Goal: Task Accomplishment & Management: Manage account settings

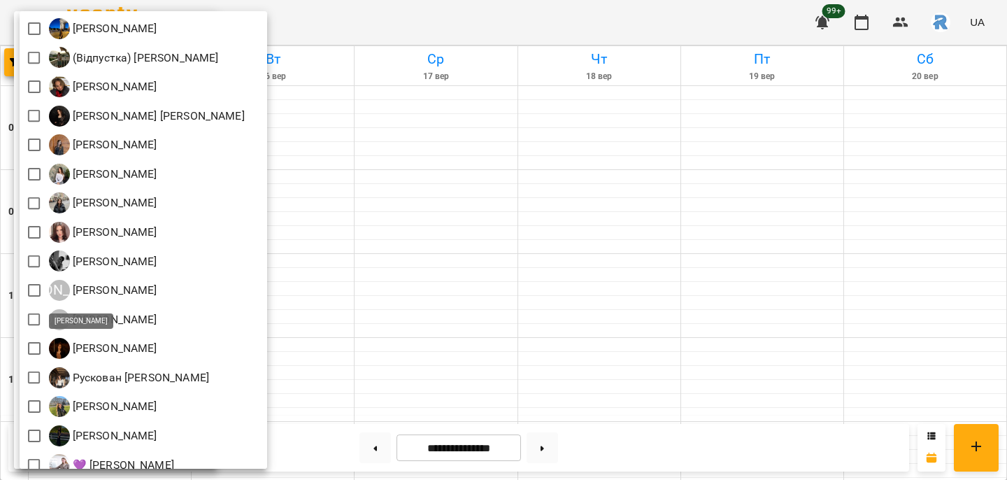
scroll to position [81, 0]
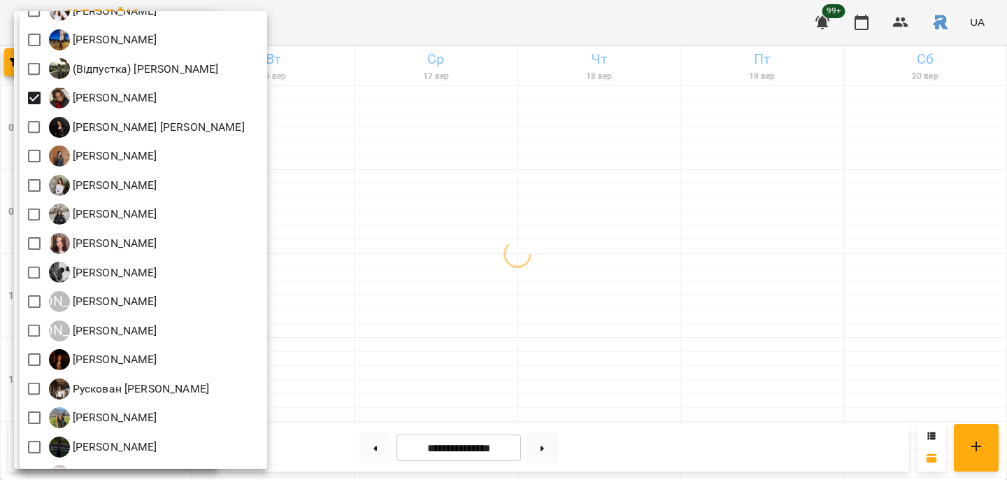
click at [436, 217] on div at bounding box center [503, 240] width 1007 height 480
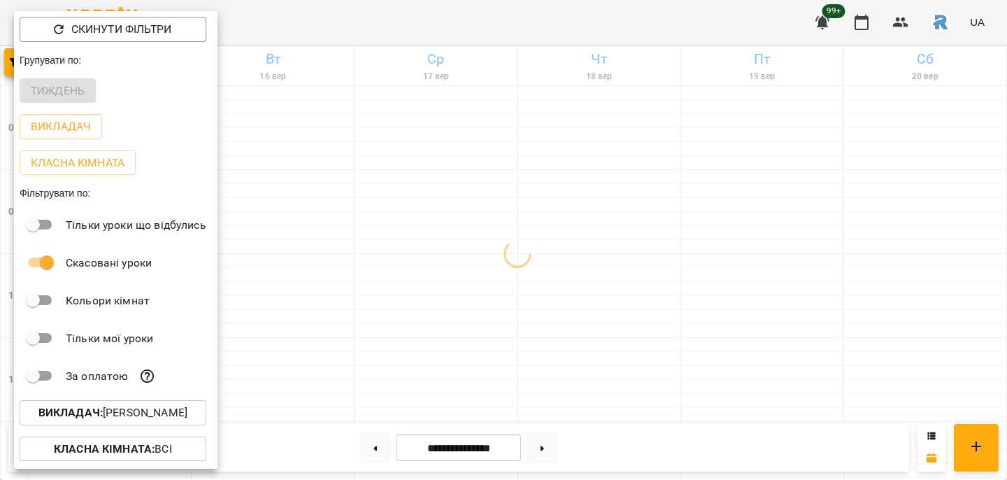
click at [436, 217] on div at bounding box center [503, 240] width 1007 height 480
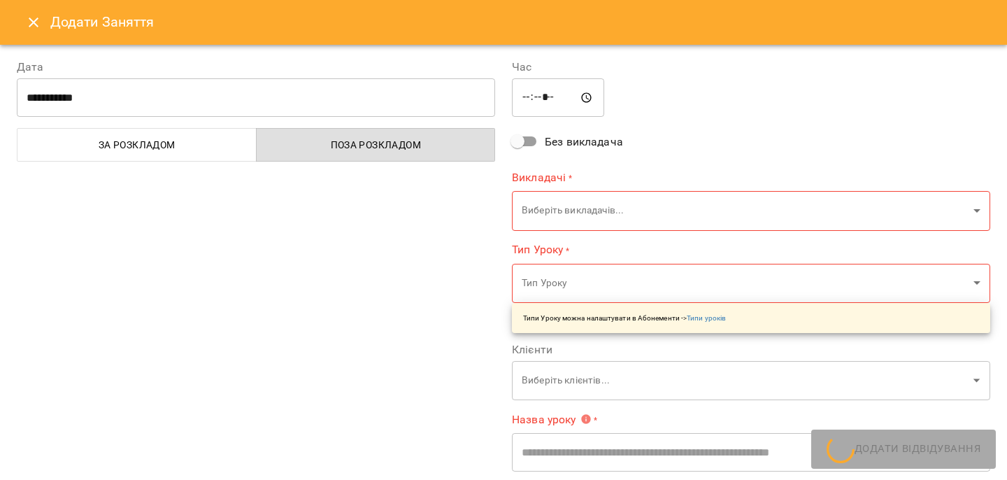
click at [36, 17] on icon "Close" at bounding box center [33, 22] width 17 height 17
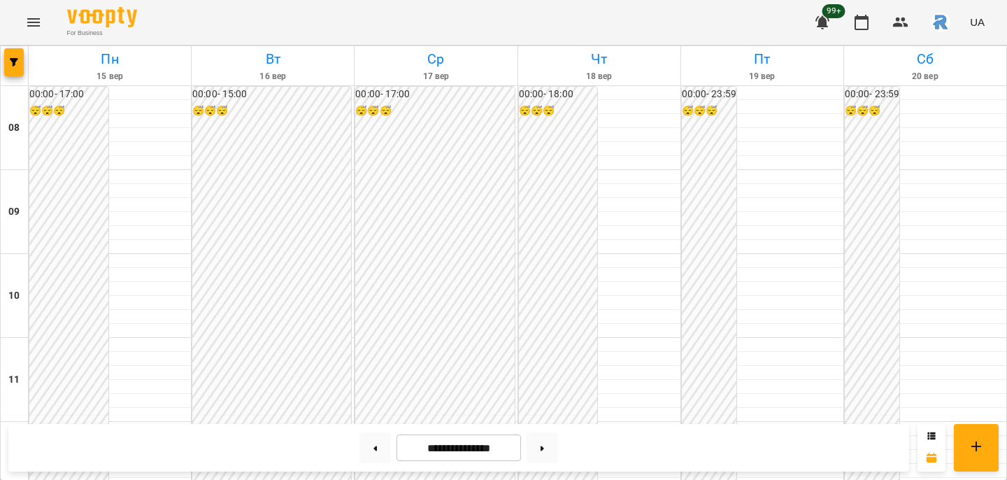
scroll to position [584, 0]
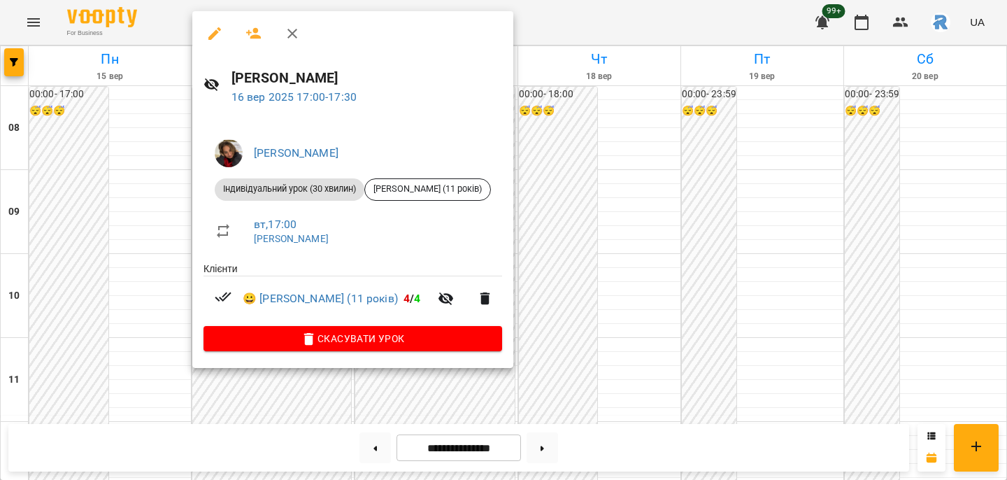
click at [665, 199] on div at bounding box center [503, 240] width 1007 height 480
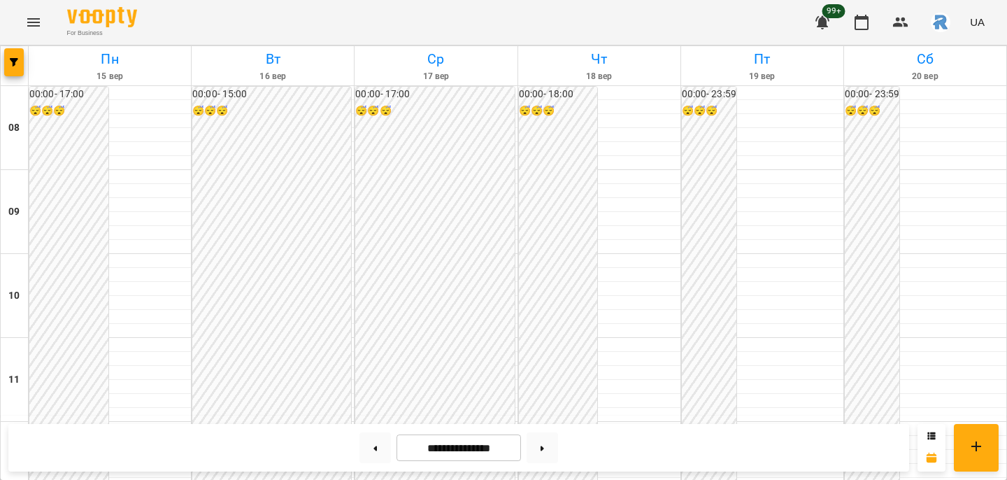
scroll to position [498, 0]
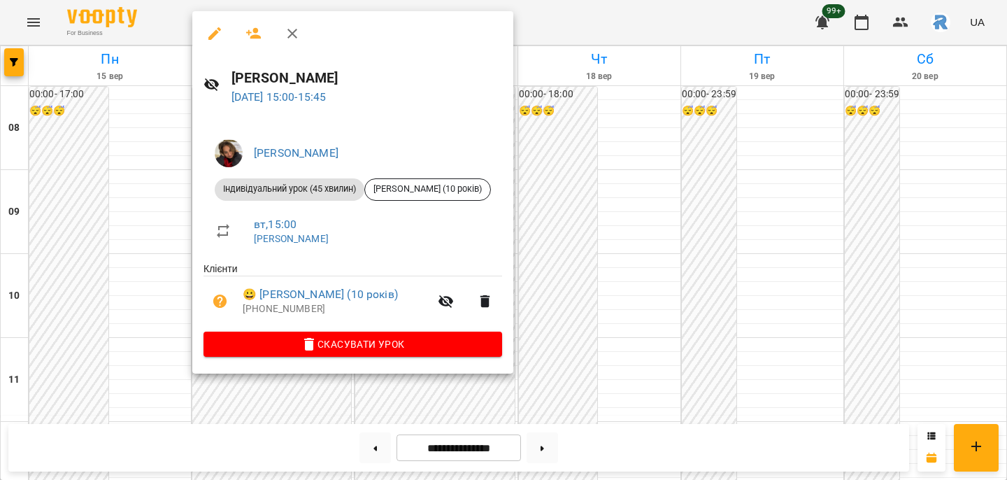
click at [583, 188] on div at bounding box center [503, 240] width 1007 height 480
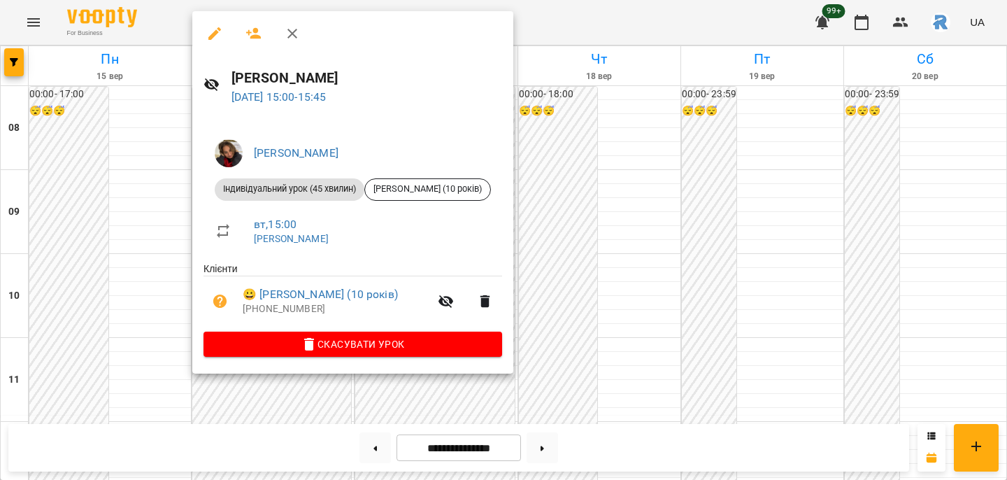
click at [622, 192] on div at bounding box center [503, 240] width 1007 height 480
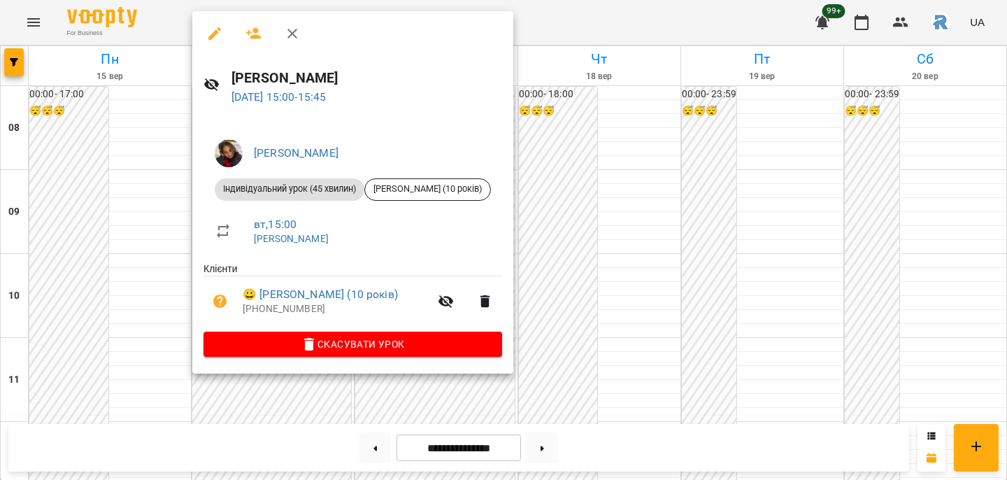
click at [645, 288] on div at bounding box center [503, 240] width 1007 height 480
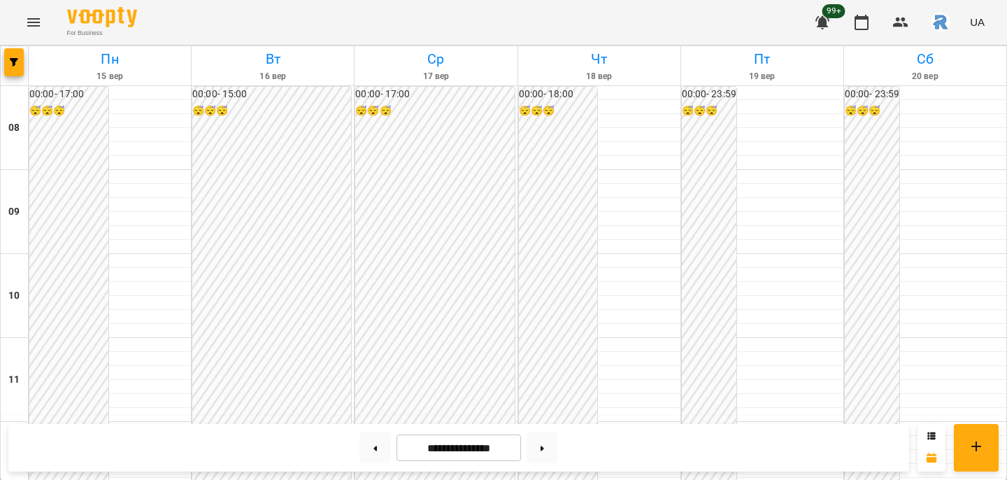
scroll to position [522, 0]
click at [18, 57] on button "button" at bounding box center [14, 62] width 20 height 28
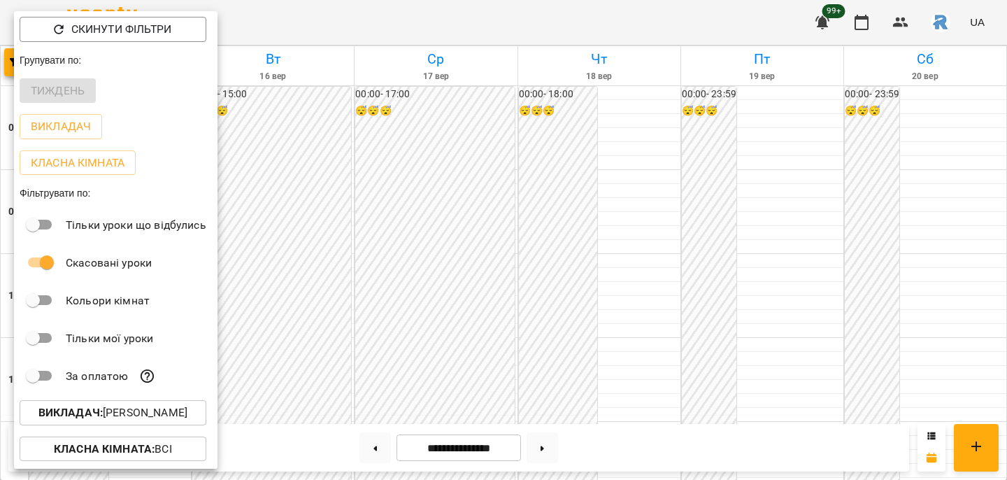
click at [150, 409] on p "Викладач : [PERSON_NAME]" at bounding box center [112, 412] width 149 height 17
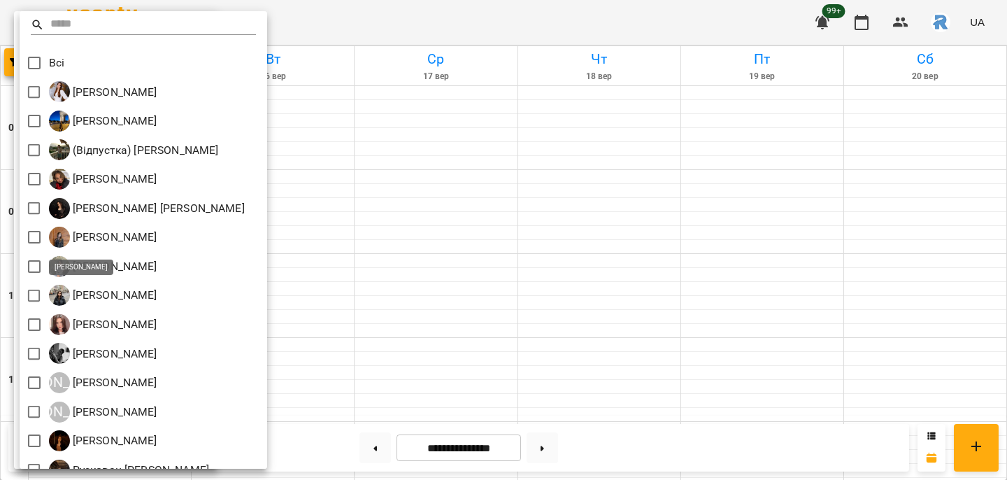
scroll to position [62, 0]
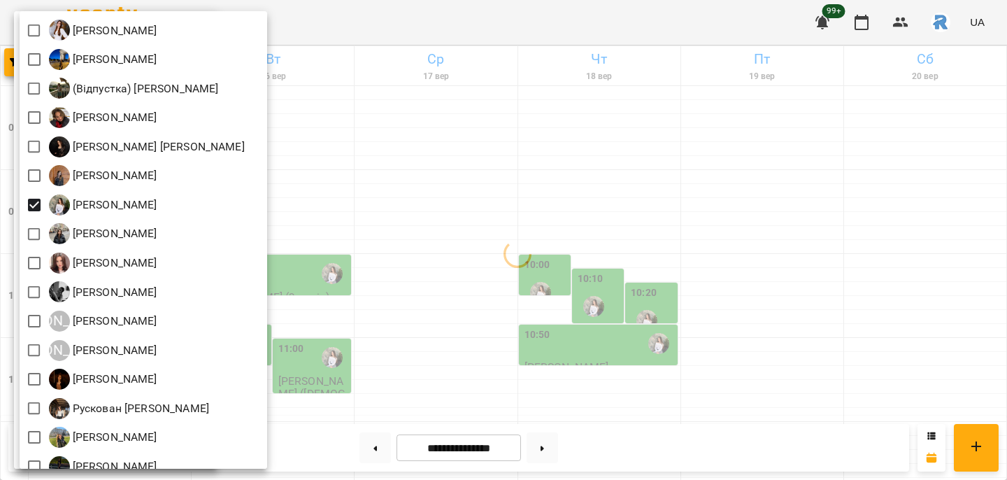
click at [475, 212] on div at bounding box center [503, 240] width 1007 height 480
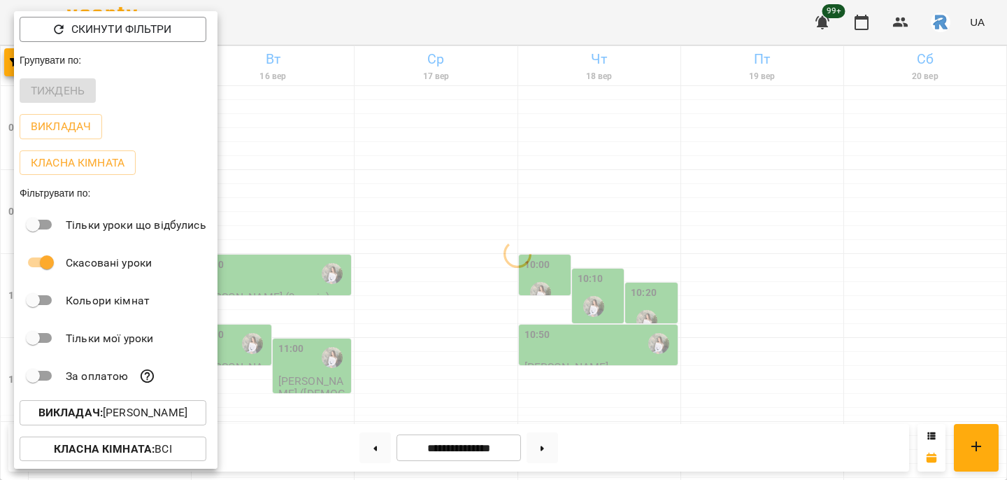
click at [475, 212] on div at bounding box center [503, 240] width 1007 height 480
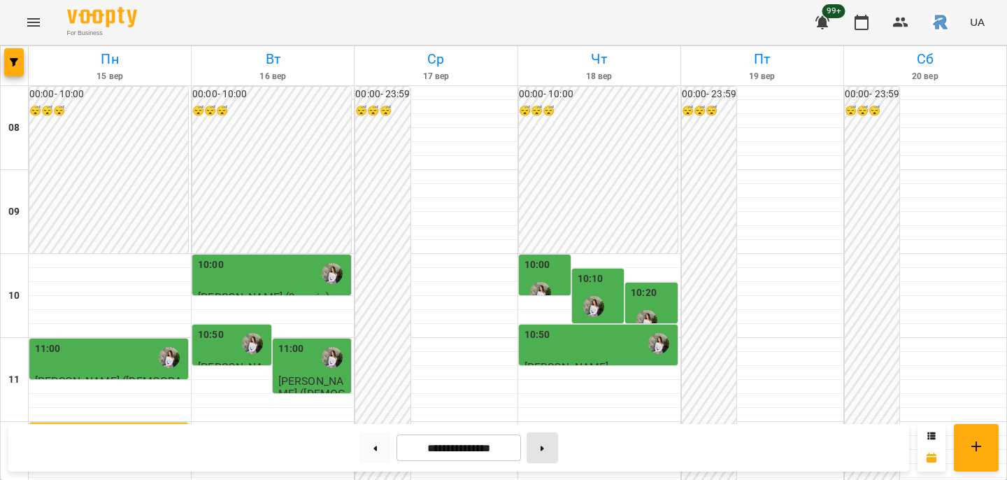
click at [542, 448] on button at bounding box center [541, 447] width 31 height 31
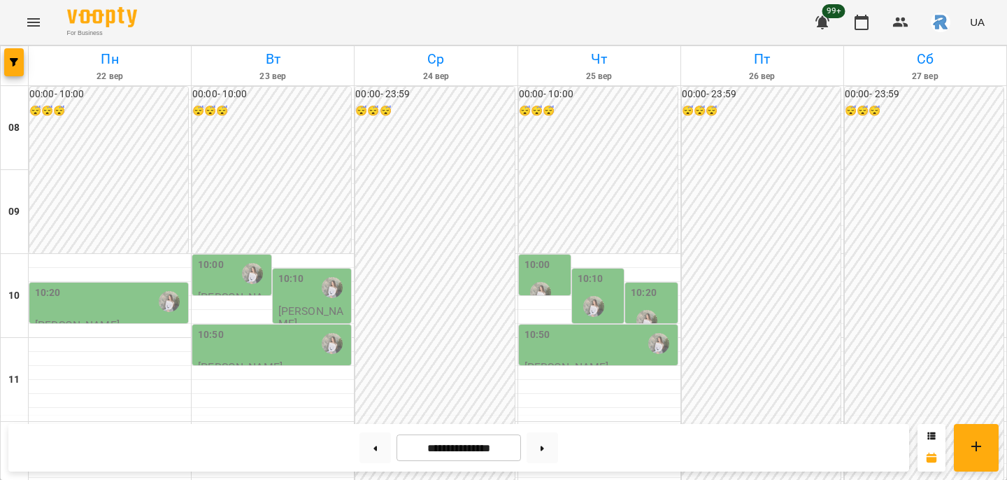
scroll to position [415, 0]
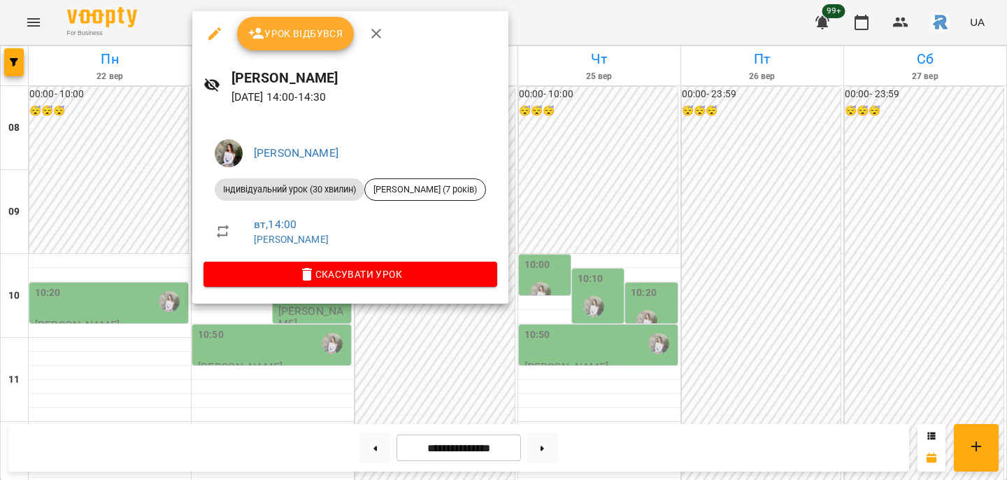
click at [350, 393] on div at bounding box center [503, 240] width 1007 height 480
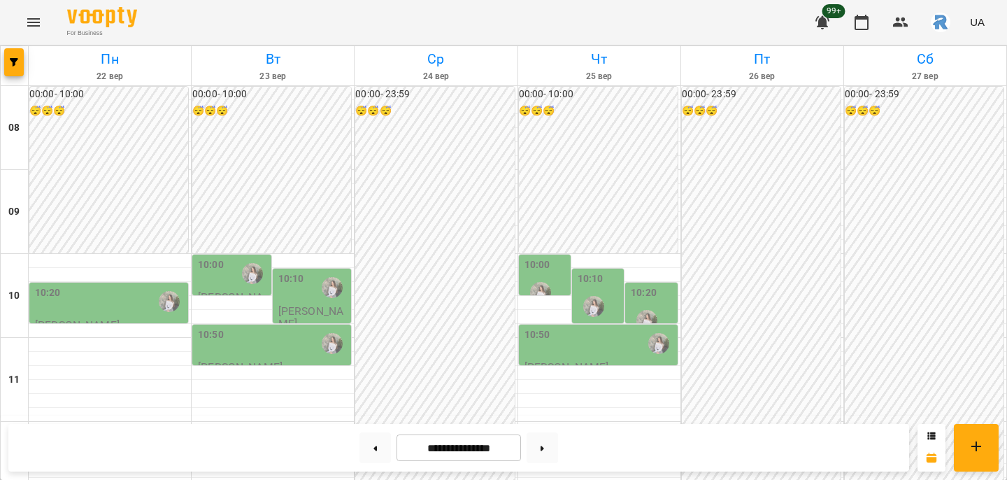
scroll to position [378, 0]
click at [374, 431] on div "**********" at bounding box center [458, 448] width 900 height 48
click at [372, 440] on button at bounding box center [374, 447] width 31 height 31
type input "**********"
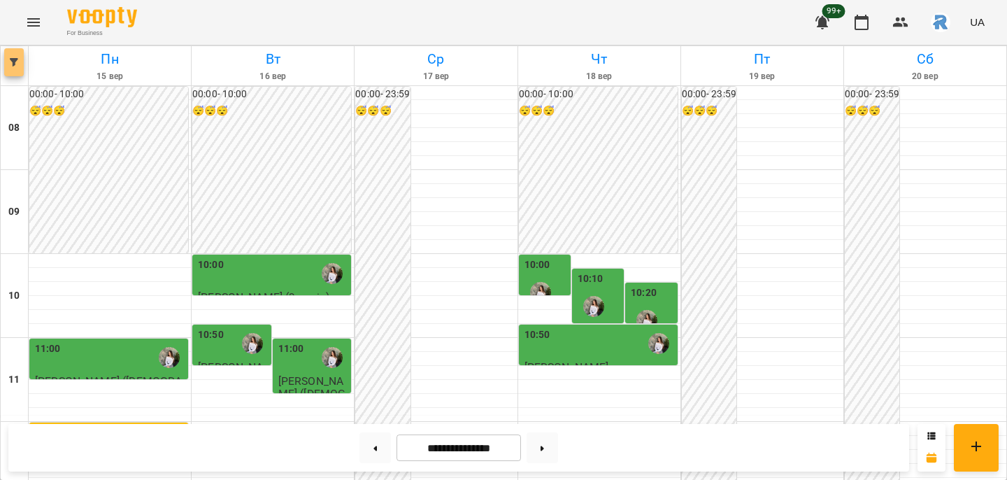
click at [22, 65] on span "button" at bounding box center [14, 62] width 20 height 8
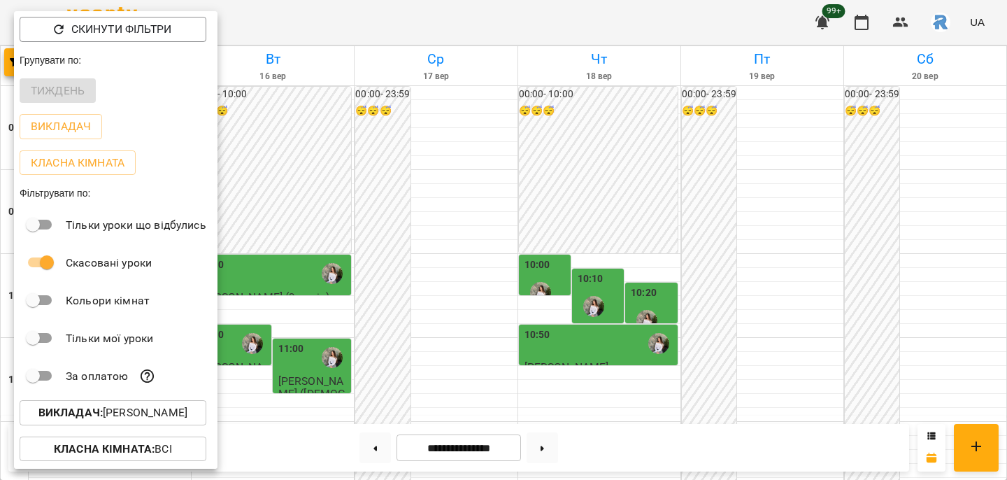
click at [143, 417] on p "Викладач : [PERSON_NAME]" at bounding box center [112, 412] width 149 height 17
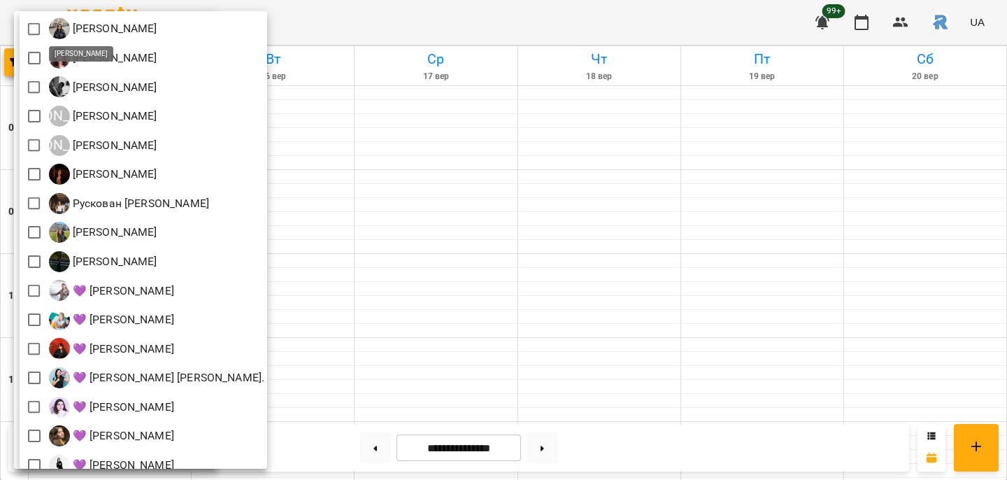
scroll to position [267, 0]
click at [419, 289] on div at bounding box center [503, 240] width 1007 height 480
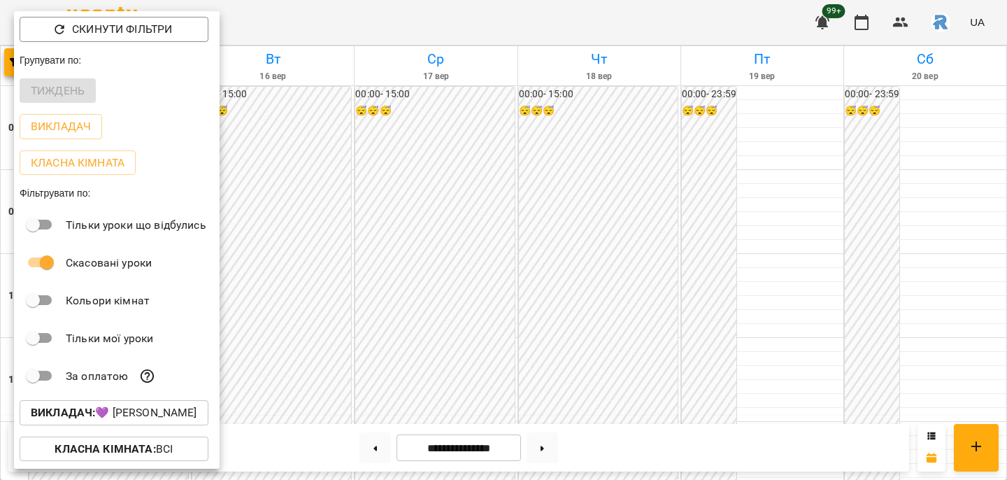
click at [277, 221] on div at bounding box center [503, 240] width 1007 height 480
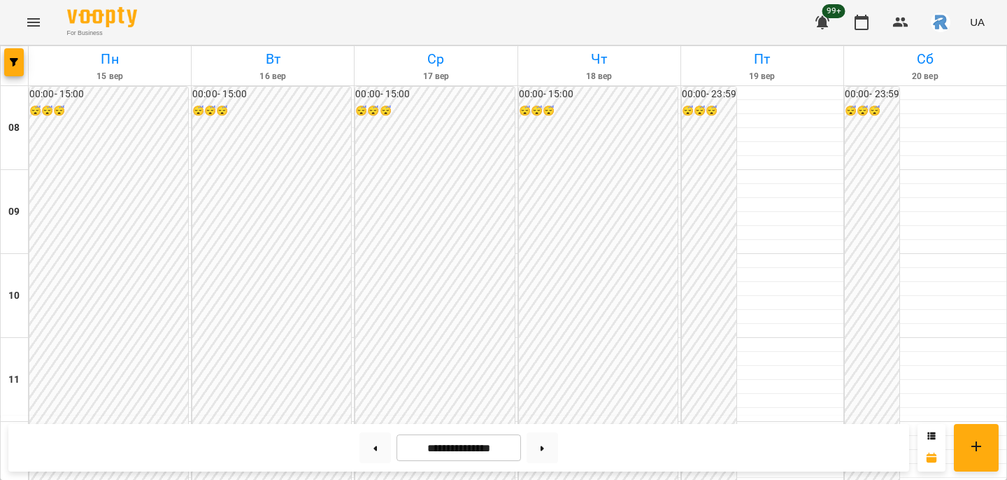
scroll to position [759, 0]
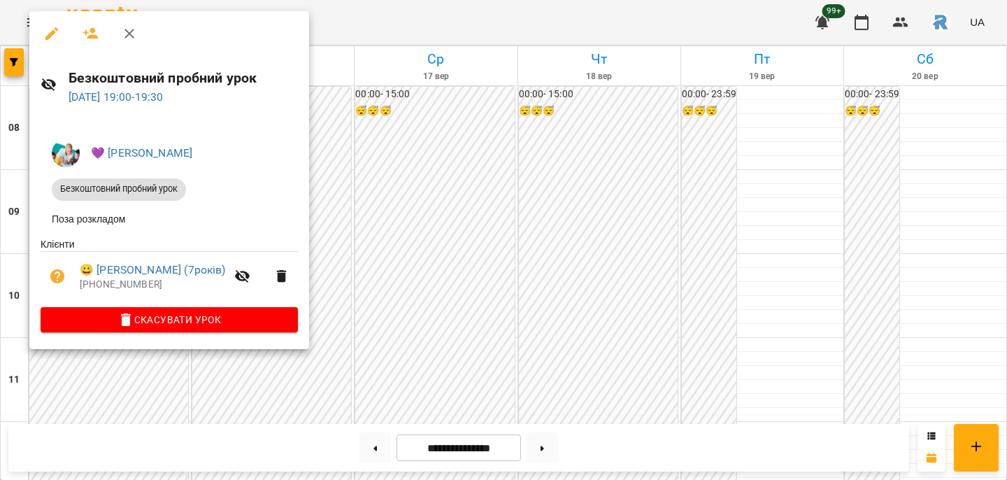
click at [78, 367] on div at bounding box center [503, 240] width 1007 height 480
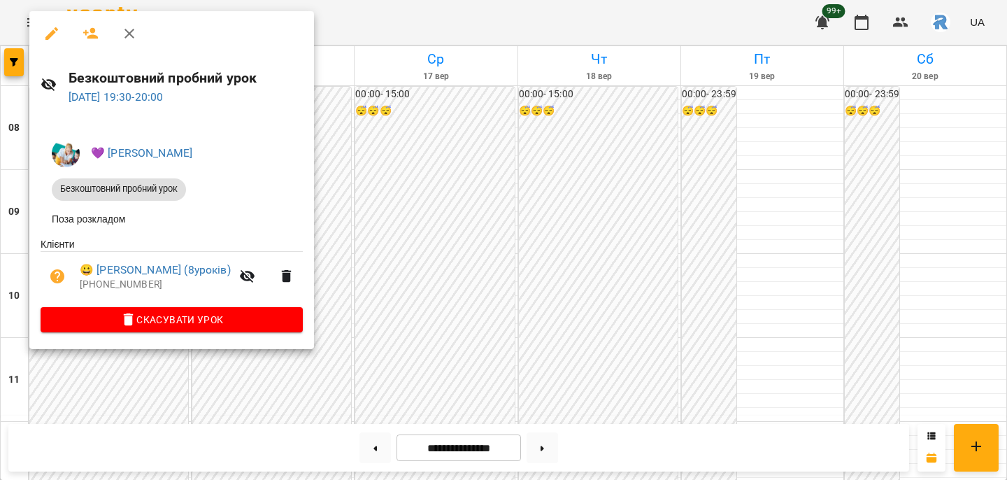
click at [269, 374] on div at bounding box center [503, 240] width 1007 height 480
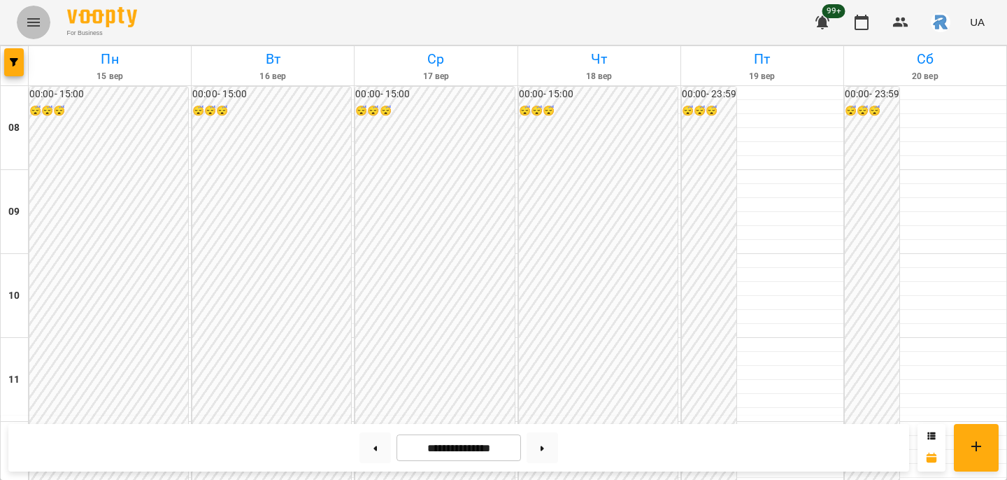
click at [43, 22] on button "Menu" at bounding box center [34, 23] width 34 height 34
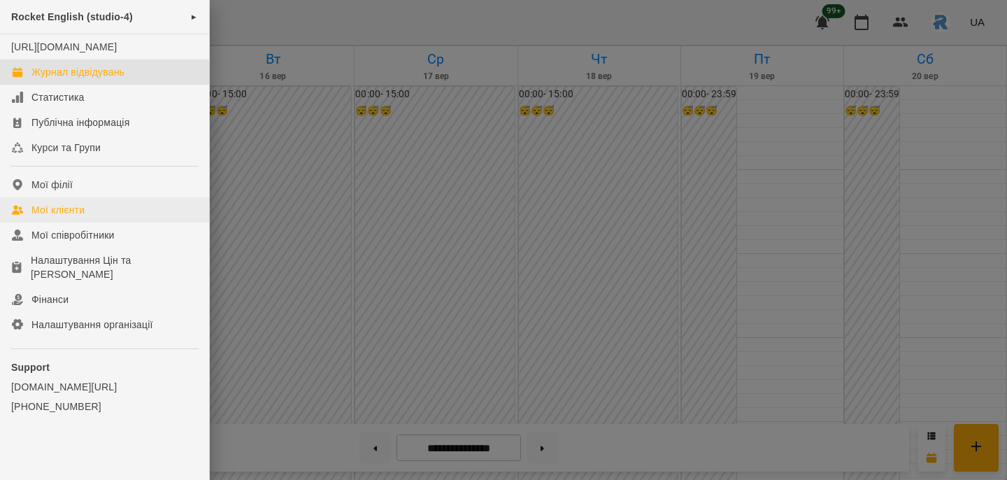
click at [84, 217] on div "Мої клієнти" at bounding box center [57, 210] width 53 height 14
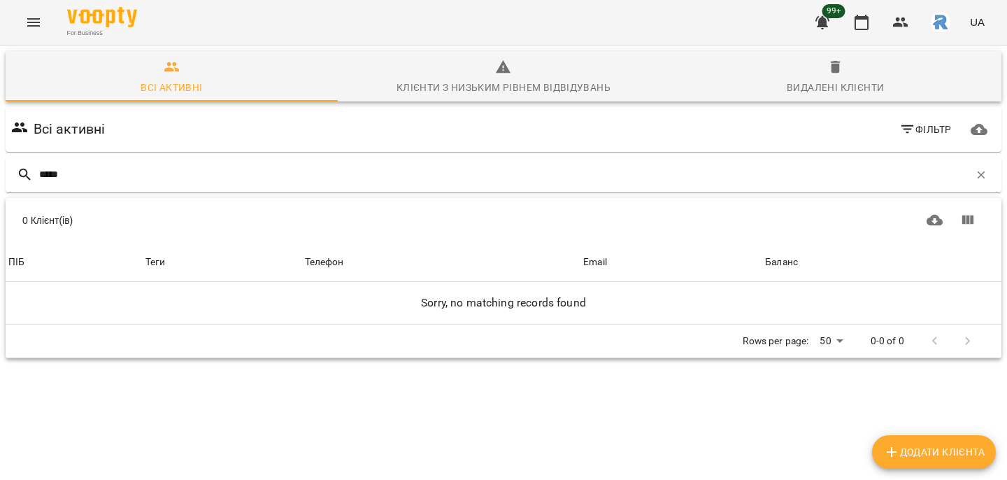
type input "******"
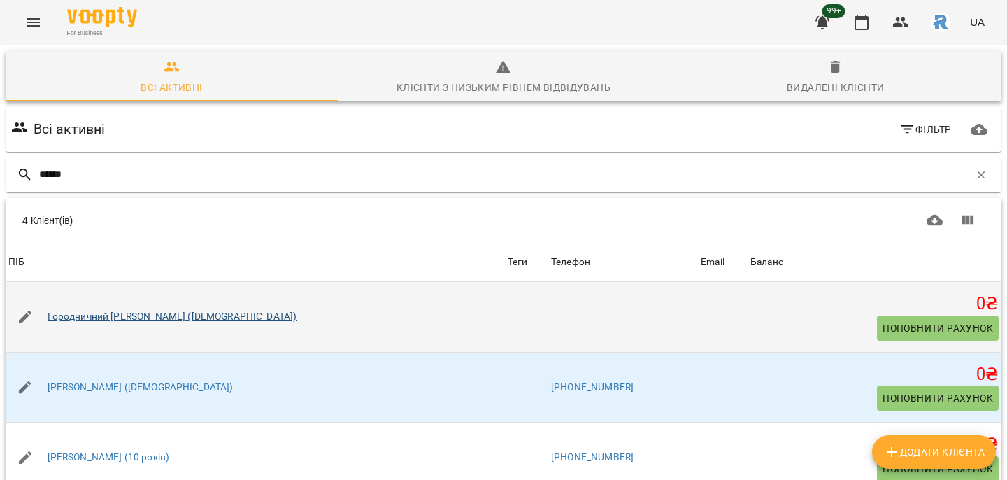
click at [92, 310] on link "Городничний [PERSON_NAME] ([DEMOGRAPHIC_DATA])" at bounding box center [173, 317] width 250 height 14
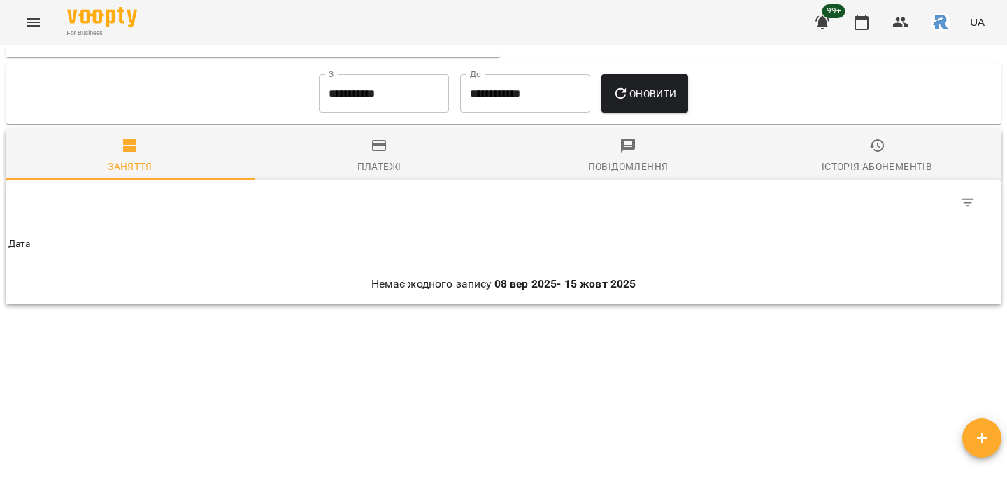
scroll to position [572, 0]
click at [675, 87] on span "Оновити" at bounding box center [644, 94] width 64 height 17
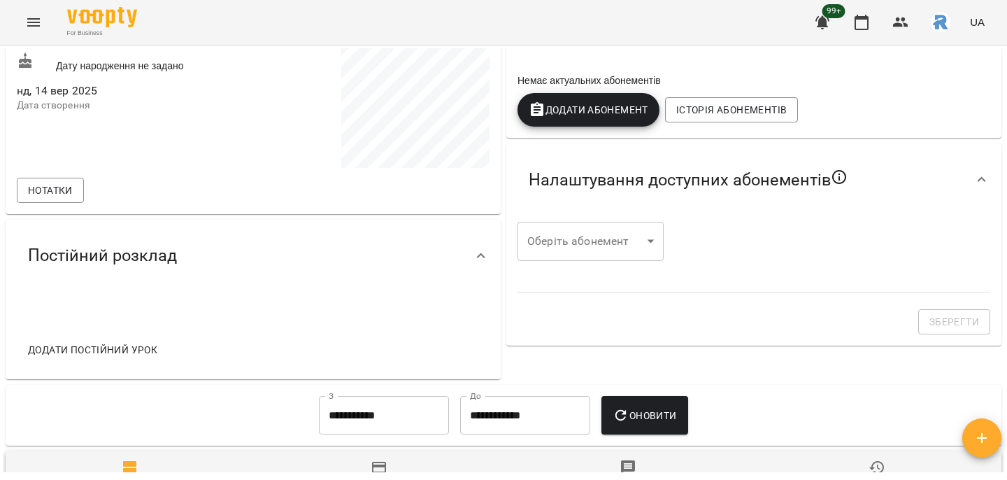
scroll to position [293, 0]
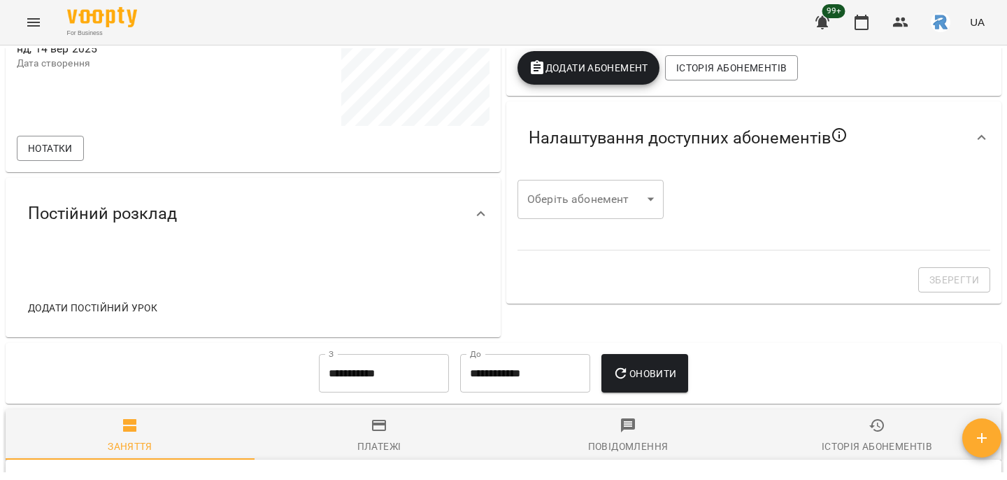
click at [629, 369] on icon "button" at bounding box center [620, 373] width 17 height 17
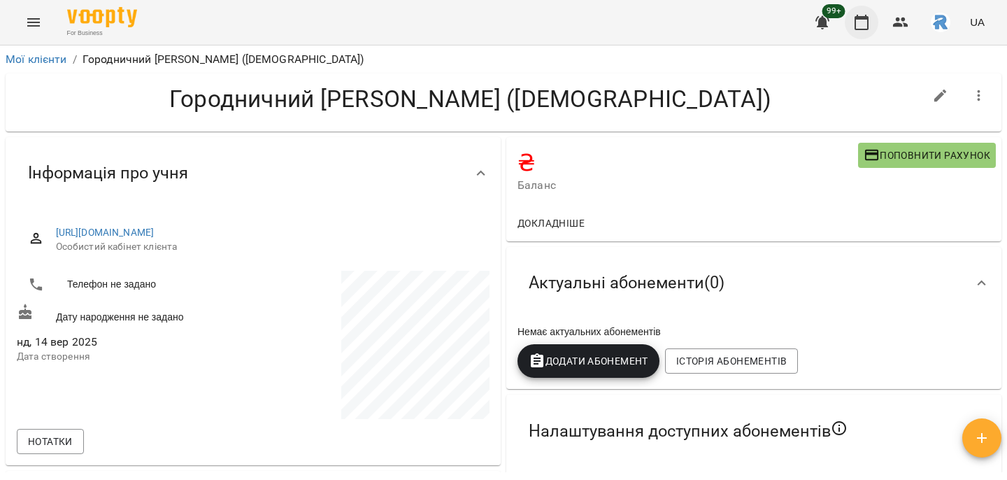
scroll to position [0, 0]
click at [860, 25] on icon "button" at bounding box center [861, 22] width 17 height 17
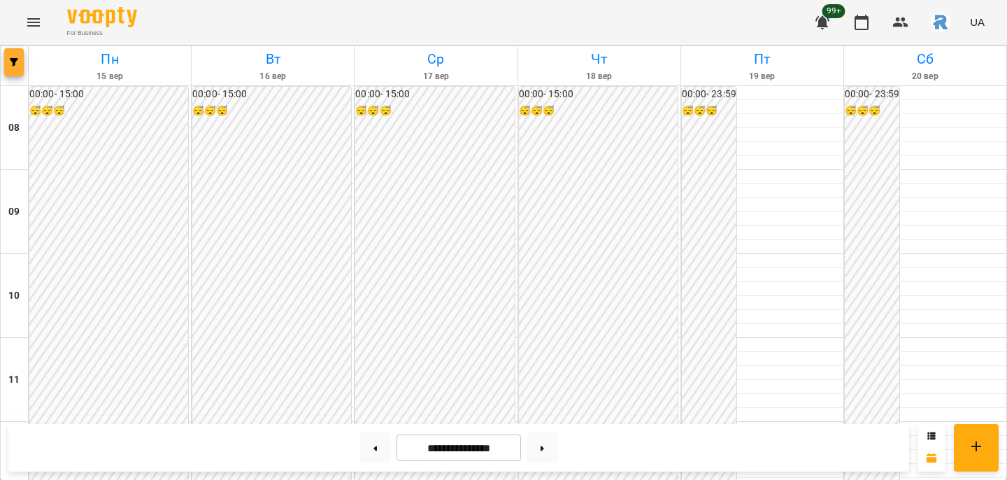
click at [10, 52] on button "button" at bounding box center [14, 62] width 20 height 28
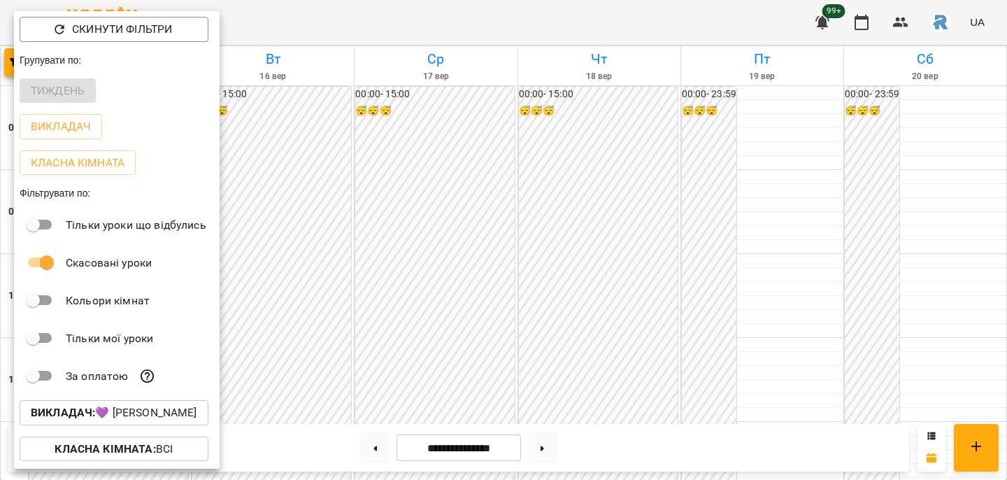
click at [120, 411] on p "Викладач : 💜 [PERSON_NAME]" at bounding box center [114, 412] width 166 height 17
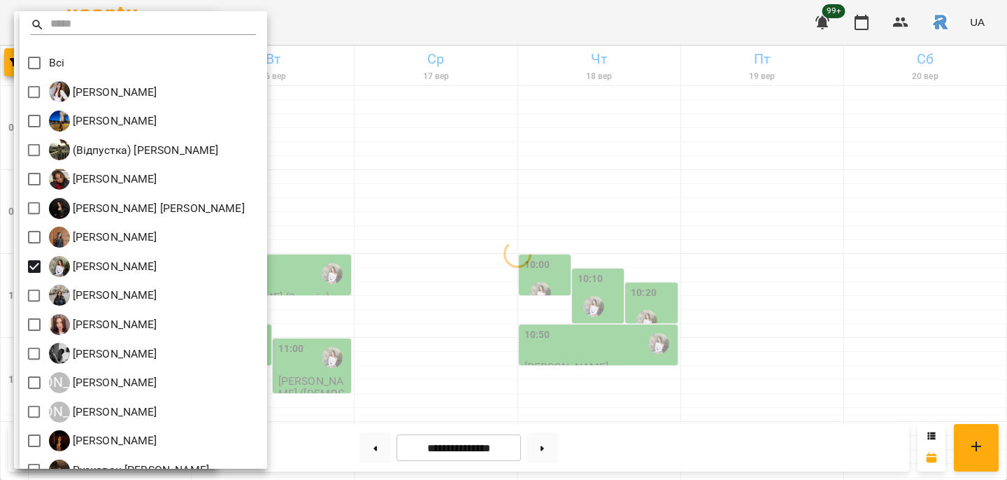
click at [498, 311] on div at bounding box center [503, 240] width 1007 height 480
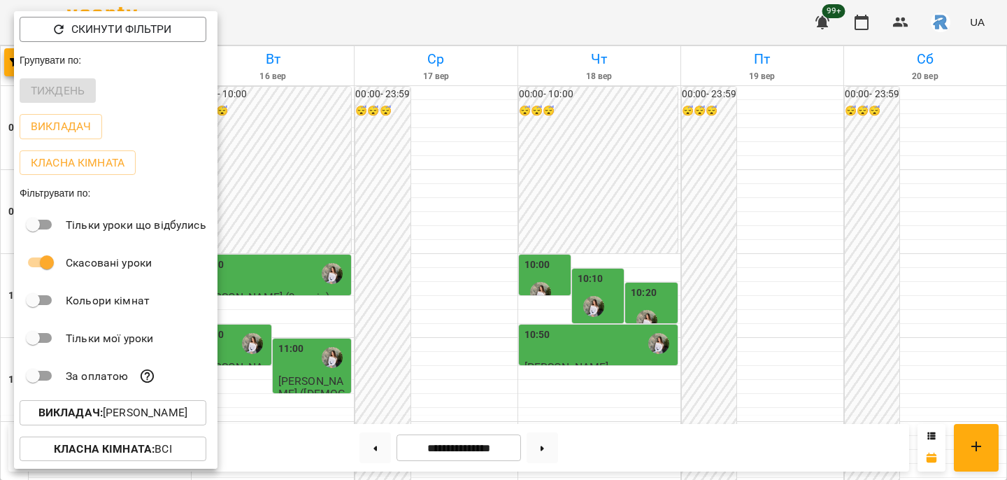
click at [498, 311] on div "Всі [PERSON_NAME] [PERSON_NAME]) [PERSON_NAME] [PERSON_NAME] [PERSON_NAME] [PER…" at bounding box center [503, 240] width 1007 height 480
click at [498, 311] on div at bounding box center [503, 240] width 1007 height 480
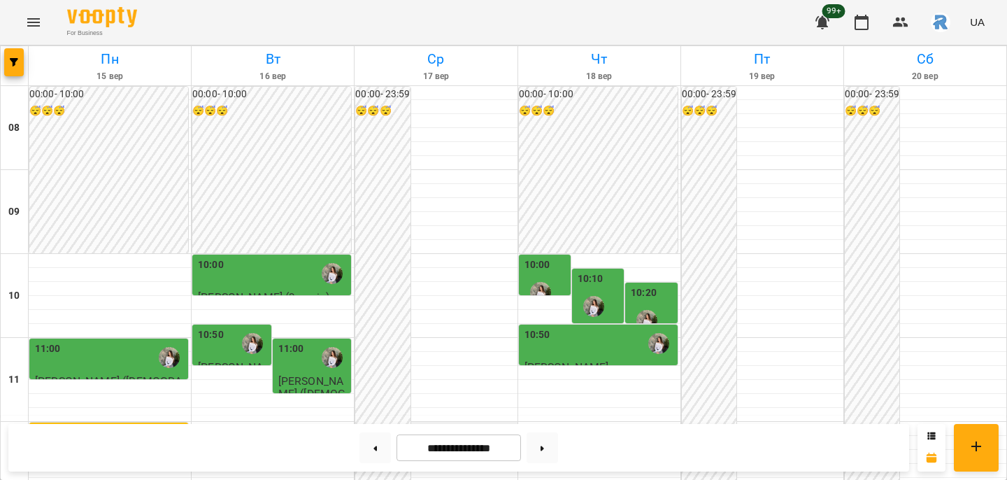
scroll to position [145, 0]
click at [240, 257] on div "10:00" at bounding box center [273, 273] width 150 height 32
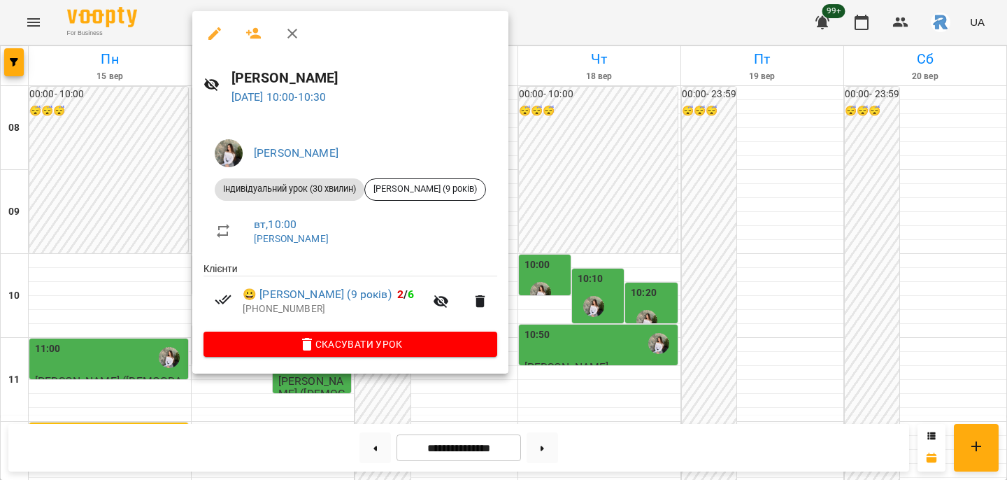
click at [128, 160] on div at bounding box center [503, 240] width 1007 height 480
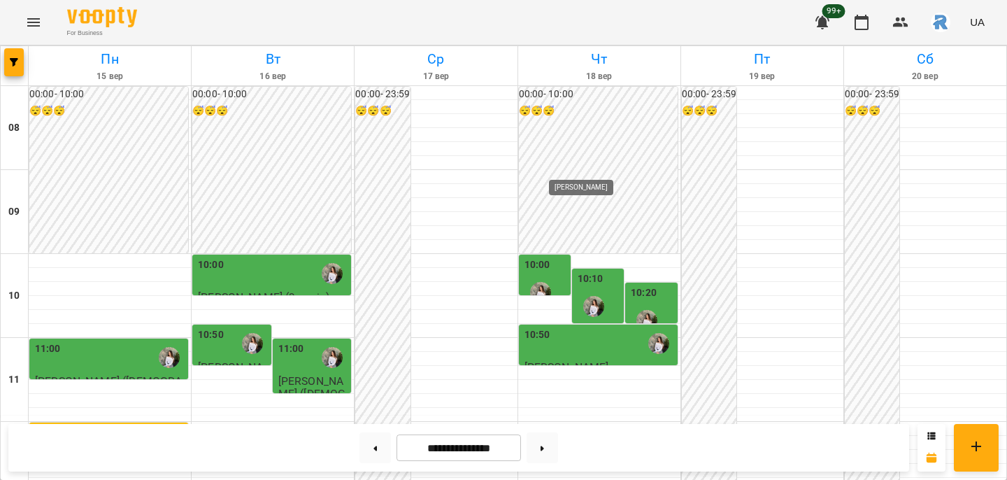
click at [600, 296] on img "Горохова Ольга Ігорівна" at bounding box center [593, 306] width 21 height 21
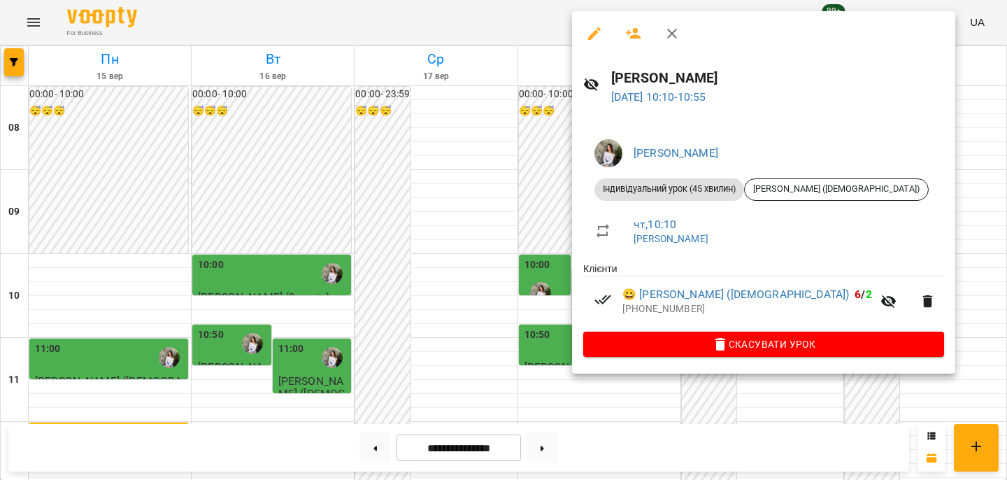
click at [501, 175] on div at bounding box center [503, 240] width 1007 height 480
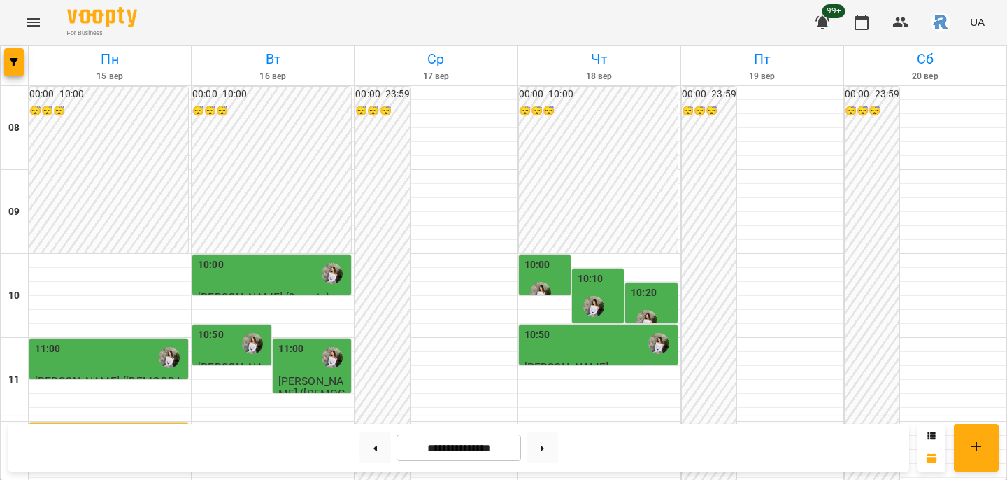
click at [294, 341] on div "11:00" at bounding box center [291, 357] width 26 height 32
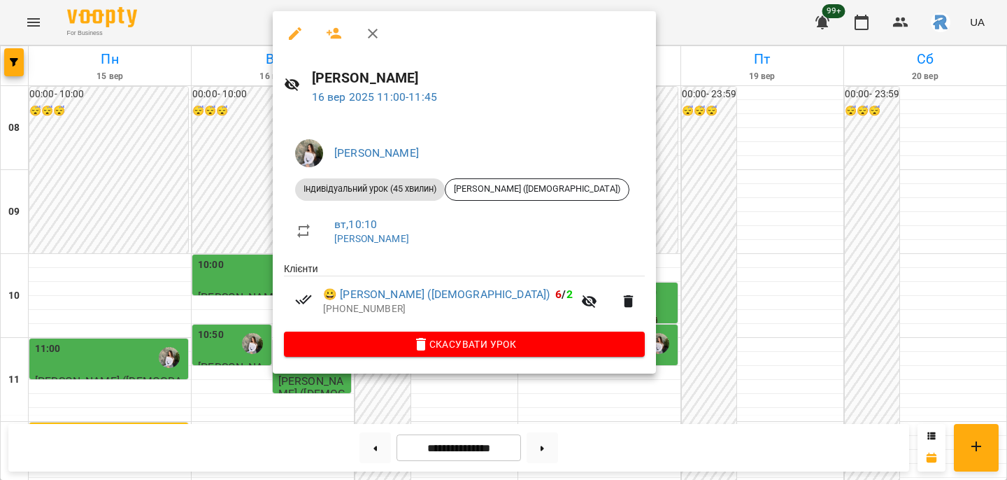
click at [213, 224] on div at bounding box center [503, 240] width 1007 height 480
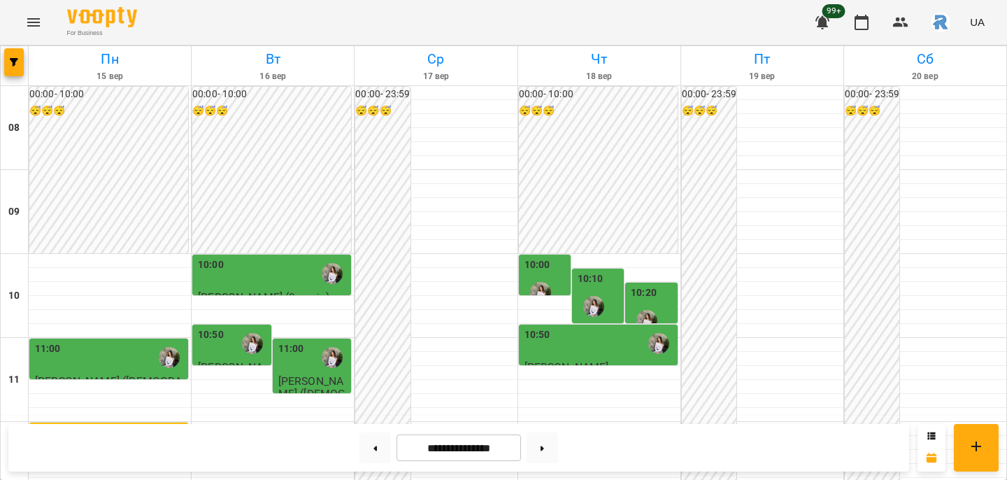
click at [231, 327] on div "10:50" at bounding box center [233, 343] width 71 height 32
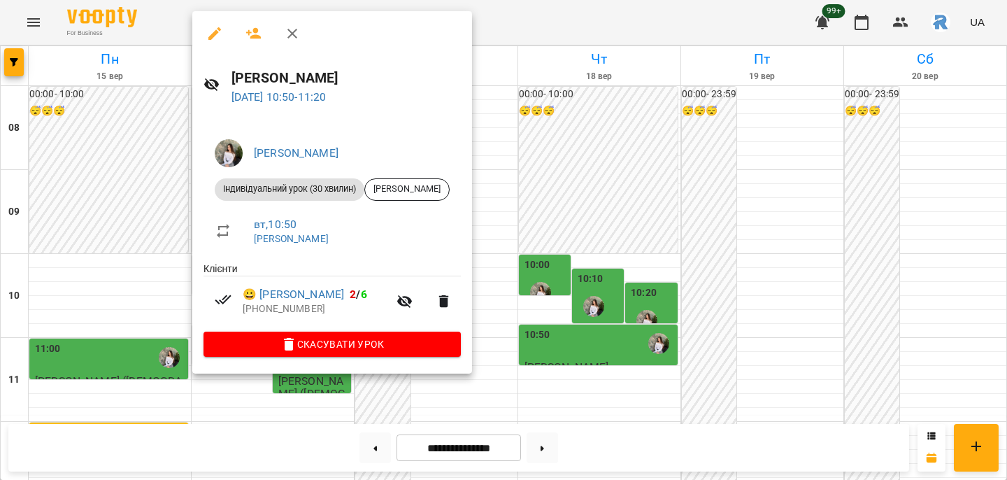
click at [326, 408] on div at bounding box center [503, 240] width 1007 height 480
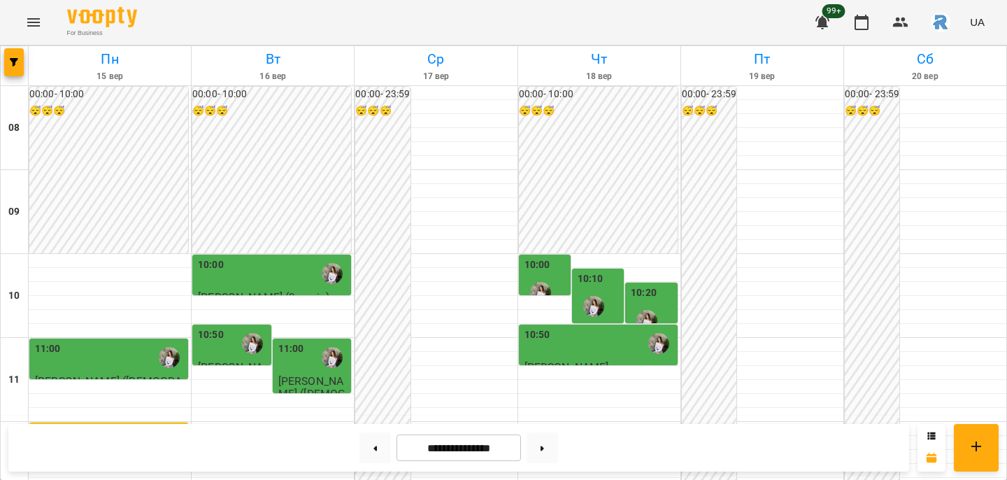
scroll to position [387, 0]
click at [20, 54] on button "button" at bounding box center [14, 62] width 20 height 28
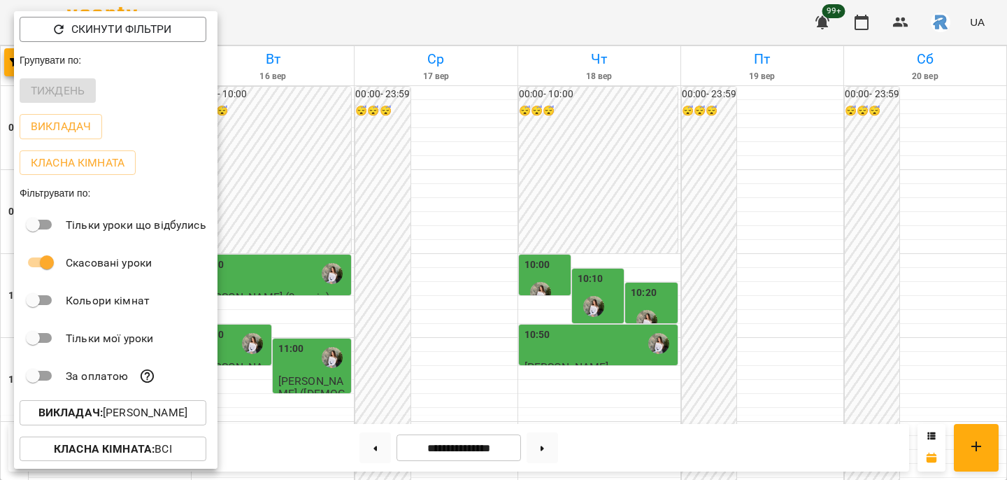
click at [59, 112] on div "Викладач" at bounding box center [115, 126] width 203 height 36
click at [64, 120] on p "Викладач" at bounding box center [61, 126] width 60 height 17
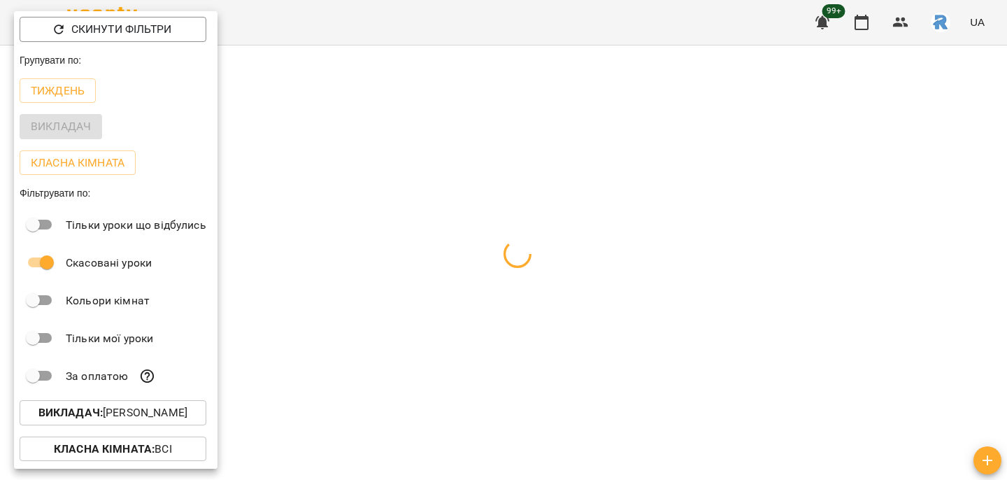
click at [591, 300] on div at bounding box center [503, 240] width 1007 height 480
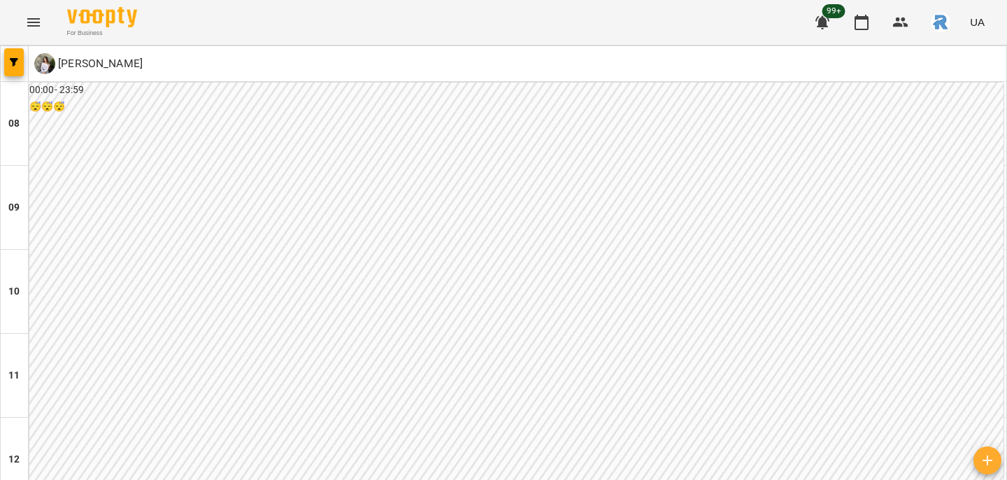
scroll to position [717, 0]
click at [1, 54] on div at bounding box center [15, 63] width 28 height 35
click at [17, 56] on button "button" at bounding box center [14, 62] width 20 height 28
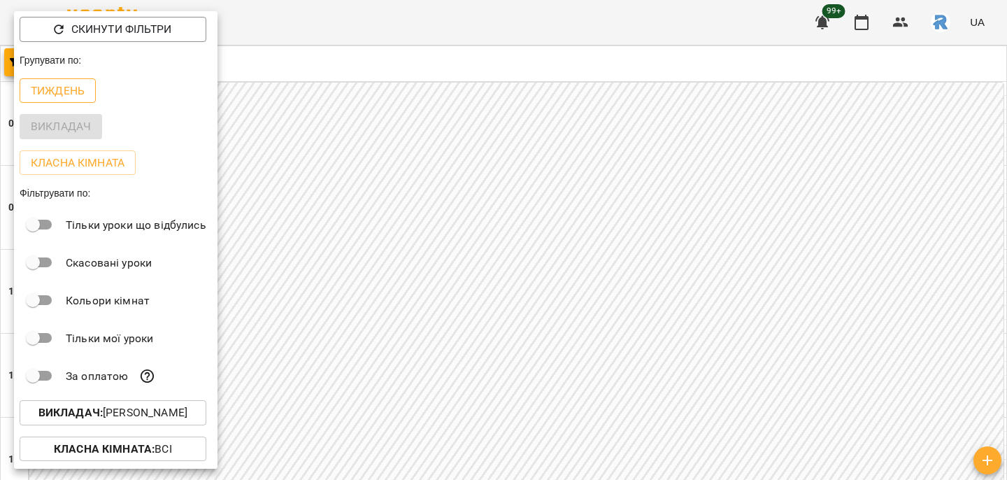
click at [72, 96] on p "Тиждень" at bounding box center [58, 90] width 54 height 17
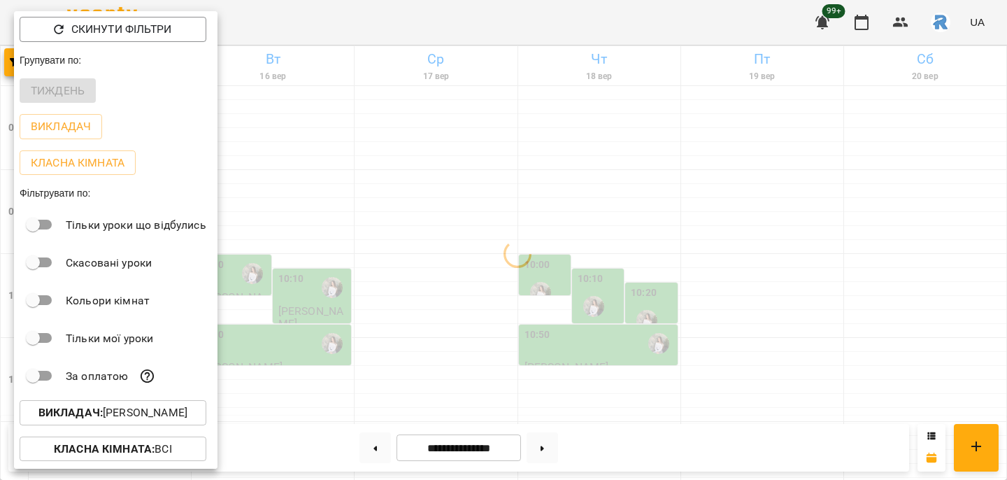
click at [506, 298] on div at bounding box center [503, 240] width 1007 height 480
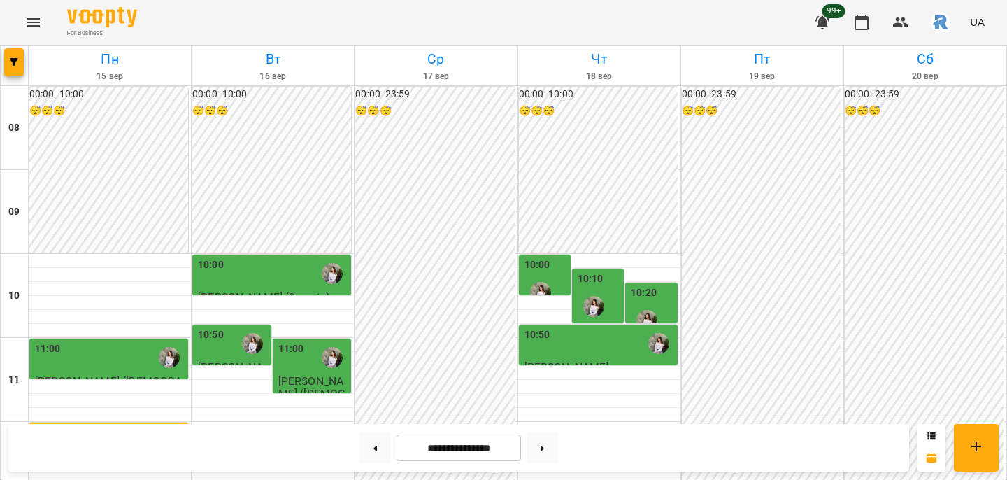
scroll to position [144, 0]
click at [538, 282] on img "Горохова Ольга Ігорівна" at bounding box center [540, 292] width 21 height 21
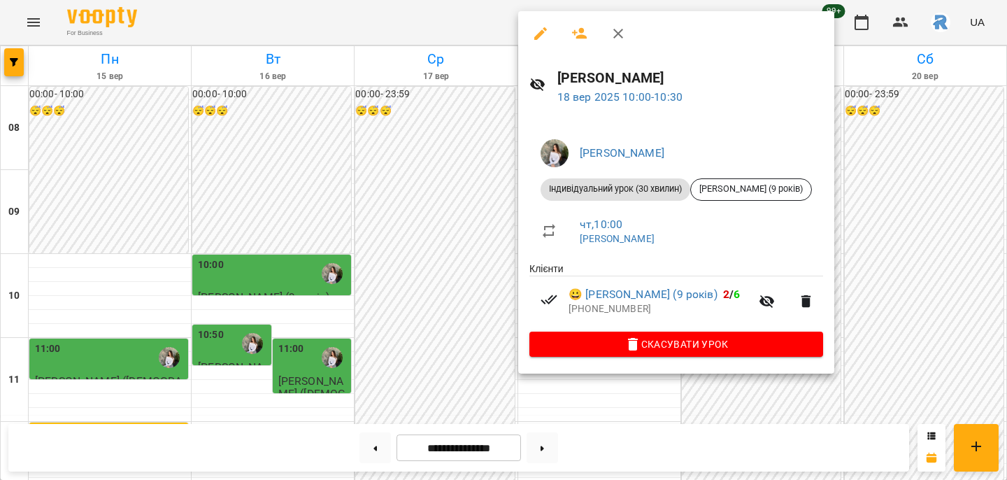
click at [483, 145] on div at bounding box center [503, 240] width 1007 height 480
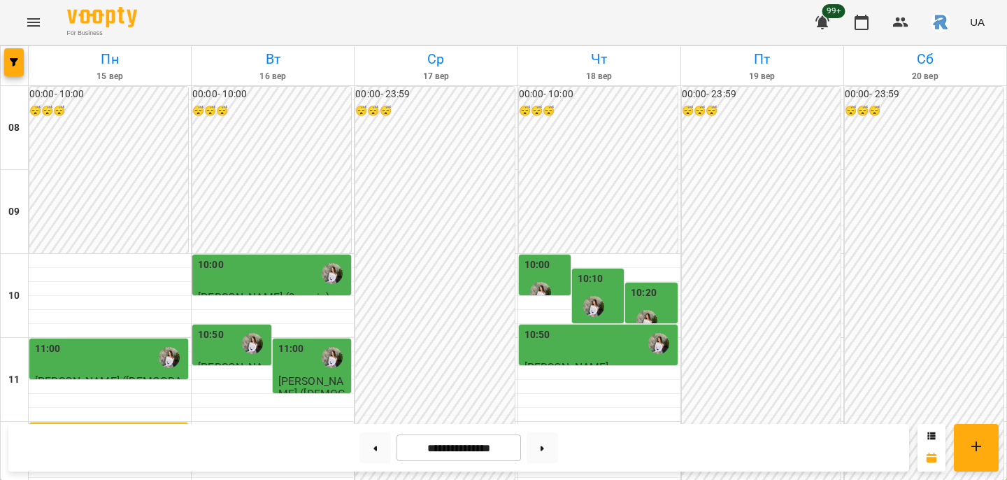
click at [624, 268] on div "10:10 [PERSON_NAME] (11років) [PERSON_NAME]" at bounding box center [598, 352] width 52 height 168
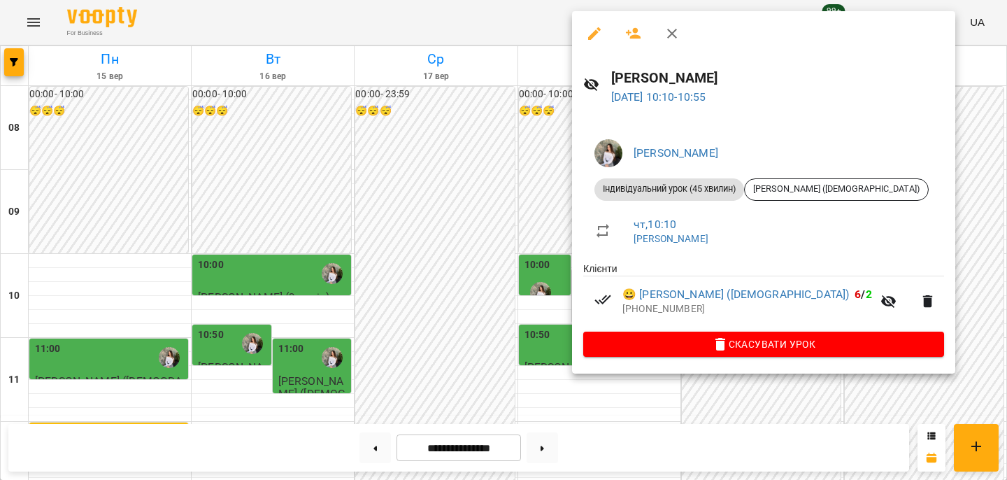
click at [542, 148] on div at bounding box center [503, 240] width 1007 height 480
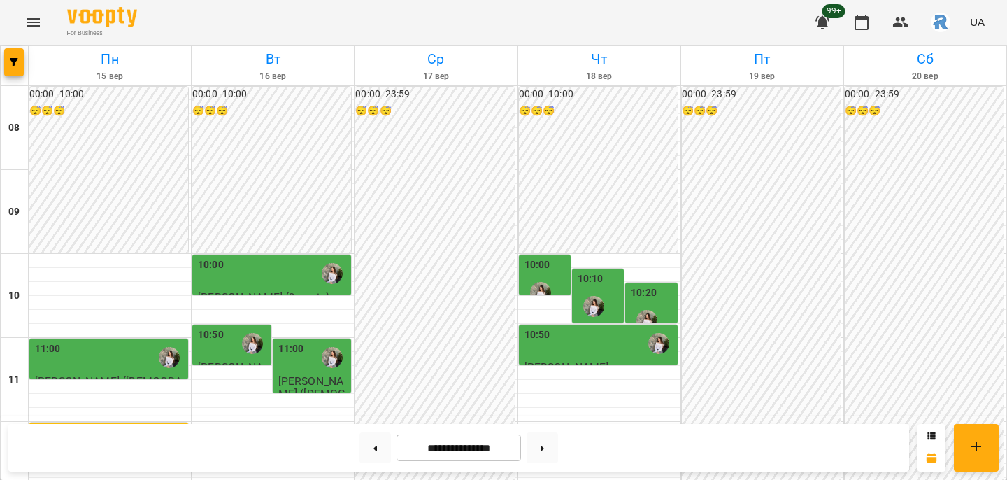
click at [592, 271] on label "10:10" at bounding box center [590, 278] width 26 height 15
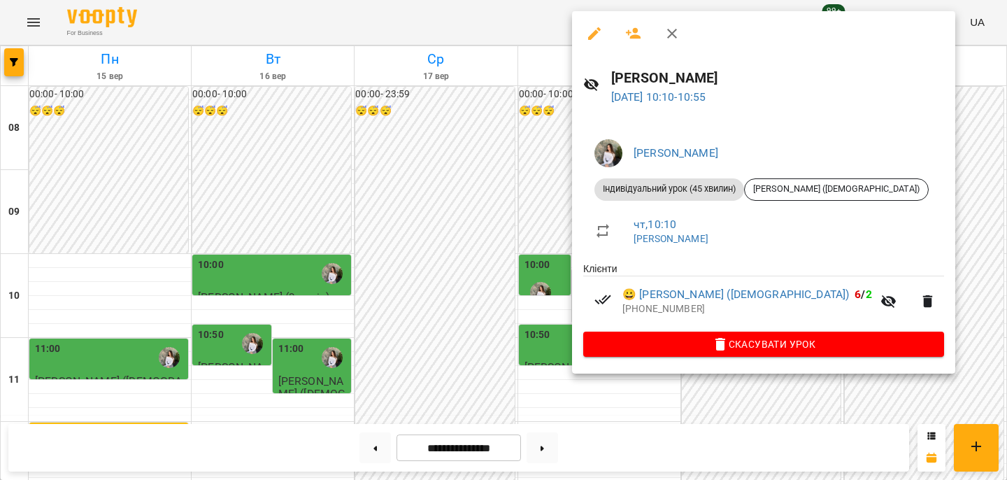
click at [512, 233] on div at bounding box center [503, 240] width 1007 height 480
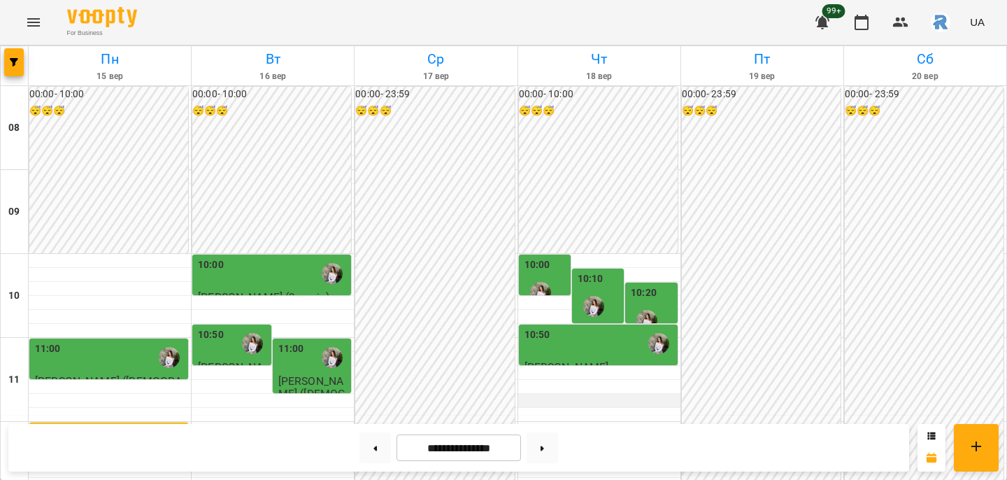
scroll to position [127, 0]
click at [90, 341] on div "11:00" at bounding box center [110, 357] width 150 height 32
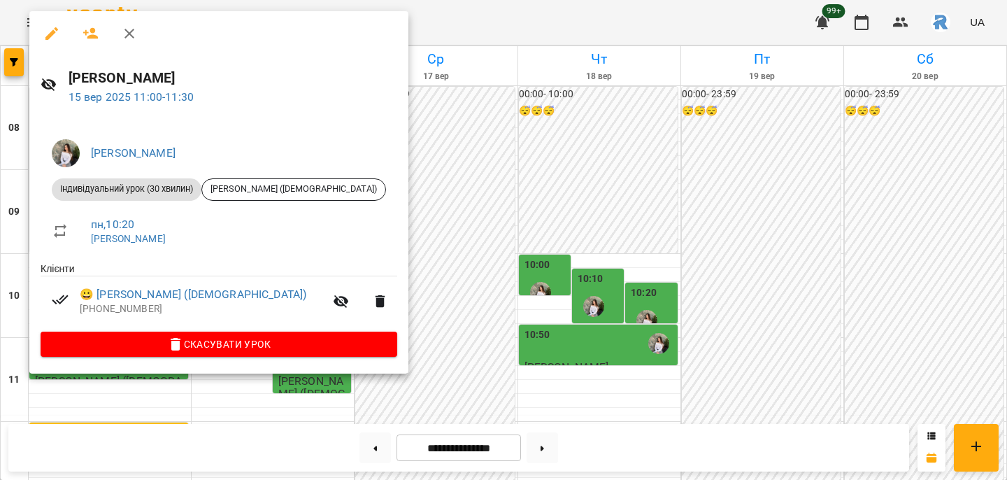
click at [493, 217] on div at bounding box center [503, 240] width 1007 height 480
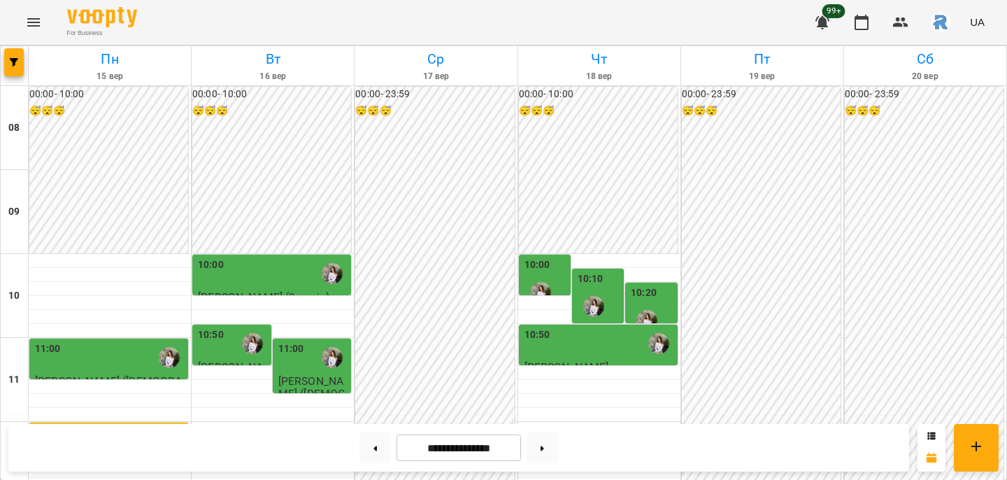
click at [311, 341] on div "11:00" at bounding box center [313, 357] width 71 height 32
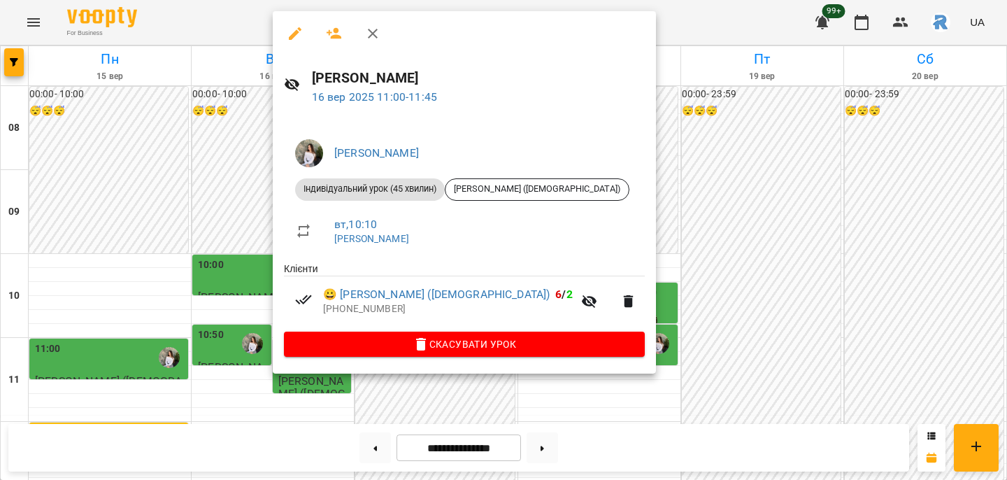
click at [291, 31] on icon "button" at bounding box center [295, 33] width 17 height 17
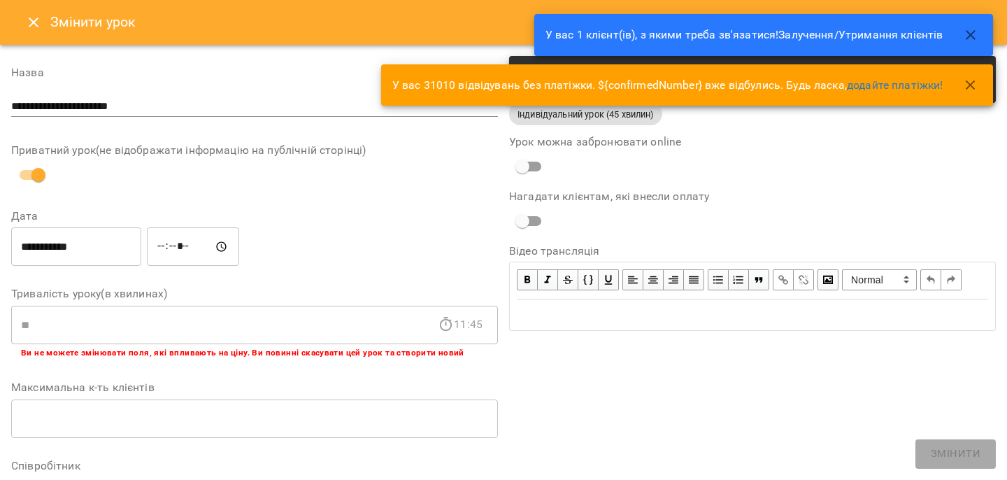
click at [171, 245] on input "*****" at bounding box center [193, 246] width 92 height 39
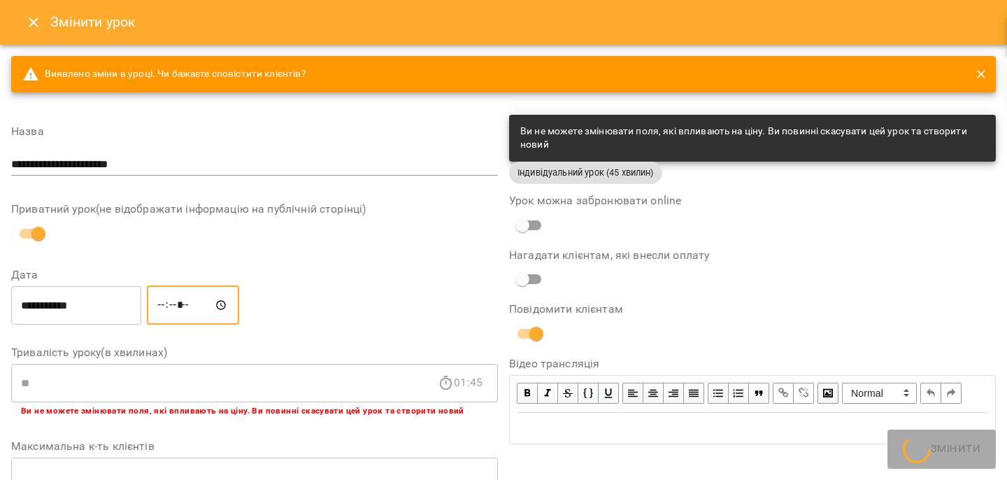
type input "*****"
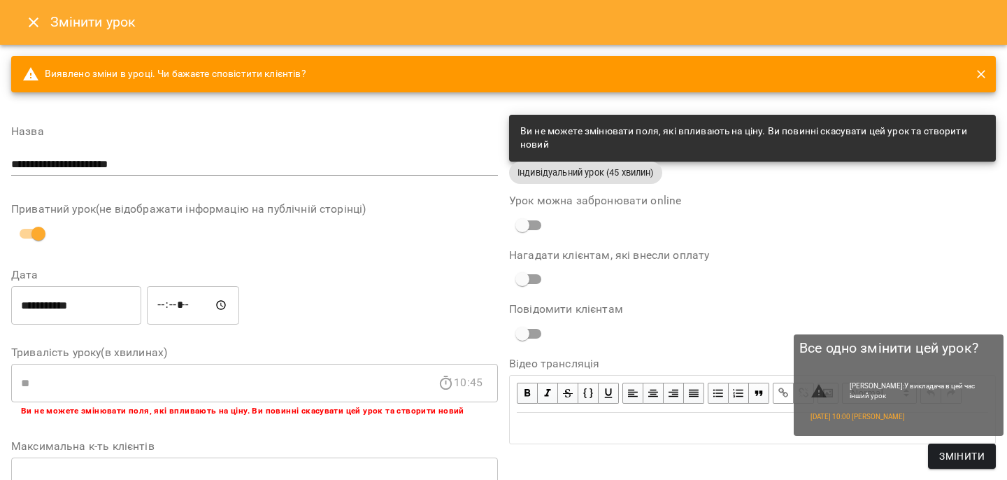
click at [972, 452] on span "Змінити" at bounding box center [961, 455] width 45 height 17
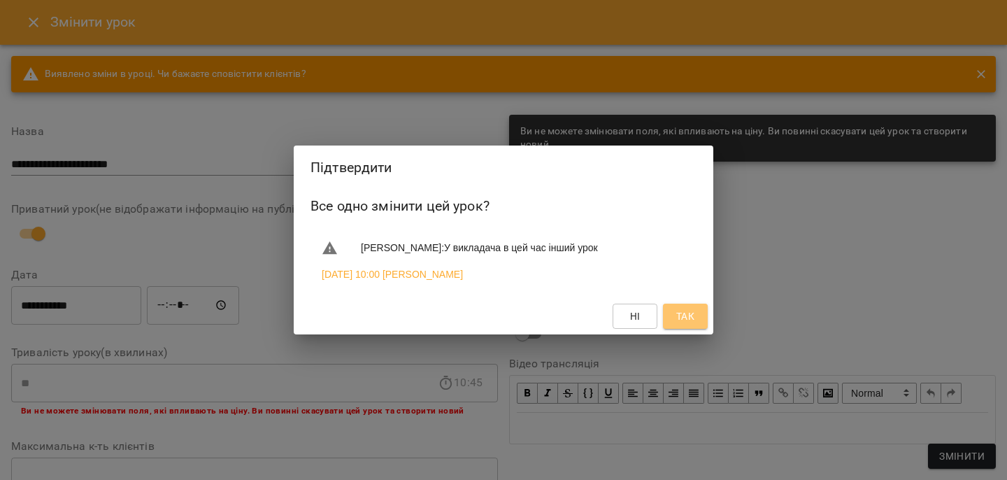
click at [685, 317] on span "Так" at bounding box center [685, 316] width 18 height 17
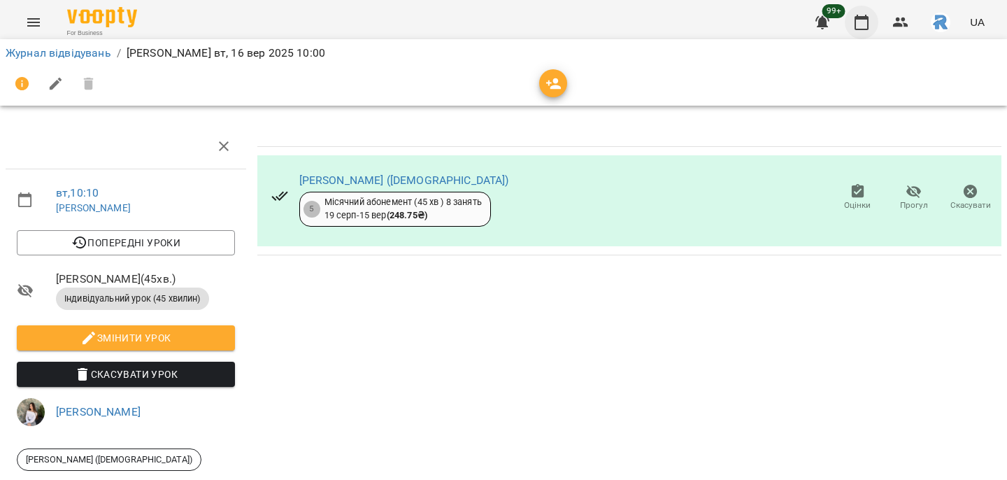
click at [867, 20] on icon "button" at bounding box center [861, 22] width 14 height 15
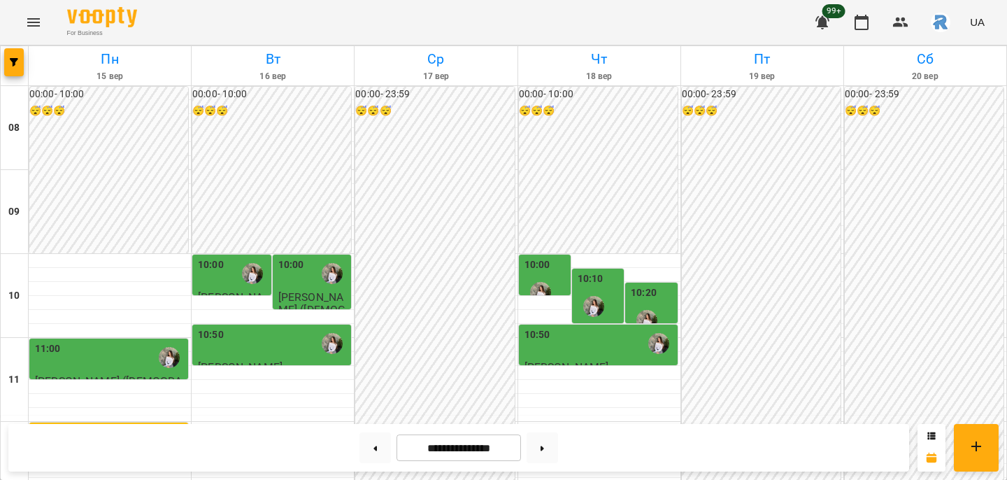
scroll to position [137, 0]
click at [565, 327] on div "10:50" at bounding box center [599, 343] width 150 height 32
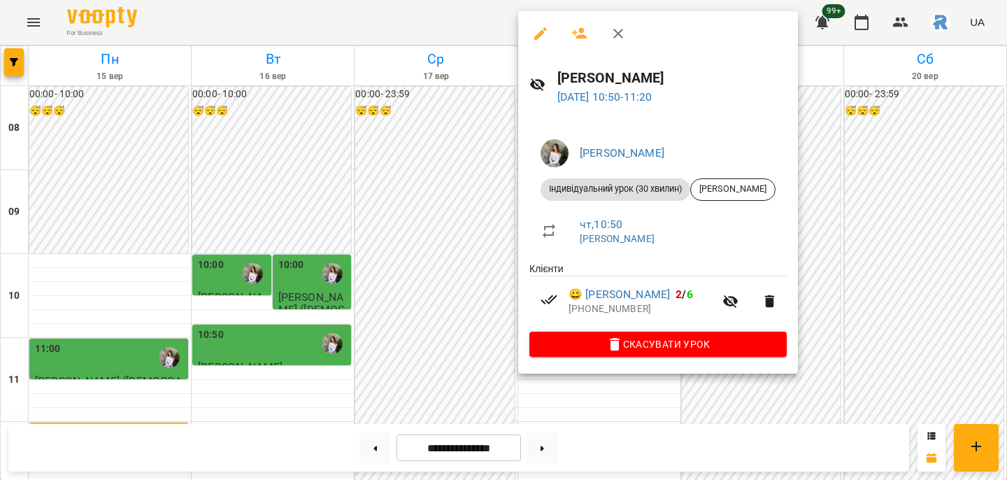
click at [492, 168] on div at bounding box center [503, 240] width 1007 height 480
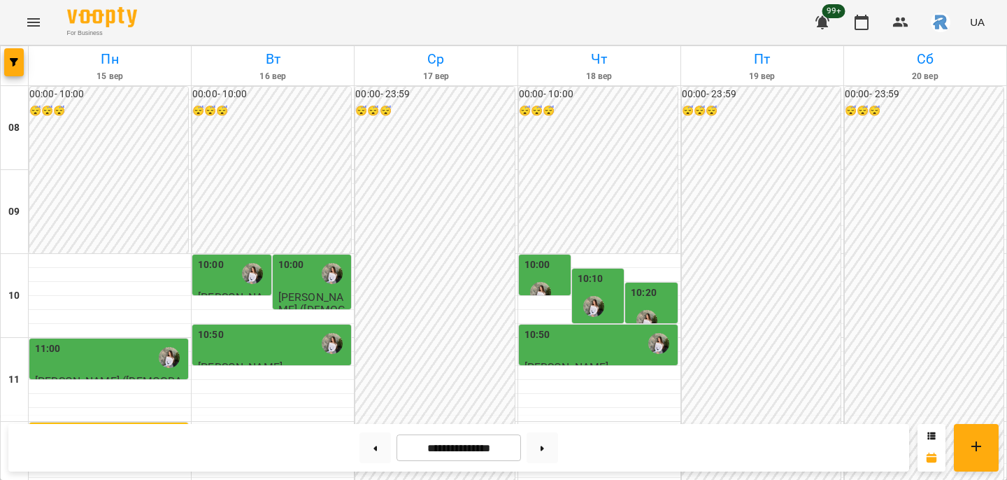
click at [591, 290] on div at bounding box center [593, 306] width 32 height 32
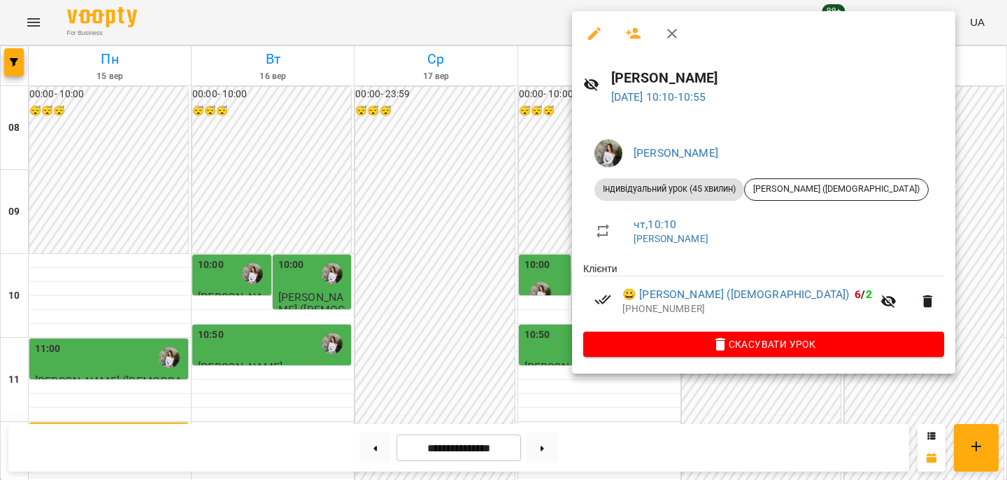
click at [588, 29] on icon "button" at bounding box center [594, 33] width 17 height 17
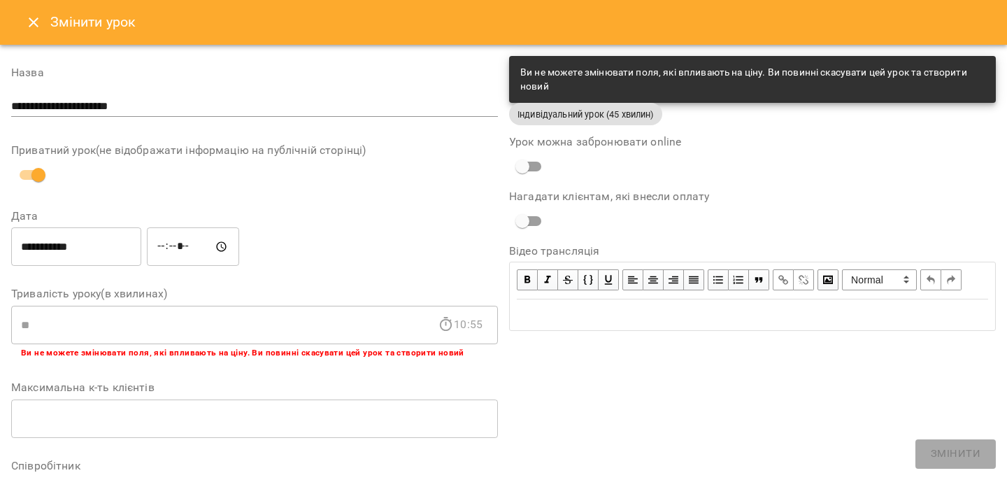
click at [195, 247] on input "*****" at bounding box center [193, 246] width 92 height 39
type input "*****"
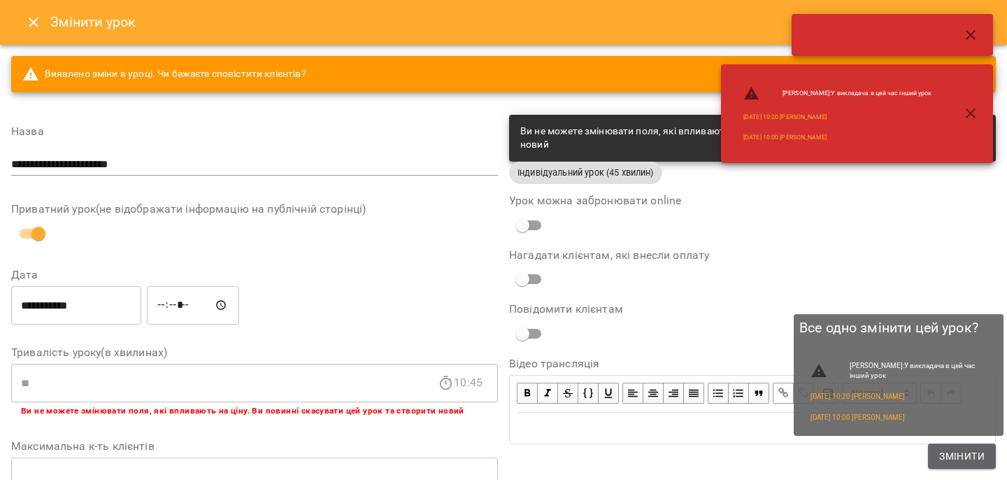
click at [940, 463] on span "Змінити" at bounding box center [961, 455] width 45 height 17
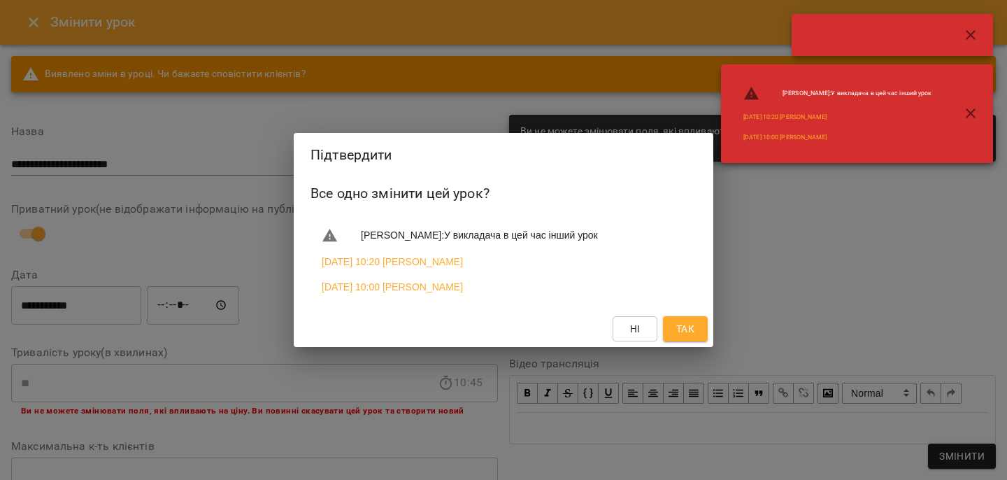
click at [684, 325] on span "Так" at bounding box center [685, 328] width 18 height 17
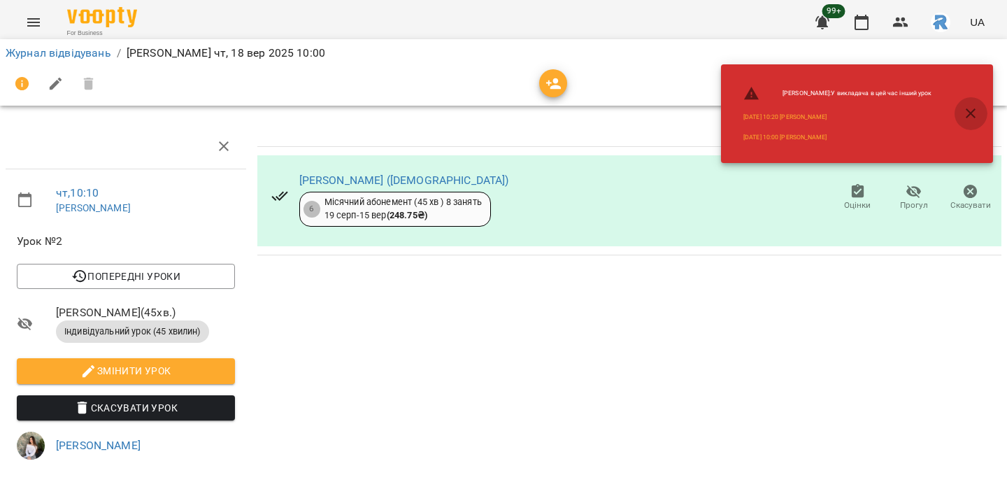
click at [966, 110] on icon "button" at bounding box center [970, 113] width 17 height 17
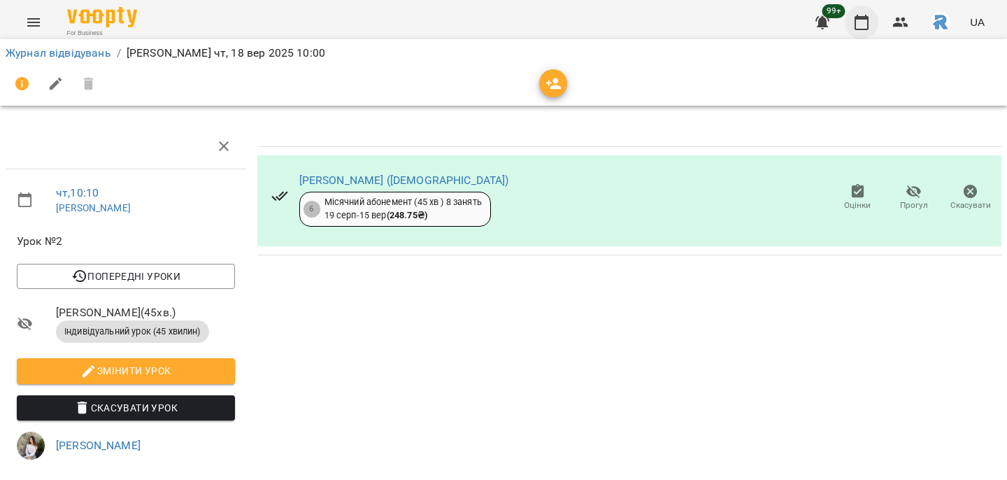
click at [857, 20] on icon "button" at bounding box center [861, 22] width 14 height 15
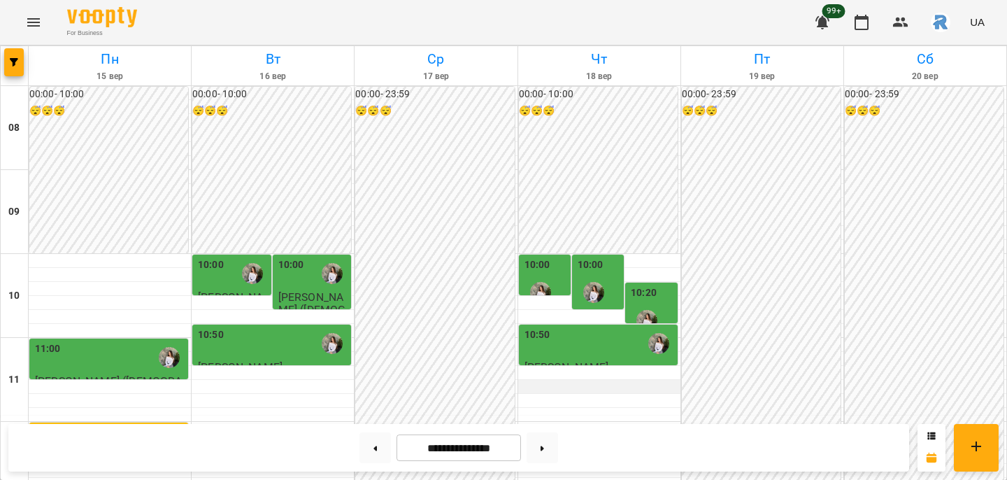
scroll to position [97, 0]
click at [654, 285] on label "10:20" at bounding box center [644, 292] width 26 height 15
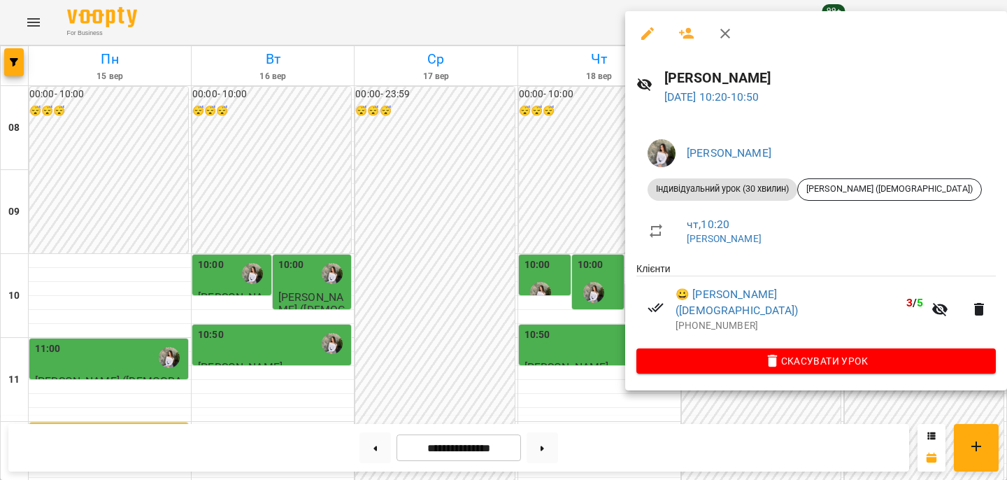
click at [556, 200] on div at bounding box center [503, 240] width 1007 height 480
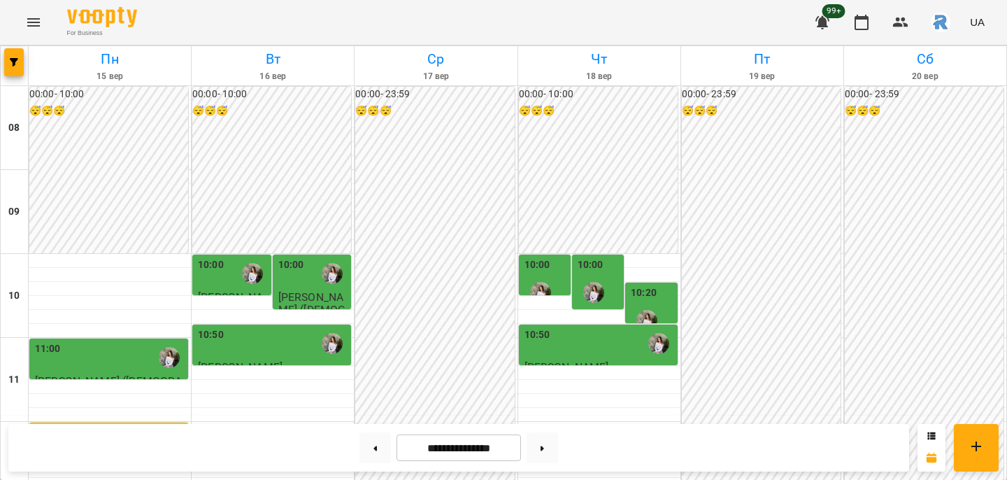
click at [622, 327] on div "10:50" at bounding box center [599, 343] width 150 height 32
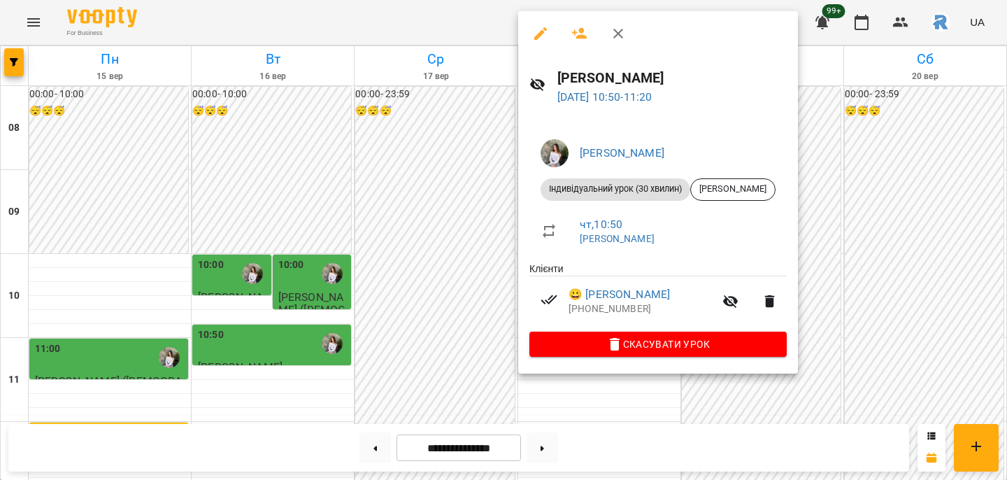
click at [419, 248] on div at bounding box center [503, 240] width 1007 height 480
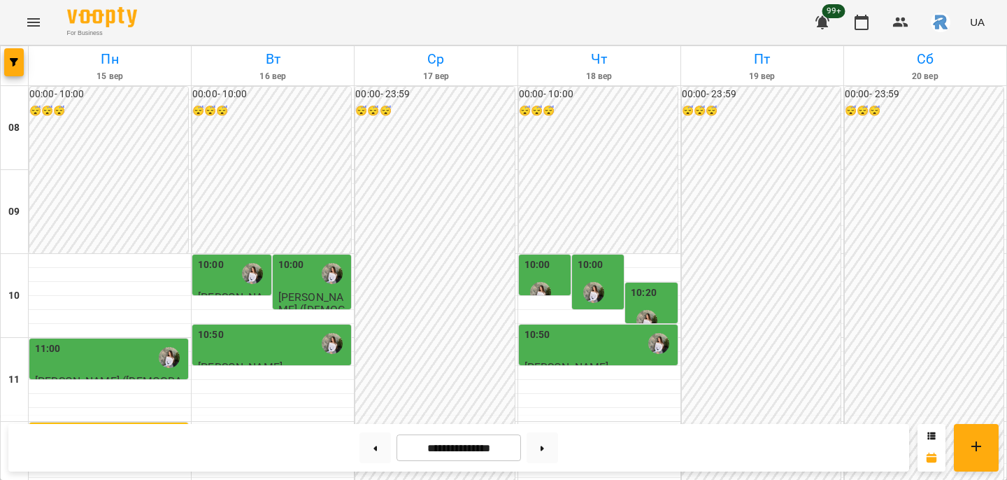
click at [648, 285] on label "10:20" at bounding box center [644, 292] width 26 height 15
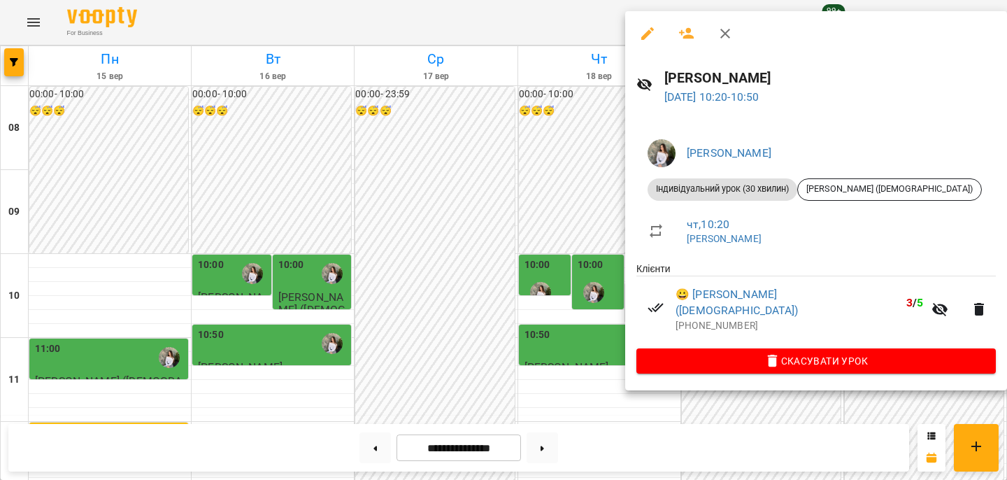
click at [654, 27] on icon "button" at bounding box center [647, 33] width 17 height 17
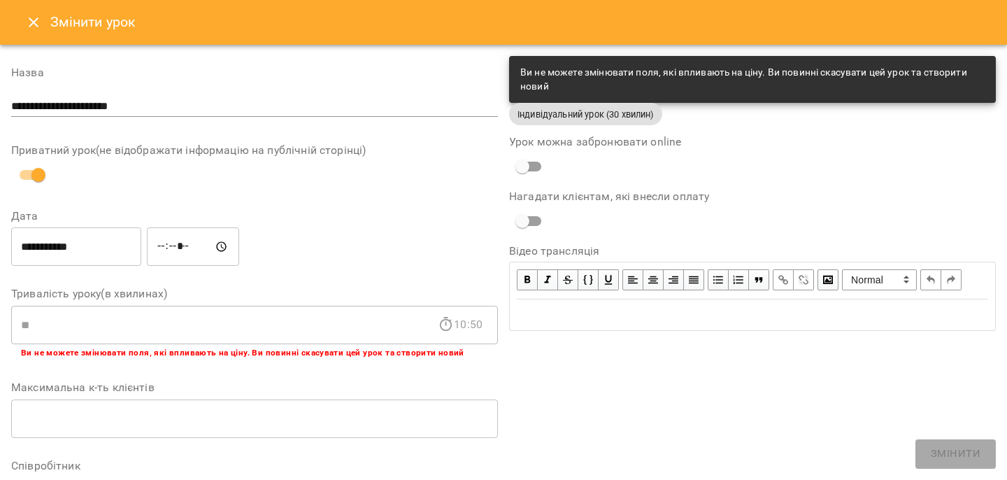
click at [172, 247] on input "*****" at bounding box center [193, 246] width 92 height 39
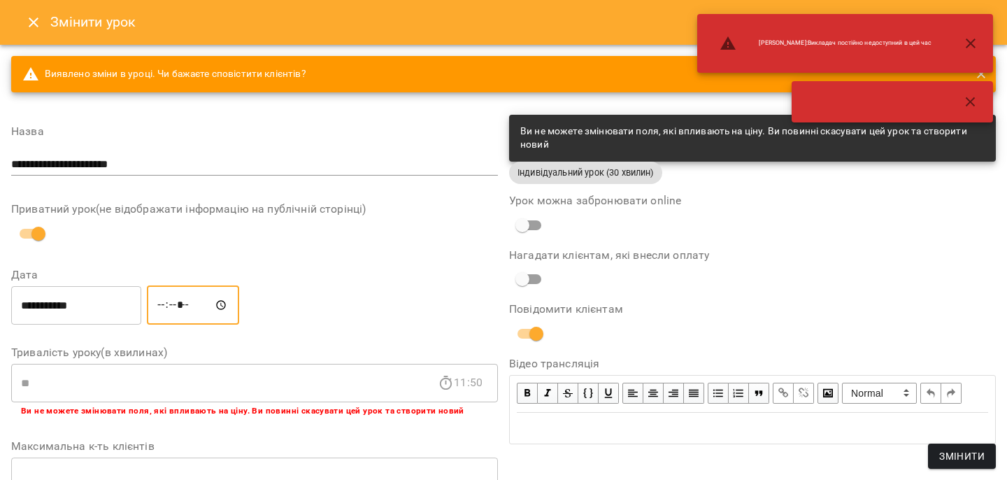
click at [192, 304] on input "*****" at bounding box center [193, 304] width 92 height 39
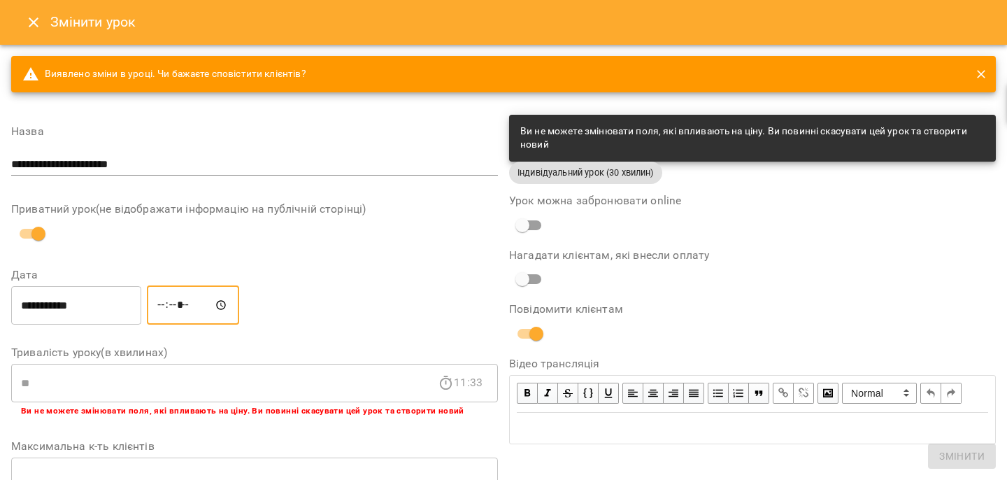
type input "*****"
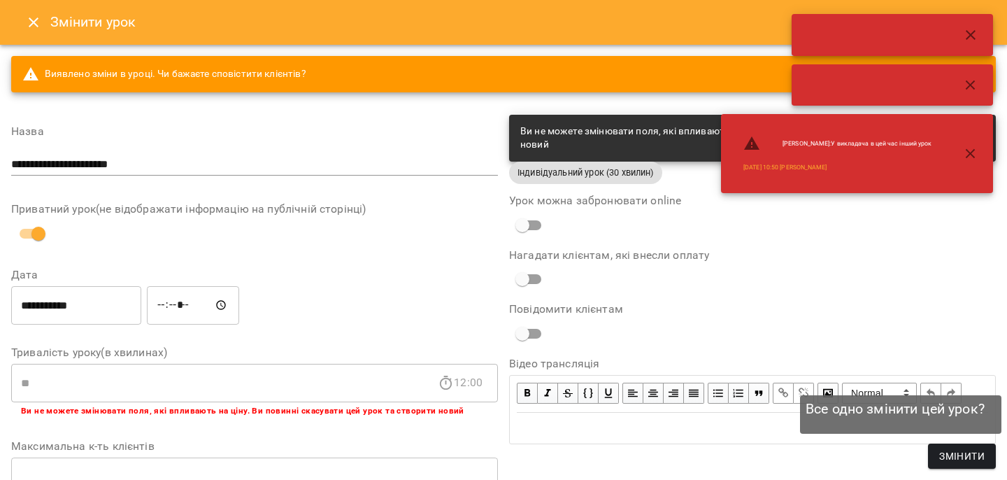
click at [979, 450] on span "Змінити" at bounding box center [961, 455] width 45 height 17
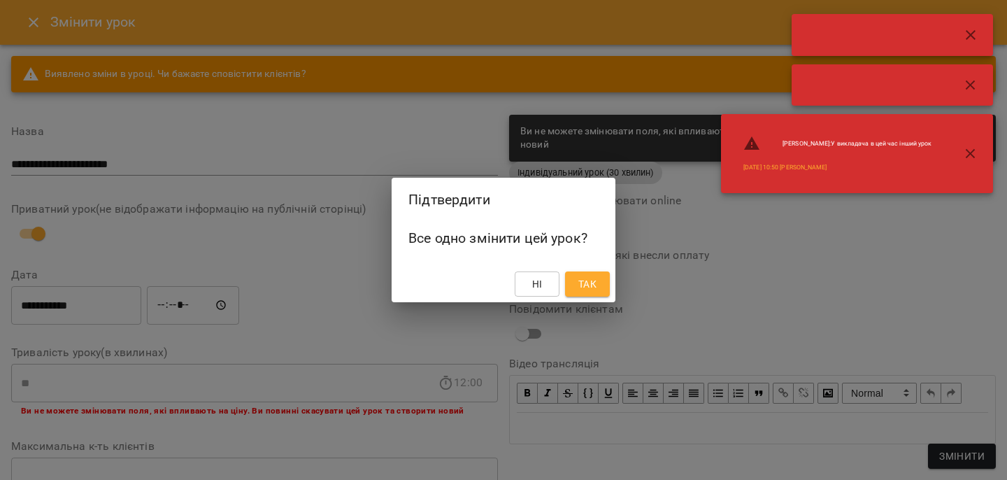
click at [609, 285] on button "Так" at bounding box center [587, 283] width 45 height 25
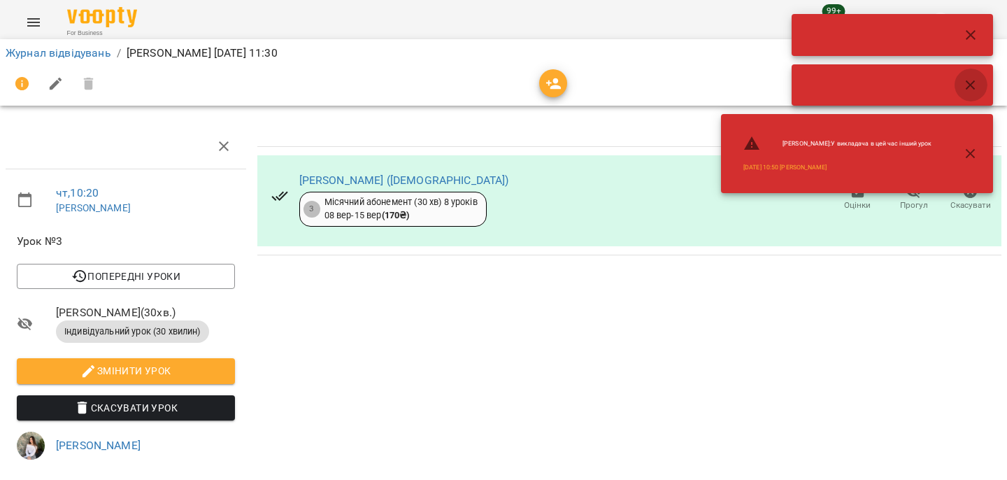
click at [974, 89] on icon "button" at bounding box center [970, 85] width 10 height 10
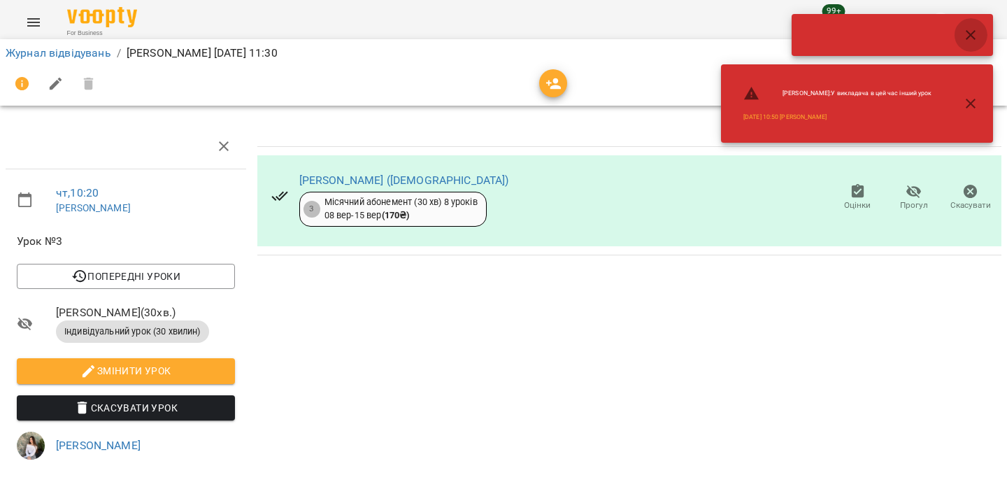
click at [972, 38] on icon "button" at bounding box center [970, 35] width 17 height 17
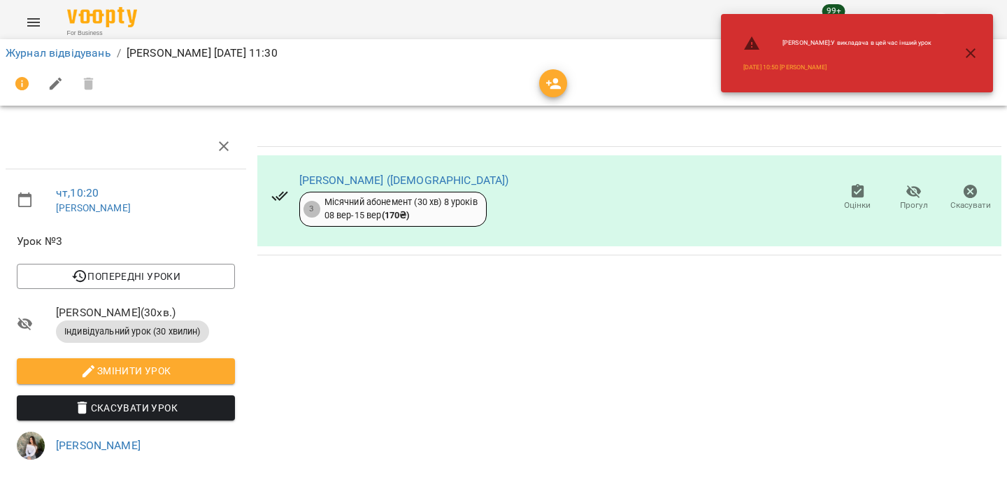
click at [967, 55] on icon "button" at bounding box center [970, 53] width 17 height 17
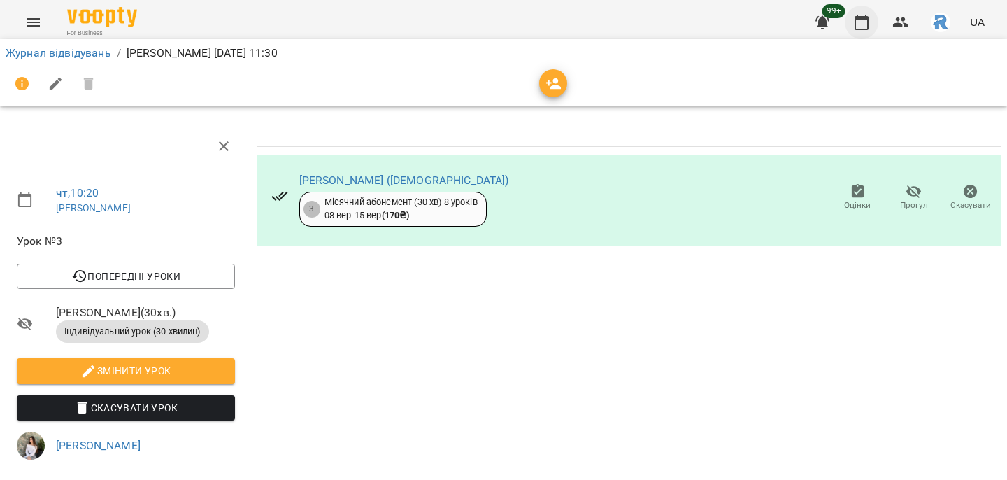
click at [866, 23] on icon "button" at bounding box center [861, 22] width 17 height 17
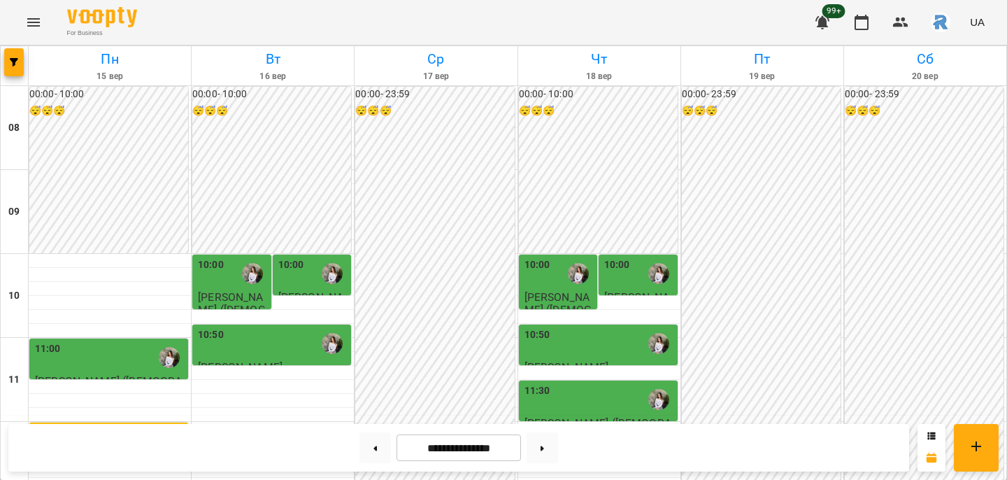
scroll to position [77, 0]
click at [532, 383] on label "11:30" at bounding box center [537, 390] width 26 height 15
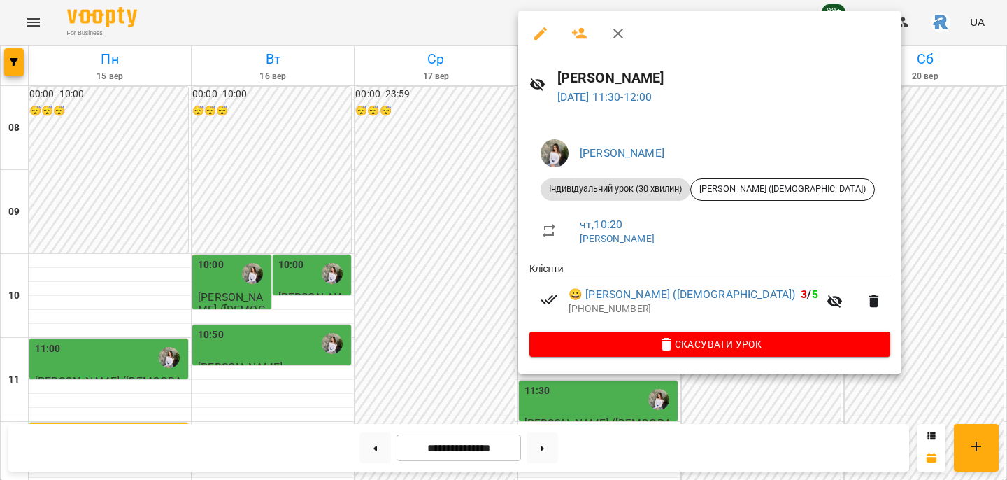
click at [305, 310] on div at bounding box center [503, 240] width 1007 height 480
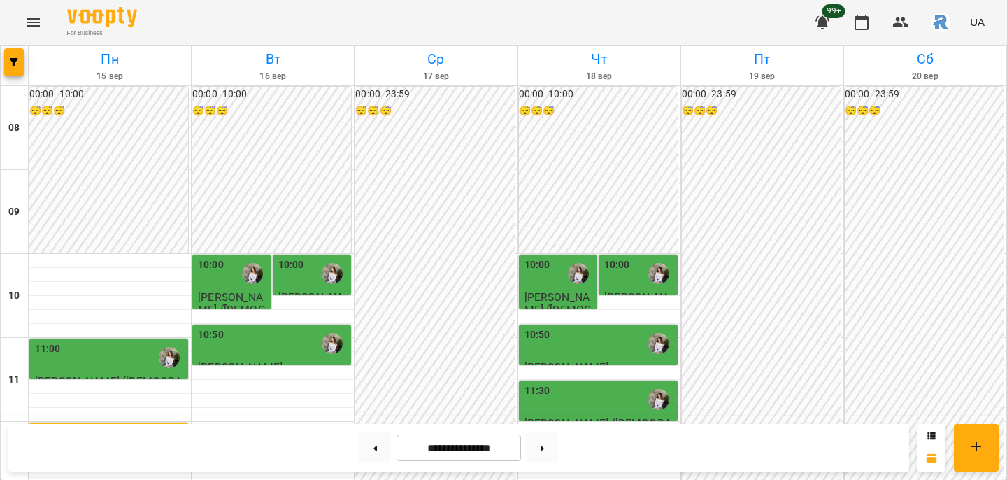
click at [326, 263] on img "Горохова Ольга Ігорівна" at bounding box center [332, 273] width 21 height 21
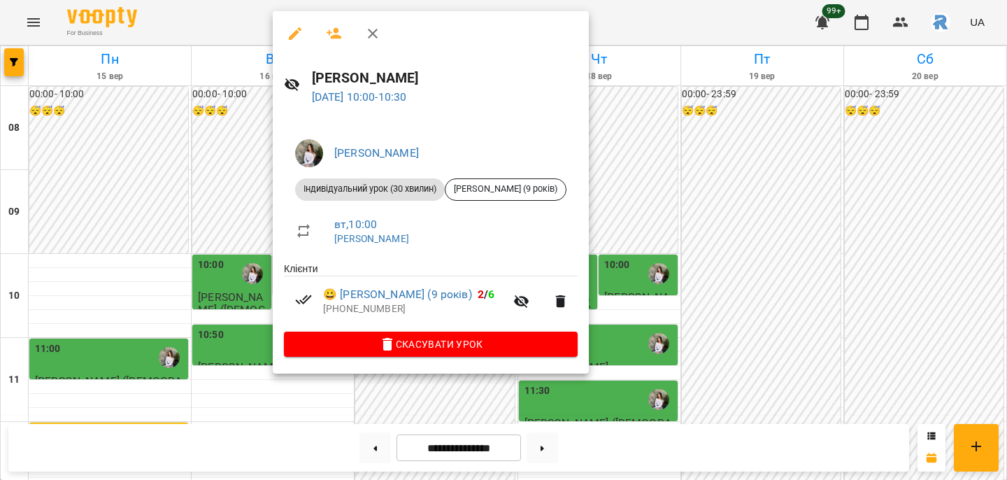
click at [217, 204] on div at bounding box center [503, 240] width 1007 height 480
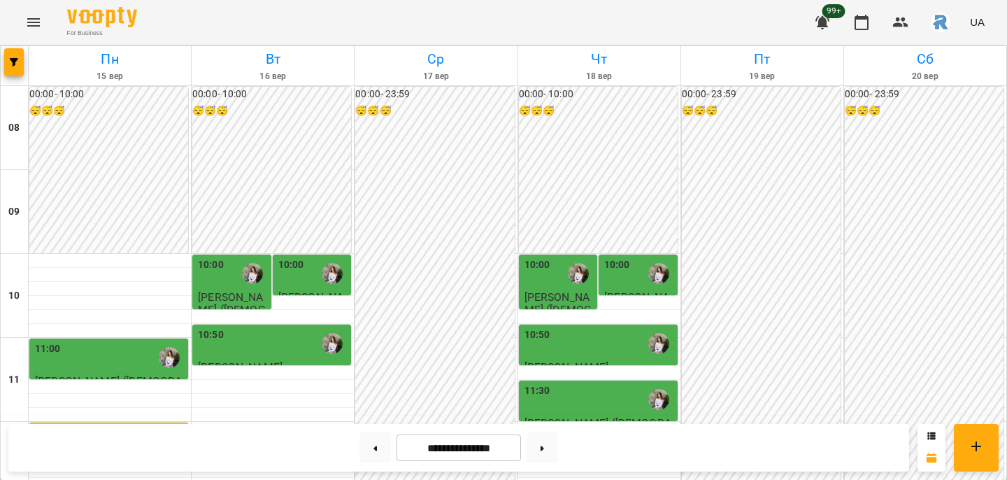
scroll to position [326, 0]
click at [20, 66] on button "button" at bounding box center [14, 62] width 20 height 28
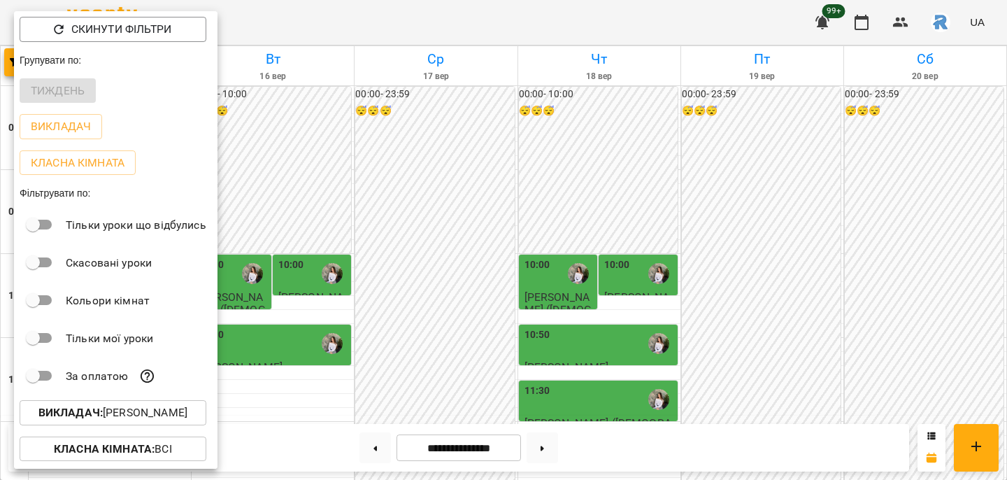
click at [138, 406] on p "Викладач : [PERSON_NAME]" at bounding box center [112, 412] width 149 height 17
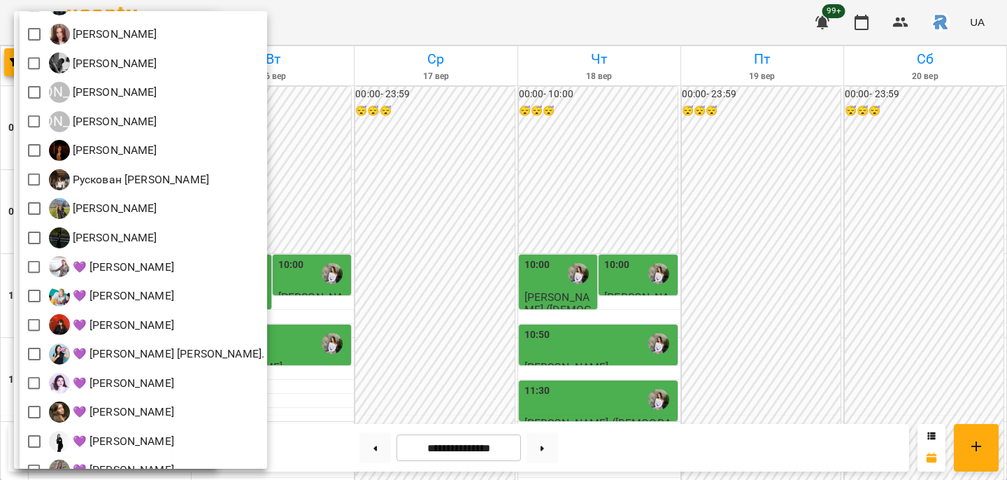
scroll to position [292, 0]
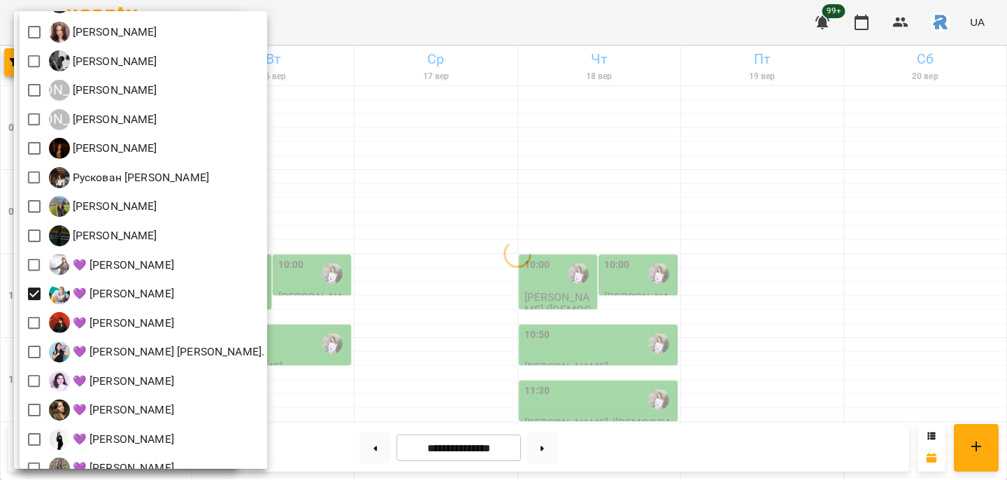
click at [394, 297] on div at bounding box center [503, 240] width 1007 height 480
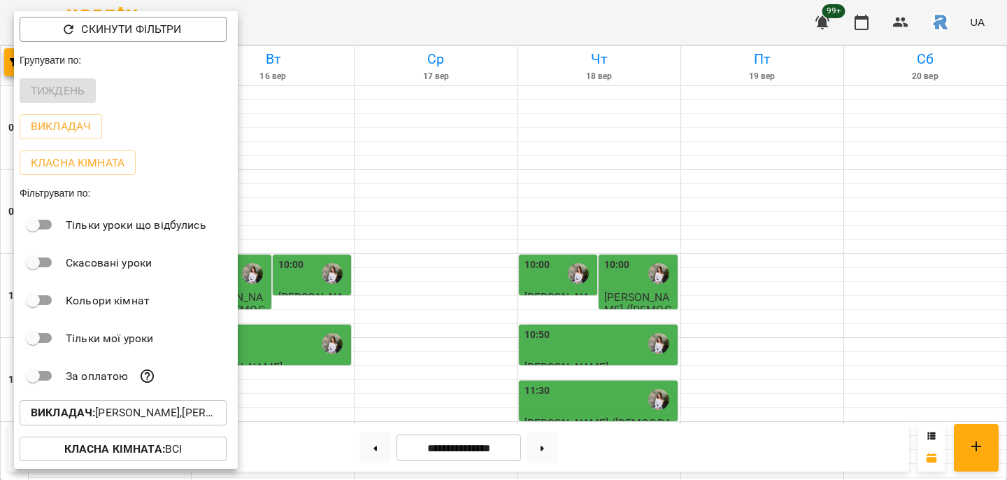
click at [396, 299] on div at bounding box center [503, 240] width 1007 height 480
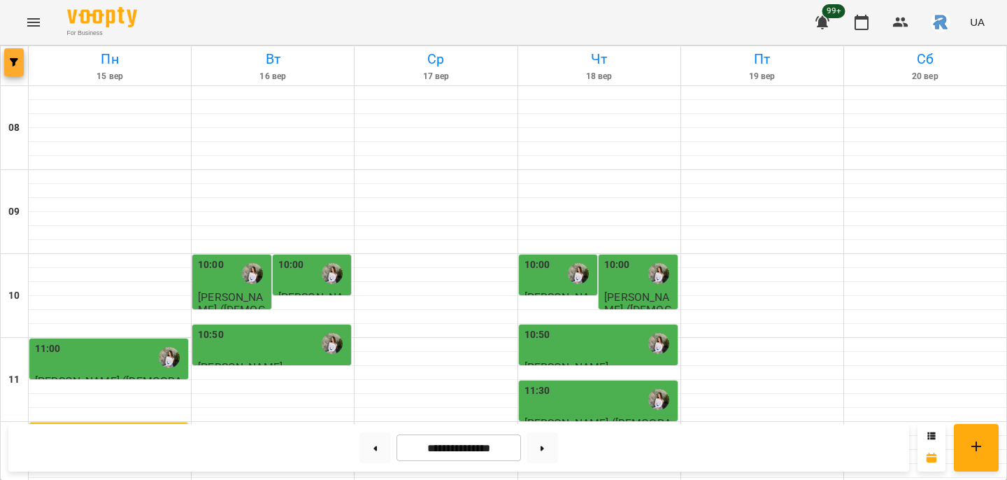
click at [17, 62] on icon "button" at bounding box center [14, 62] width 8 height 8
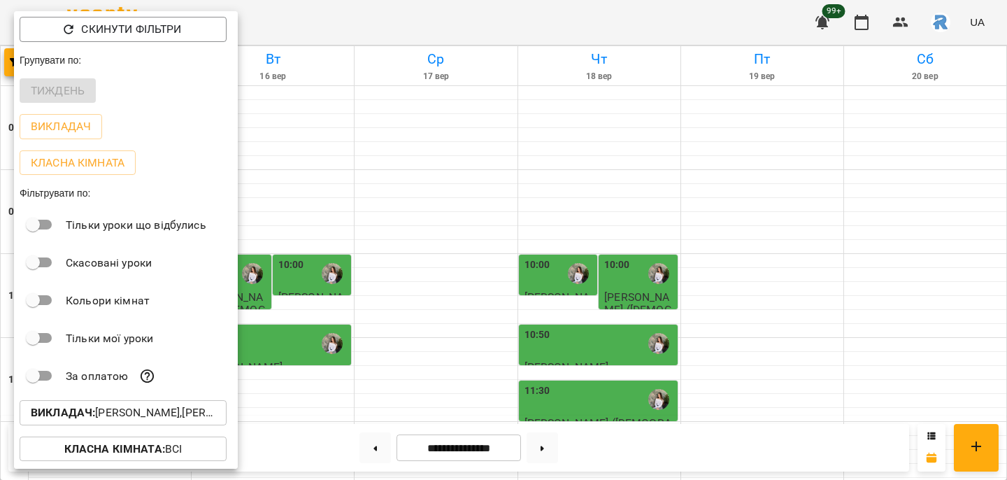
click at [145, 410] on p "Викладач : [PERSON_NAME],[PERSON_NAME]" at bounding box center [123, 412] width 185 height 17
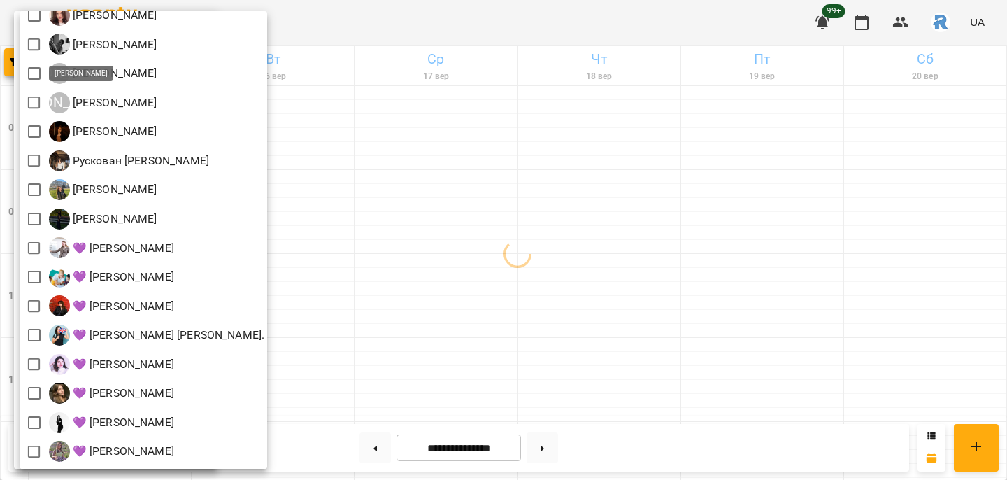
scroll to position [309, 0]
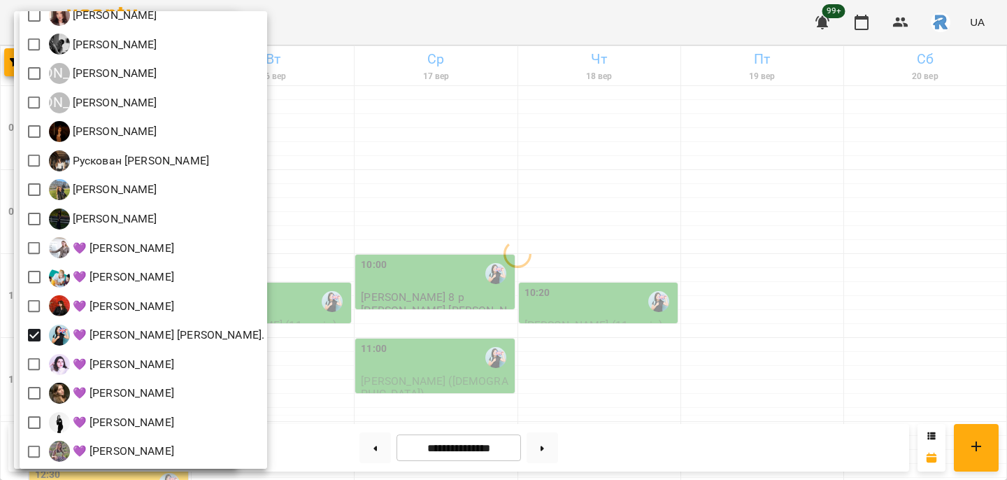
click at [340, 231] on div at bounding box center [503, 240] width 1007 height 480
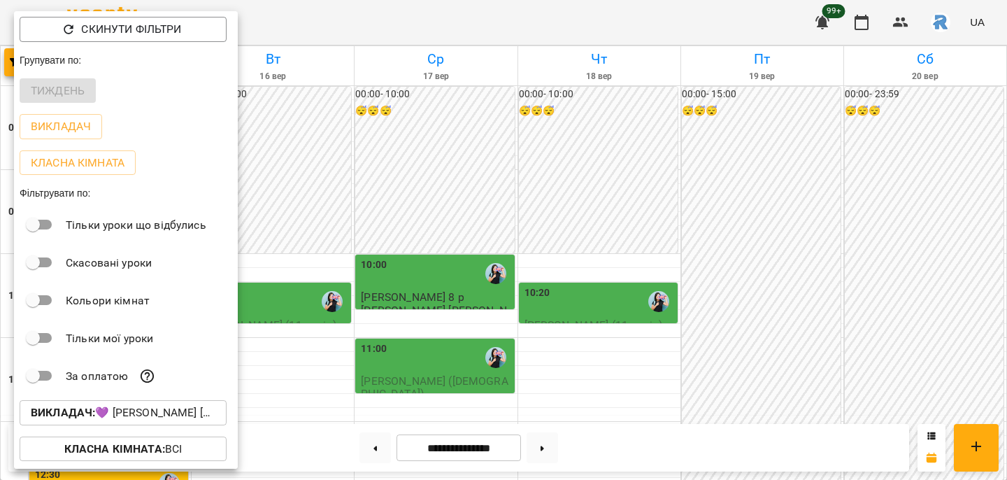
click at [301, 206] on div at bounding box center [503, 240] width 1007 height 480
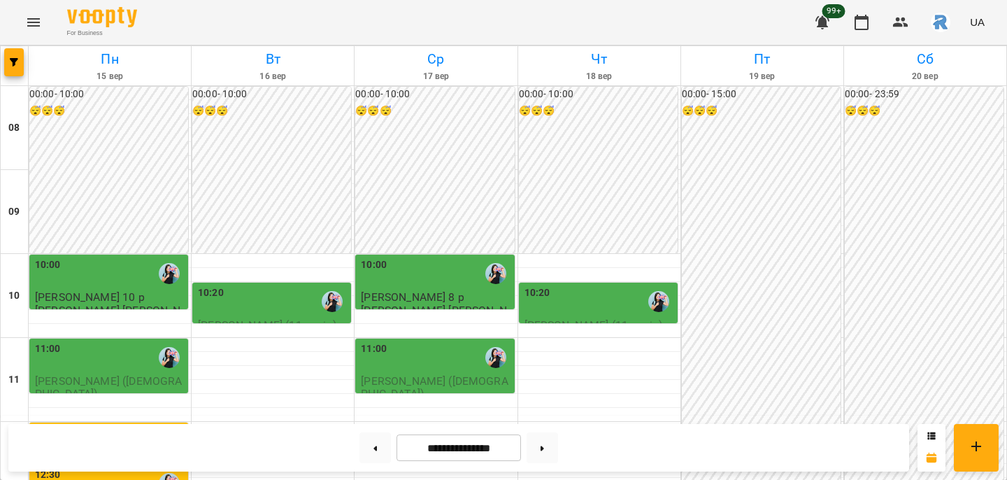
scroll to position [109, 0]
click at [287, 285] on div "10:20" at bounding box center [273, 301] width 150 height 32
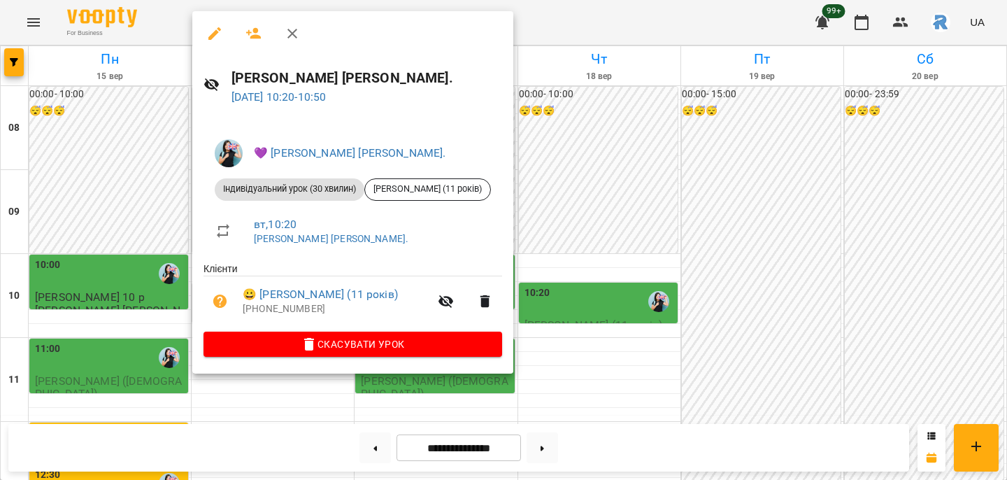
click at [604, 194] on div at bounding box center [503, 240] width 1007 height 480
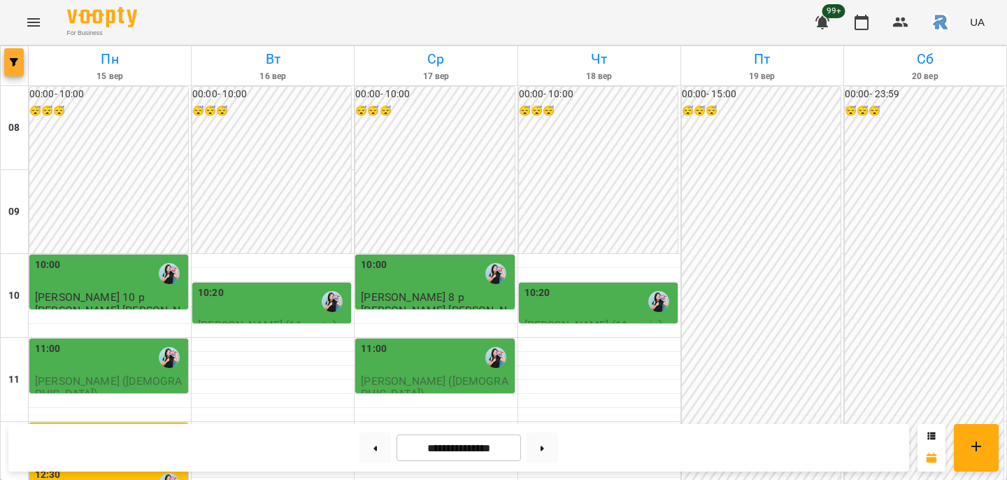
click at [8, 57] on button "button" at bounding box center [14, 62] width 20 height 28
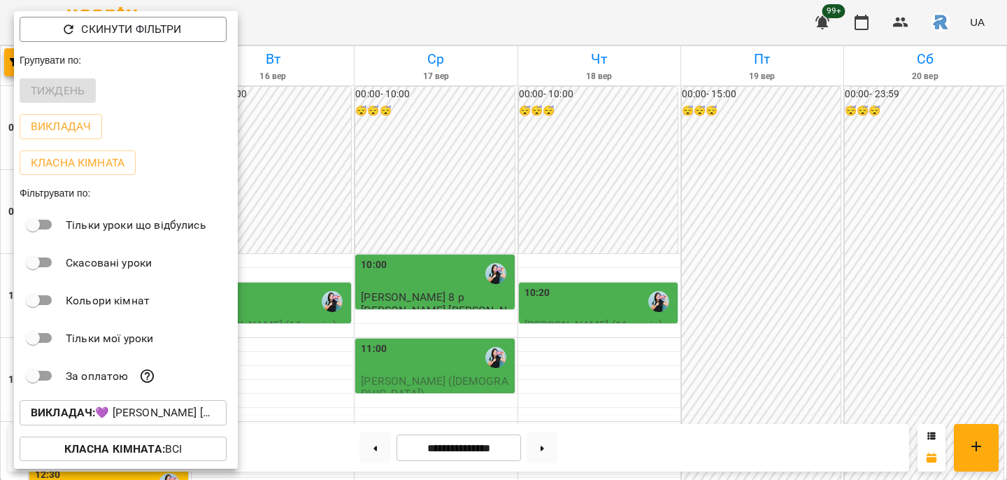
click at [78, 405] on button "Викладач : 💜 [PERSON_NAME] [PERSON_NAME]." at bounding box center [123, 412] width 207 height 25
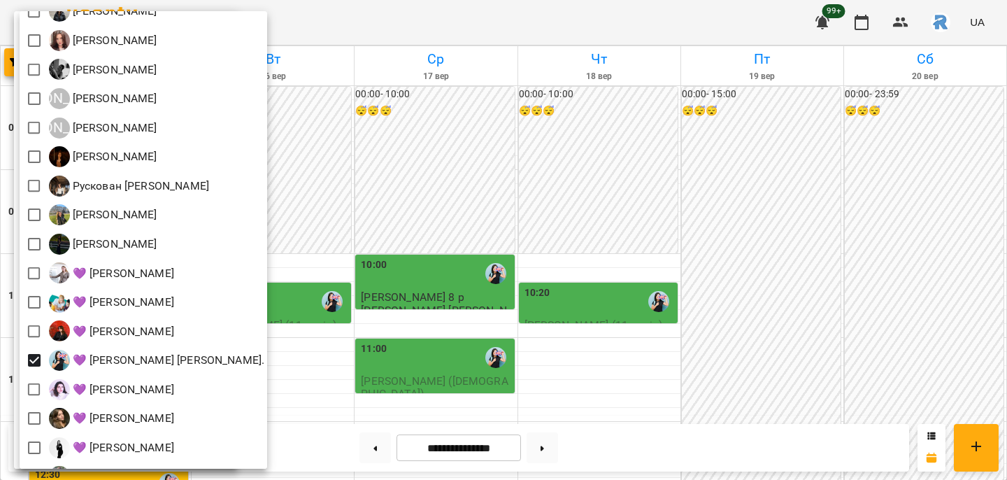
scroll to position [285, 0]
click at [447, 315] on div at bounding box center [503, 240] width 1007 height 480
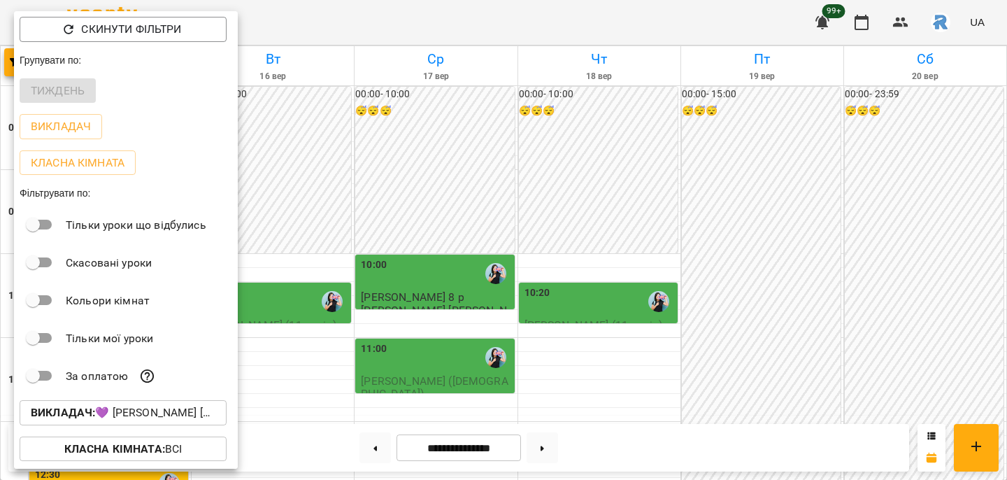
click at [343, 294] on div at bounding box center [503, 240] width 1007 height 480
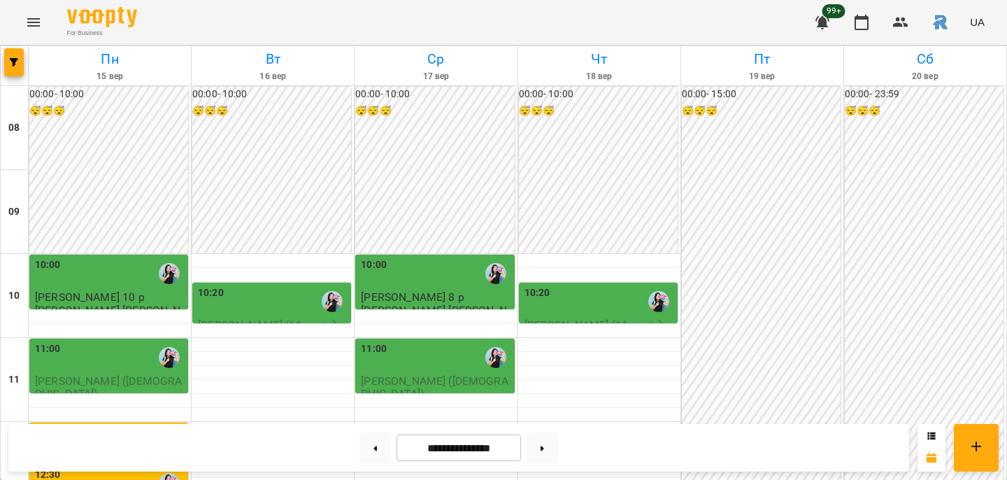
scroll to position [82, 0]
click at [18, 64] on span "button" at bounding box center [14, 62] width 20 height 8
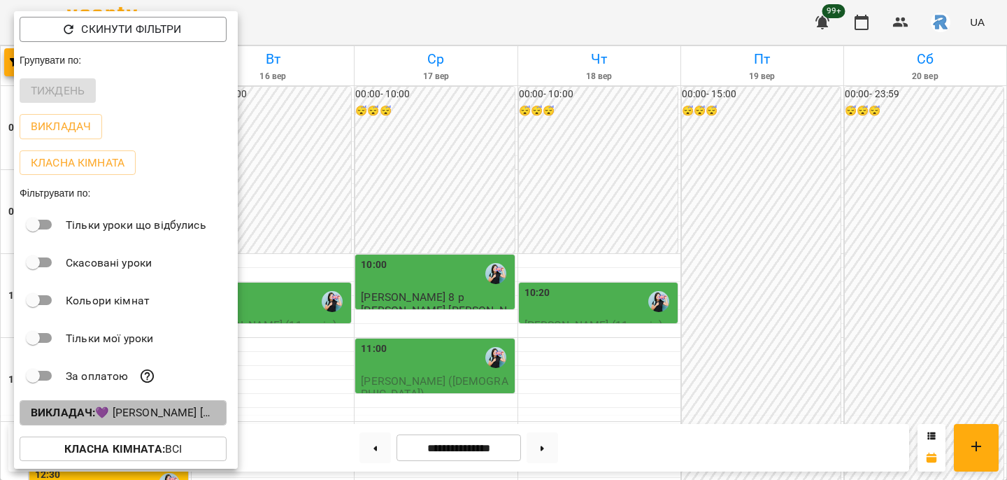
click at [163, 406] on p "Викладач : 💜 [PERSON_NAME] [PERSON_NAME]." at bounding box center [123, 412] width 185 height 17
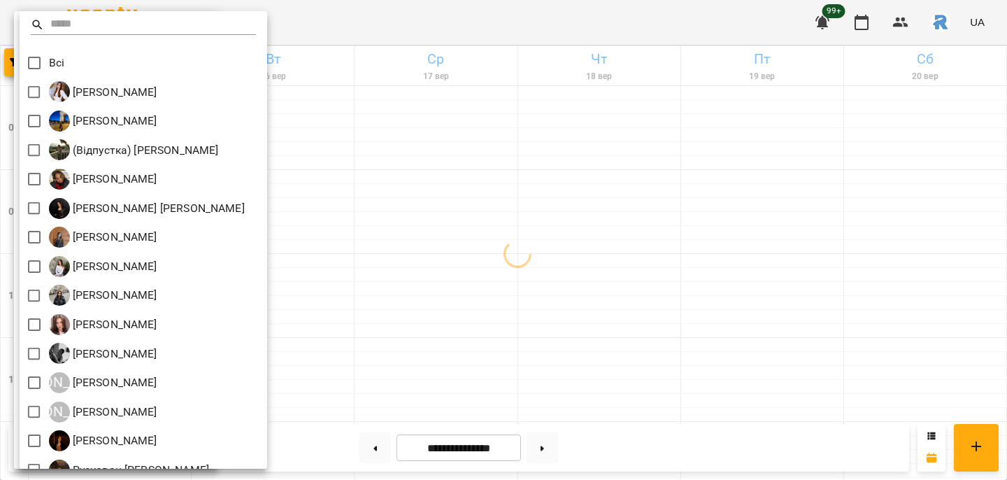
scroll to position [0, 0]
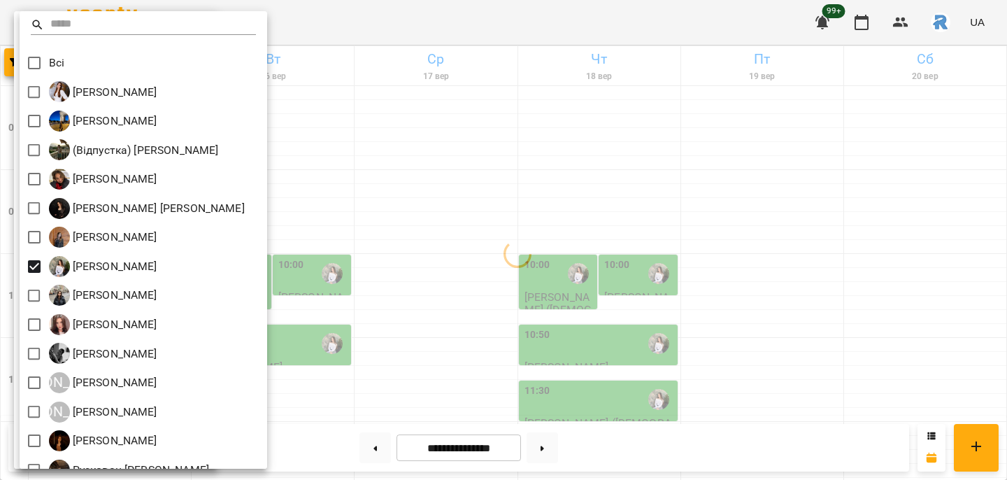
click at [503, 344] on div at bounding box center [503, 240] width 1007 height 480
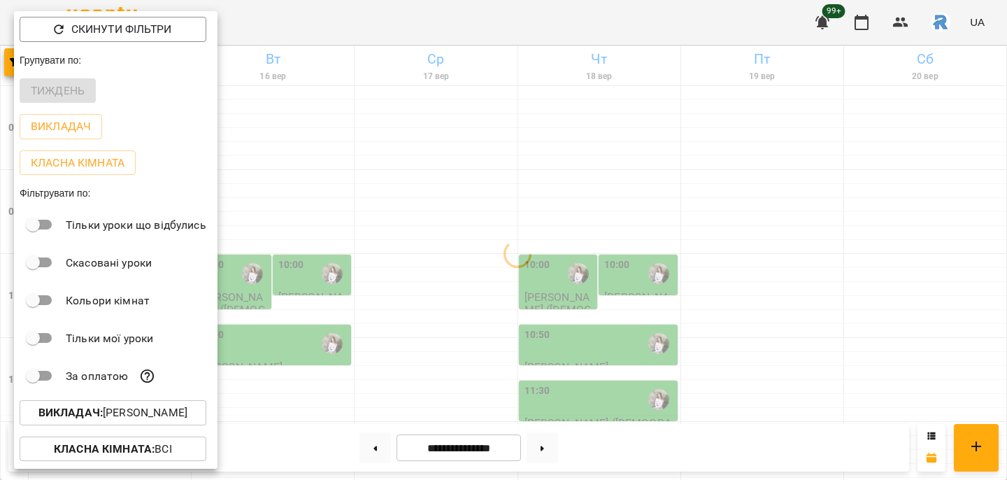
click at [503, 344] on div at bounding box center [503, 240] width 1007 height 480
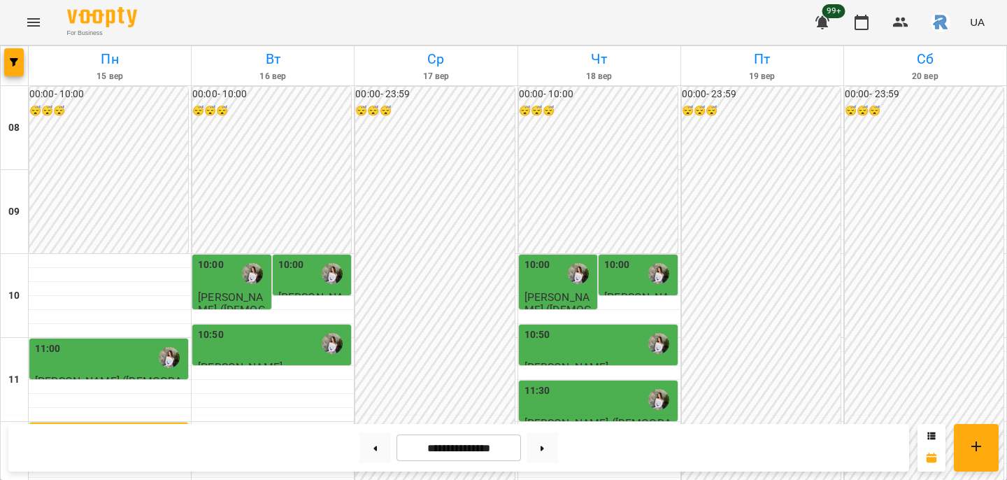
click at [231, 257] on div "10:00" at bounding box center [233, 273] width 71 height 32
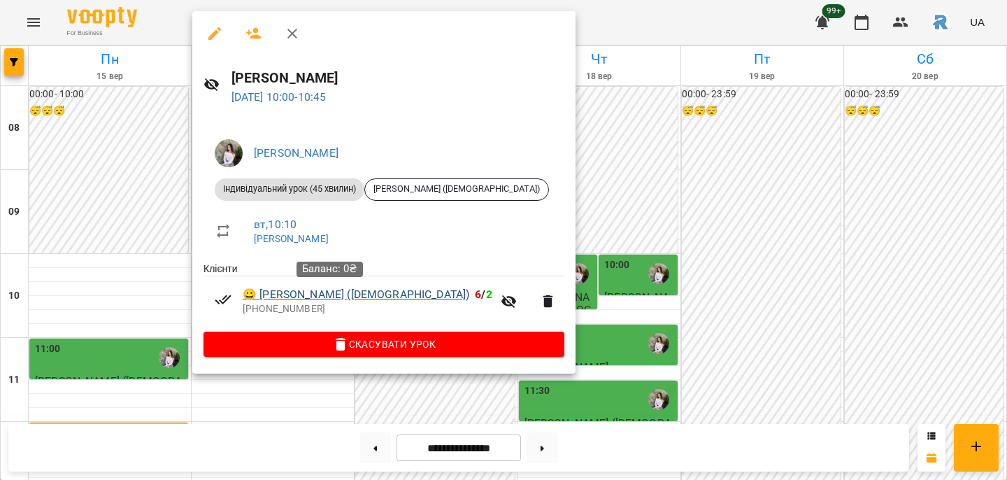
click at [346, 292] on link "😀 [PERSON_NAME] ([DEMOGRAPHIC_DATA])" at bounding box center [356, 294] width 227 height 17
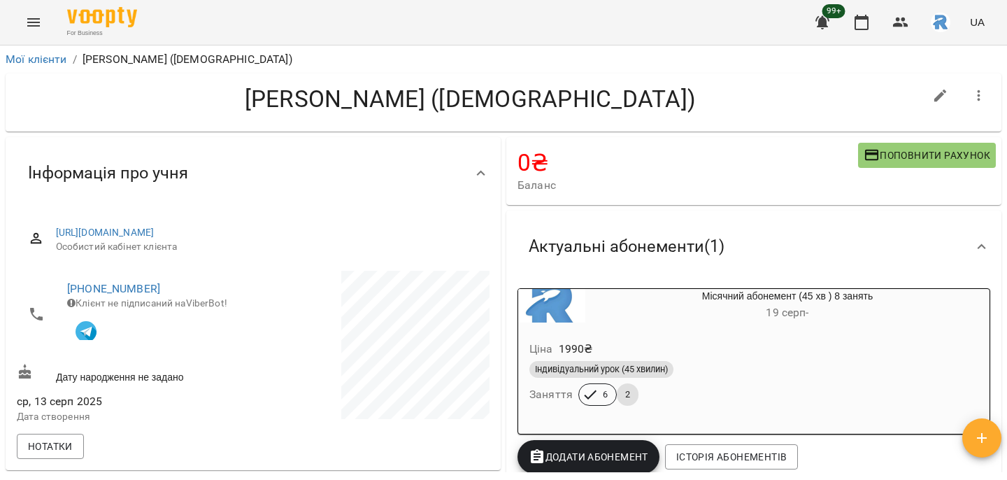
scroll to position [410, 0]
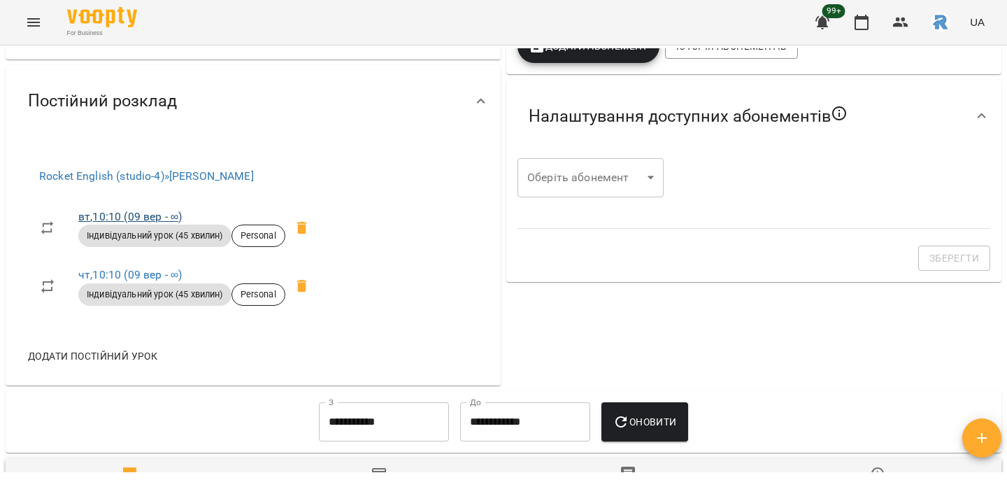
click at [161, 216] on link "вт , 10:10 ([DATE] - ∞)" at bounding box center [129, 216] width 103 height 13
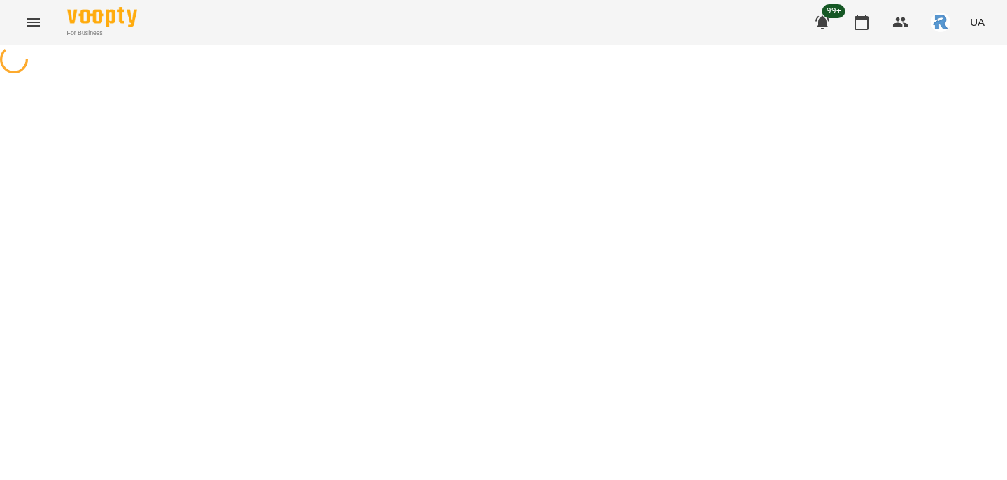
select select "*"
select select "**********"
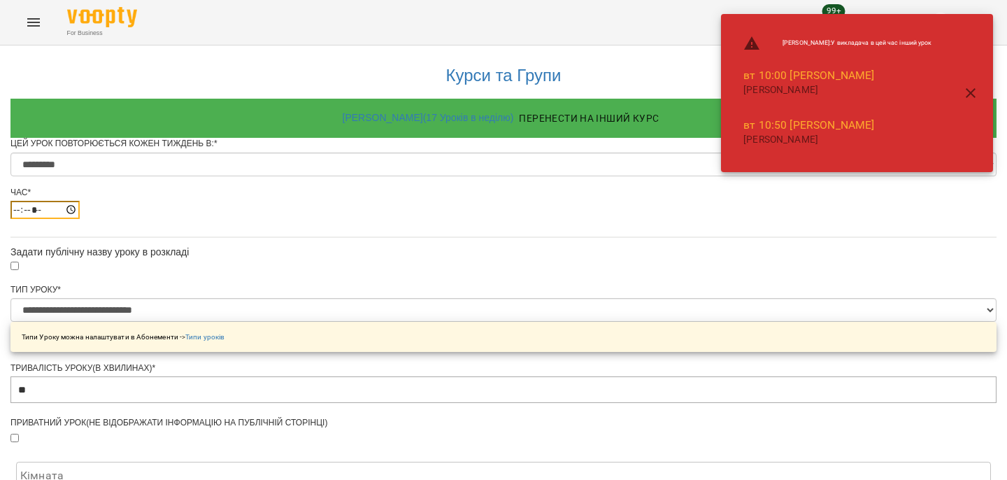
click at [80, 219] on input "*****" at bounding box center [44, 210] width 69 height 18
type input "*****"
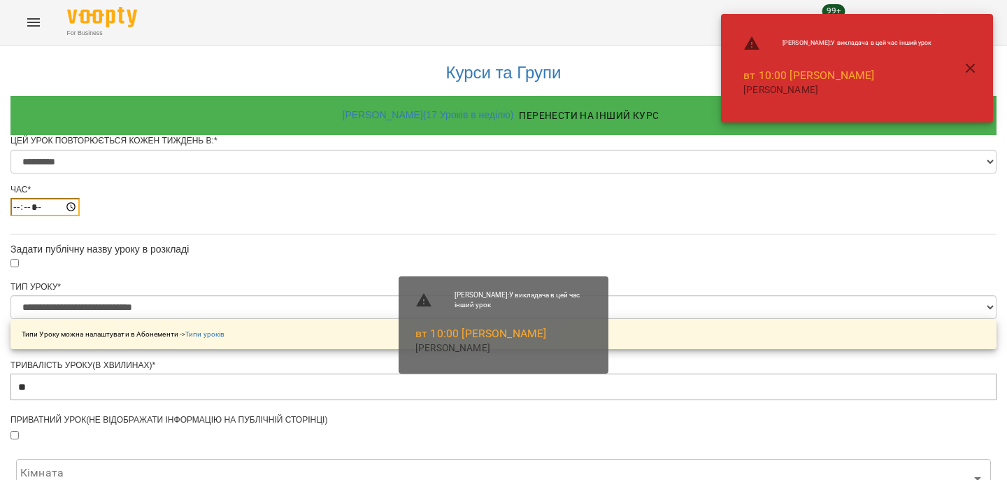
scroll to position [622, 0]
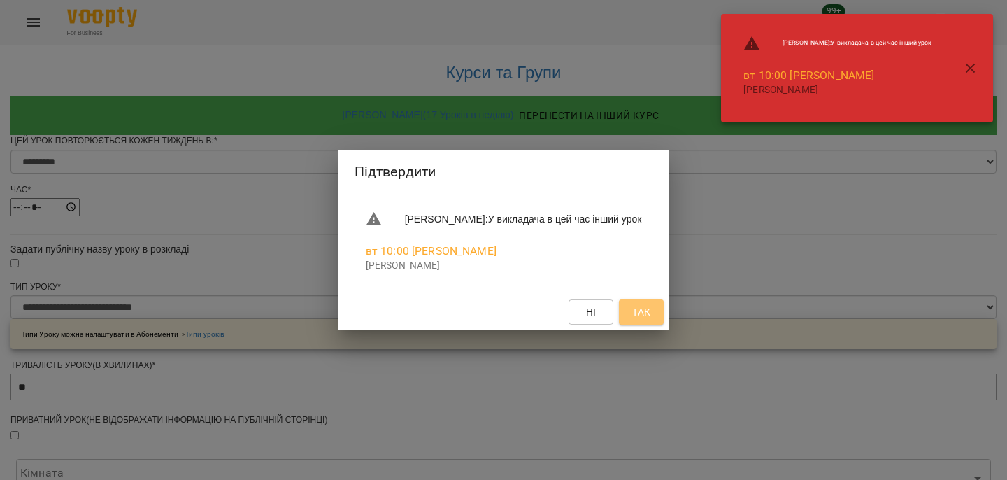
click at [650, 307] on span "Так" at bounding box center [641, 311] width 18 height 17
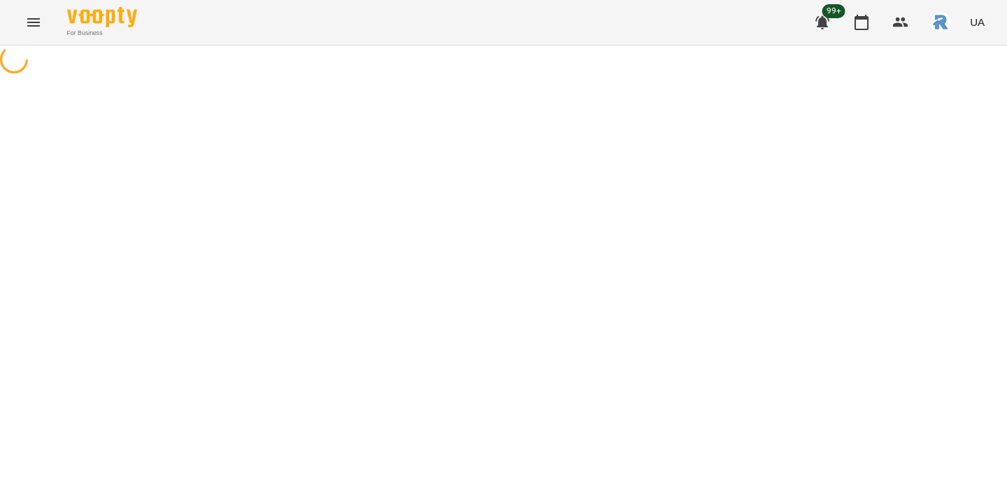
select select "*"
select select "**********"
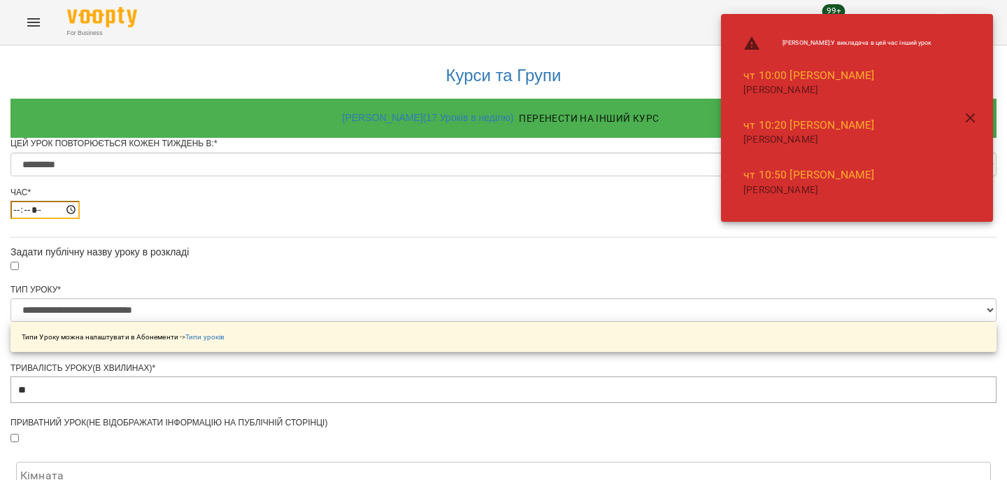
click at [80, 219] on input "*****" at bounding box center [44, 210] width 69 height 18
type input "*****"
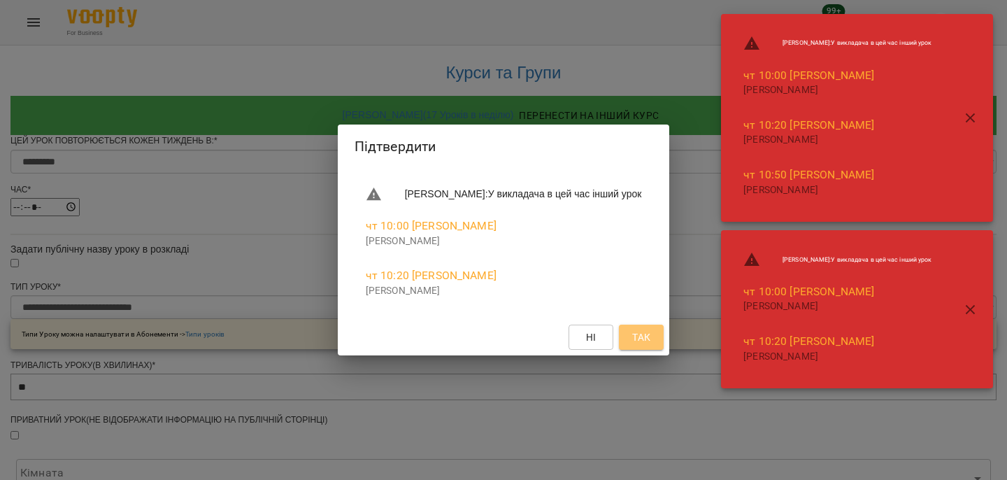
click at [650, 334] on span "Так" at bounding box center [641, 337] width 18 height 17
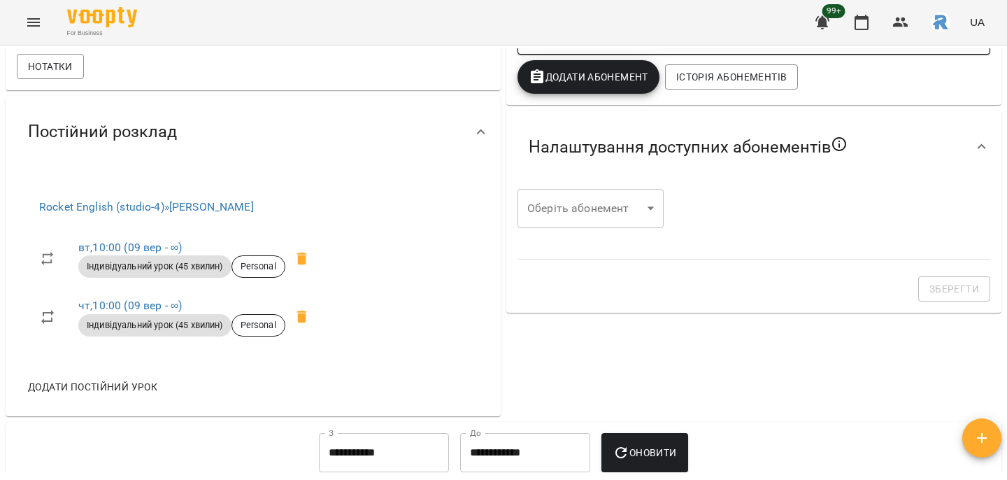
scroll to position [315, 0]
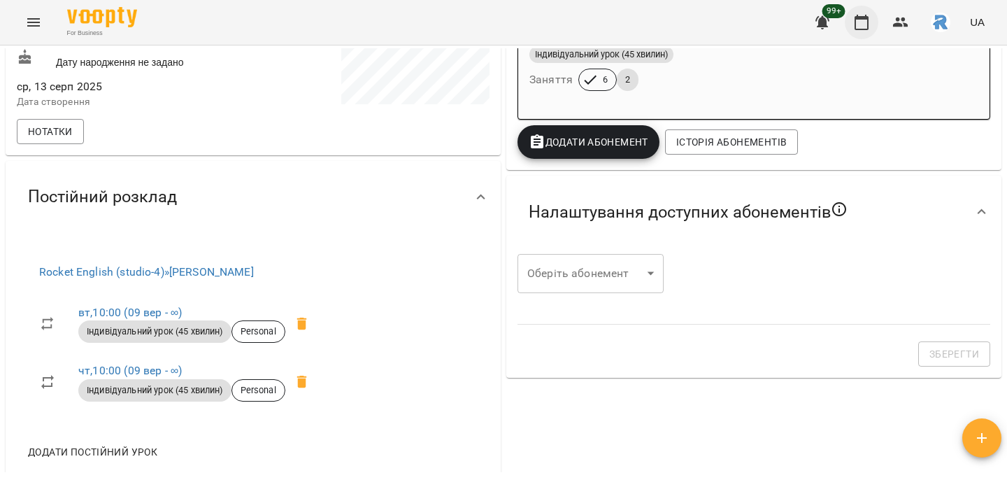
click at [865, 18] on icon "button" at bounding box center [861, 22] width 14 height 15
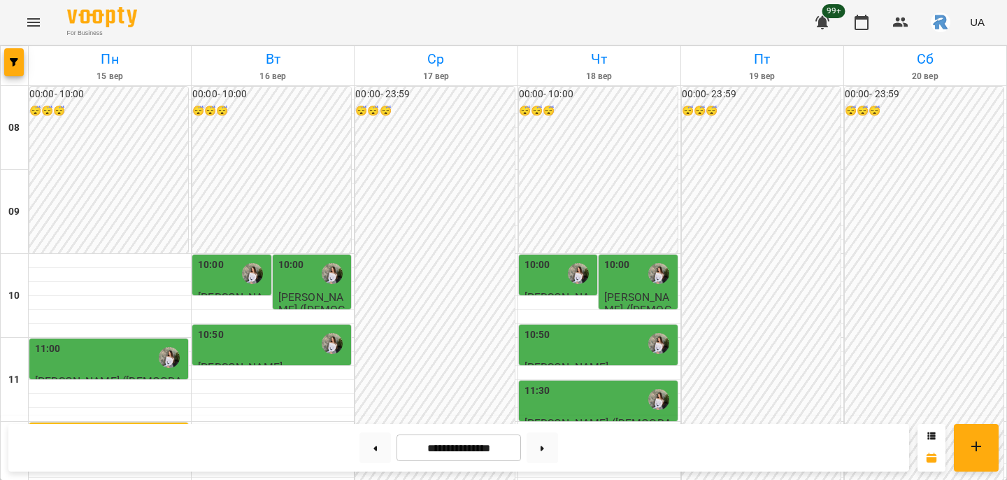
scroll to position [114, 0]
click at [589, 383] on div "11:30" at bounding box center [599, 399] width 150 height 32
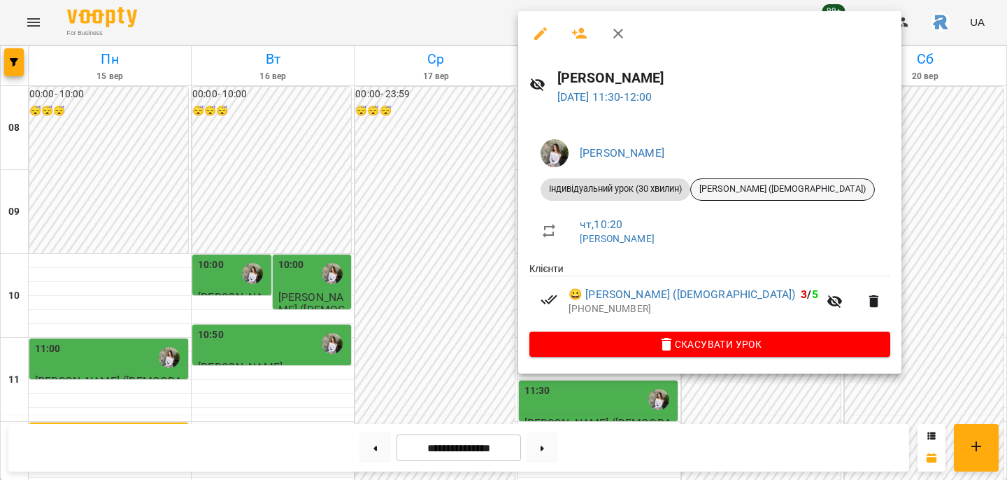
click at [737, 187] on span "[PERSON_NAME] ([DEMOGRAPHIC_DATA])" at bounding box center [782, 188] width 183 height 13
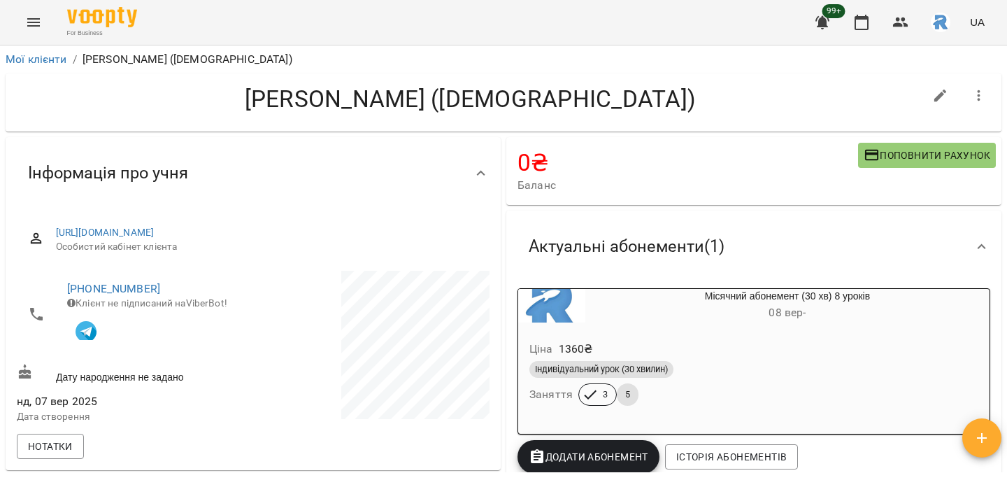
scroll to position [517, 0]
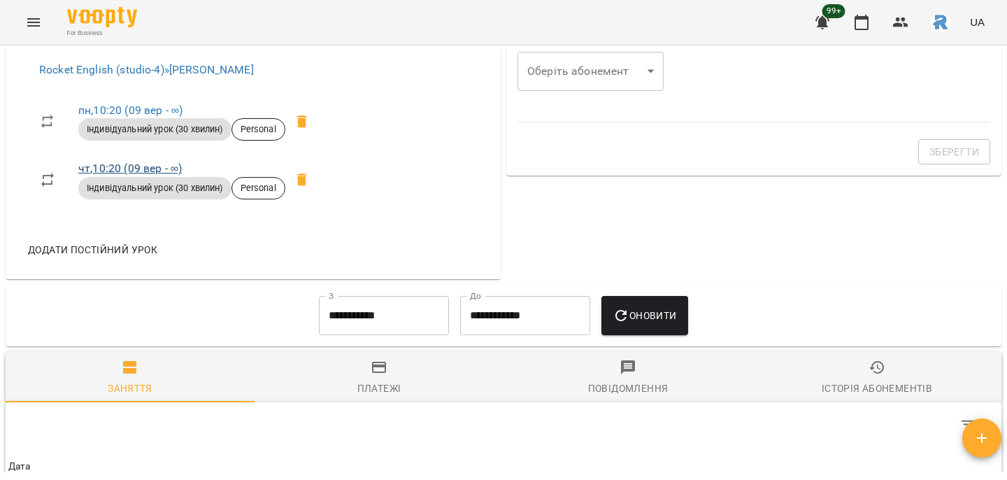
click at [136, 167] on link "чт , 10:20 ([DATE] - ∞)" at bounding box center [129, 167] width 103 height 13
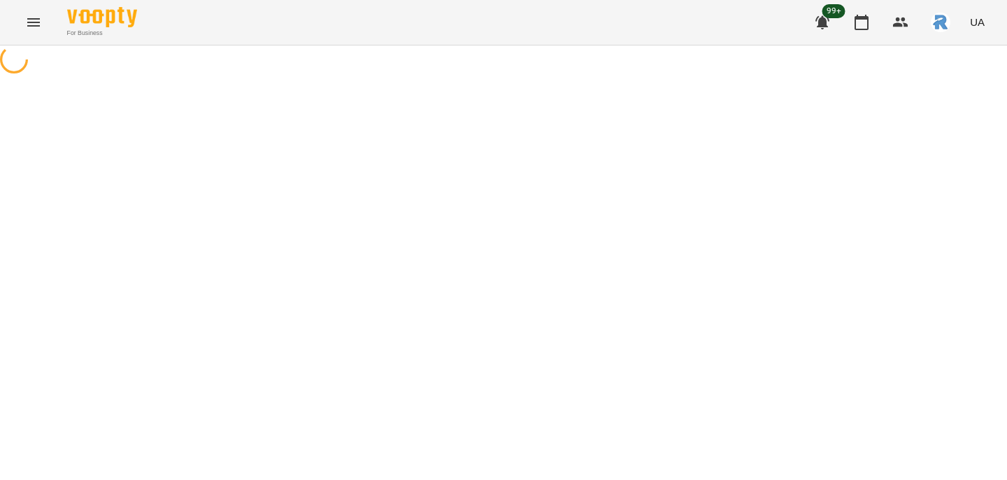
select select "*"
select select "**********"
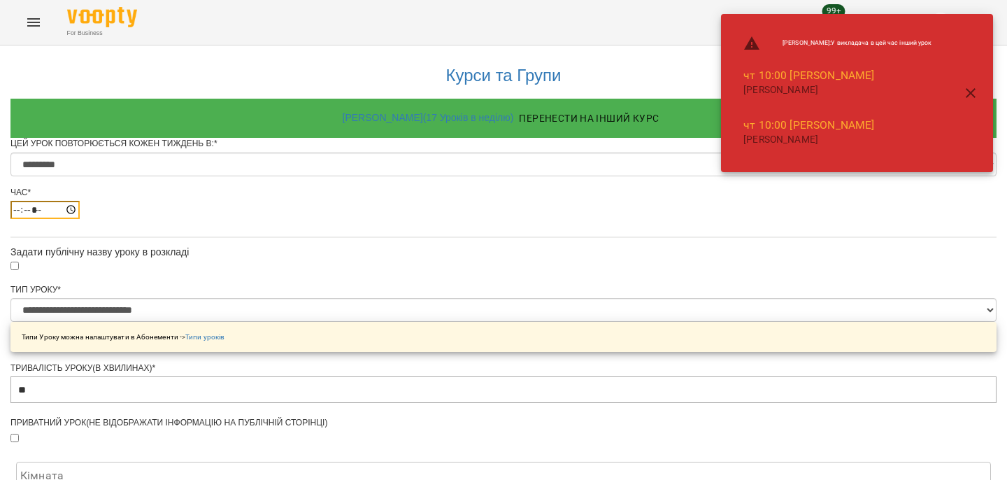
click at [80, 219] on input "*****" at bounding box center [44, 210] width 69 height 18
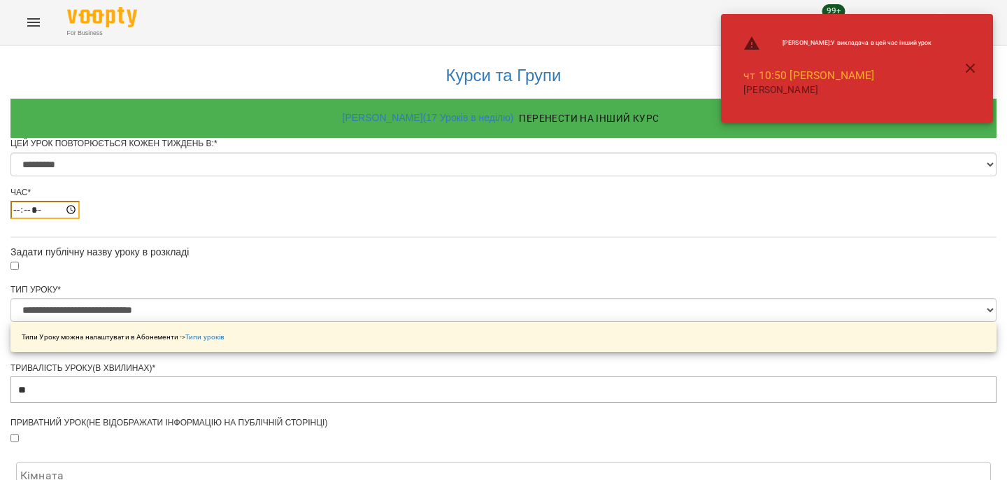
type input "*****"
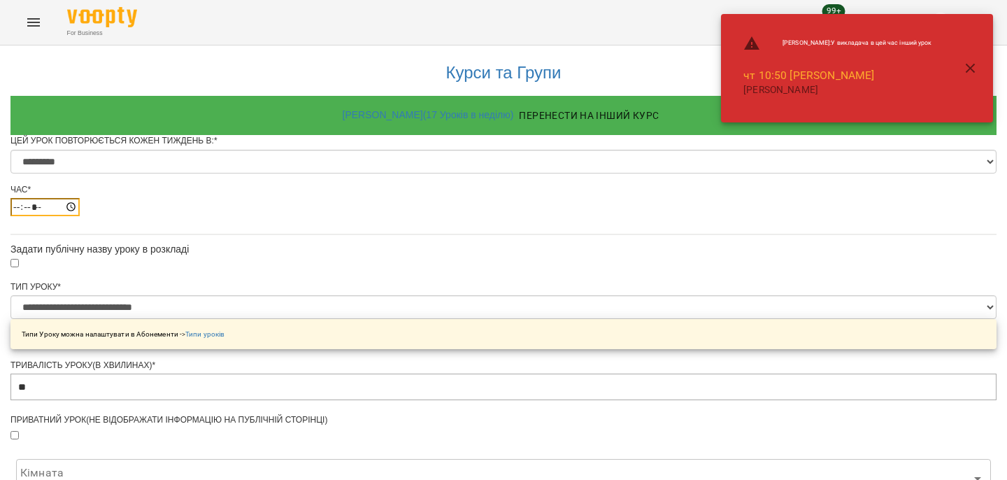
scroll to position [622, 0]
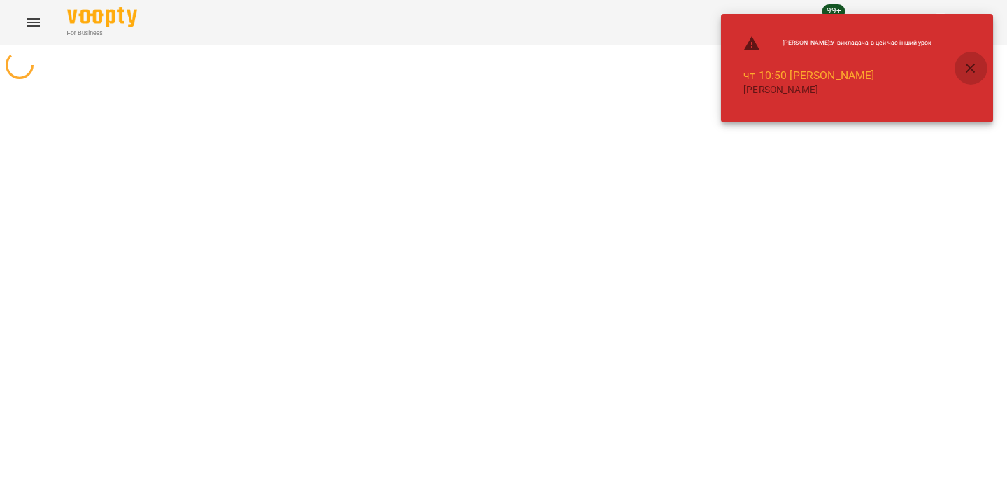
click at [975, 58] on button "button" at bounding box center [971, 69] width 34 height 34
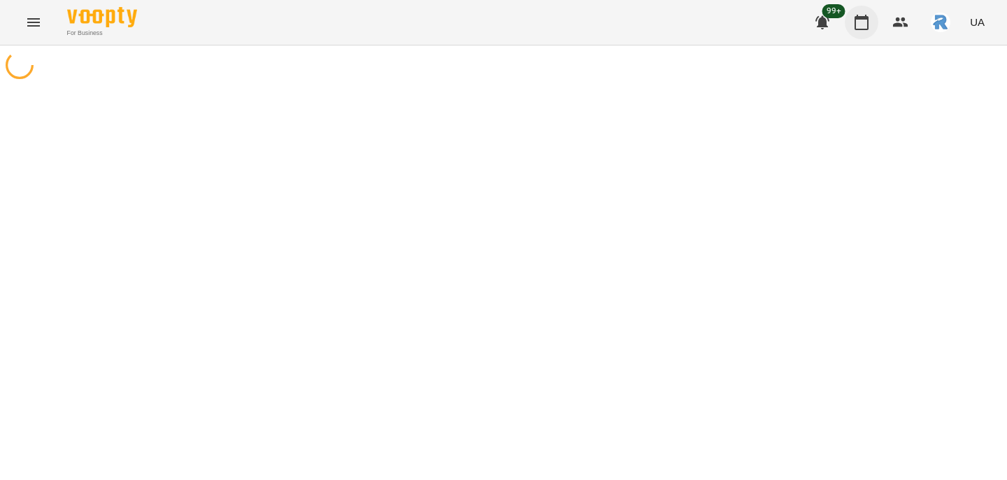
click at [867, 15] on icon "button" at bounding box center [861, 22] width 17 height 17
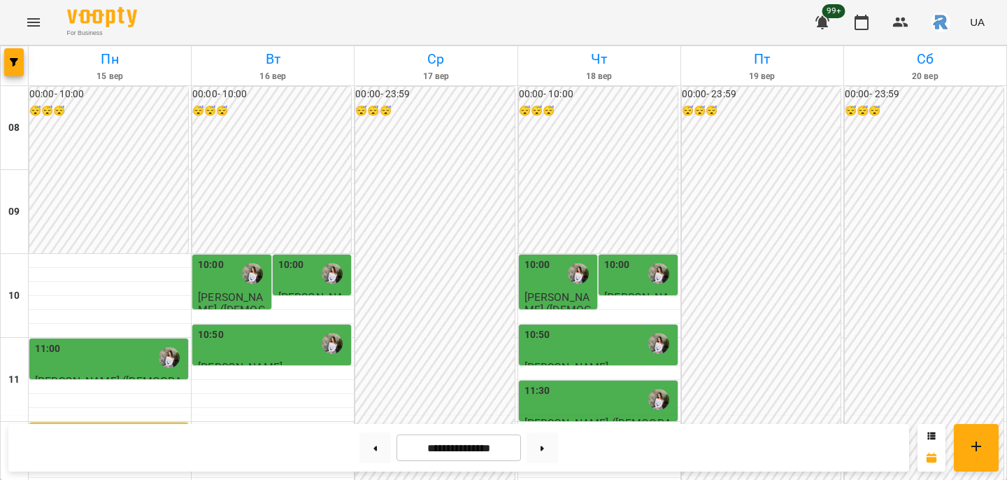
scroll to position [106, 0]
click at [12, 69] on button "button" at bounding box center [14, 62] width 20 height 28
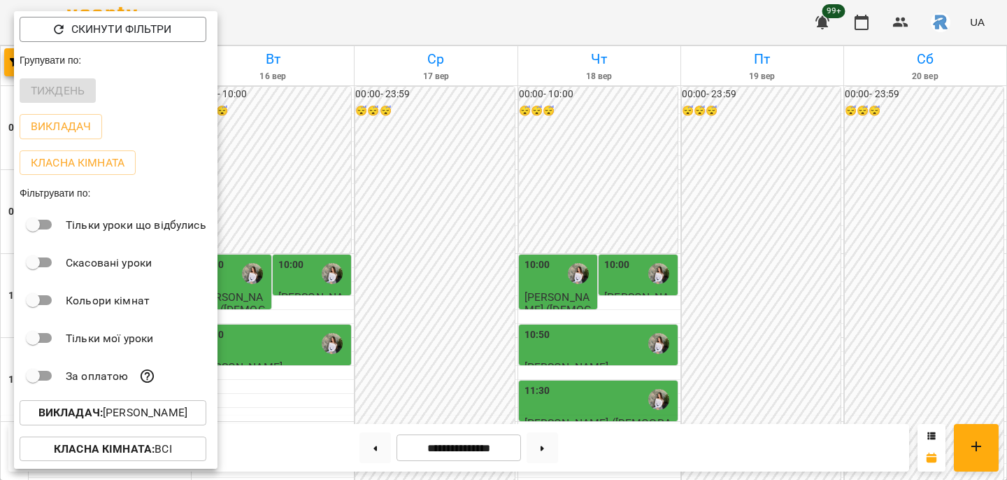
click at [130, 434] on div "Класна кімната : Всі" at bounding box center [115, 449] width 203 height 36
click at [123, 398] on div "Викладач : [PERSON_NAME]" at bounding box center [115, 412] width 203 height 36
click at [124, 408] on p "Викладач : [PERSON_NAME]" at bounding box center [112, 412] width 149 height 17
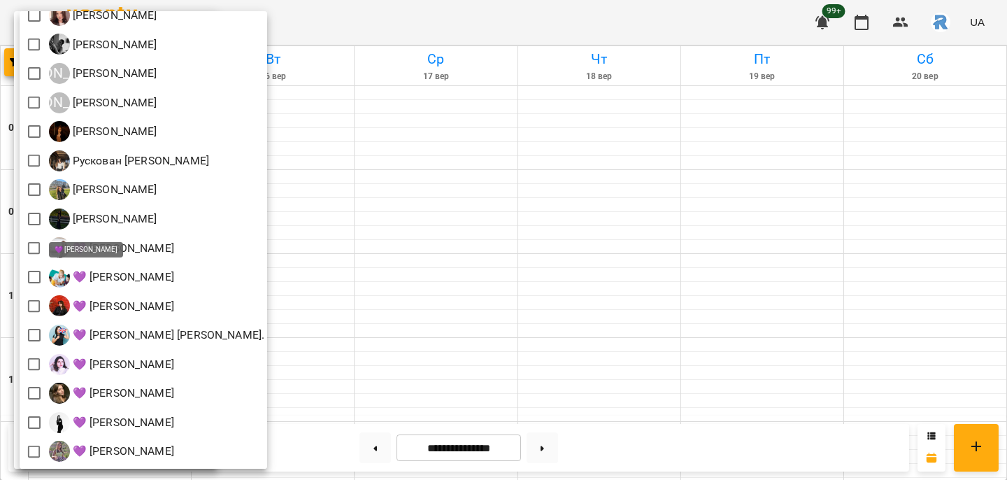
scroll to position [309, 0]
click at [361, 359] on div at bounding box center [503, 240] width 1007 height 480
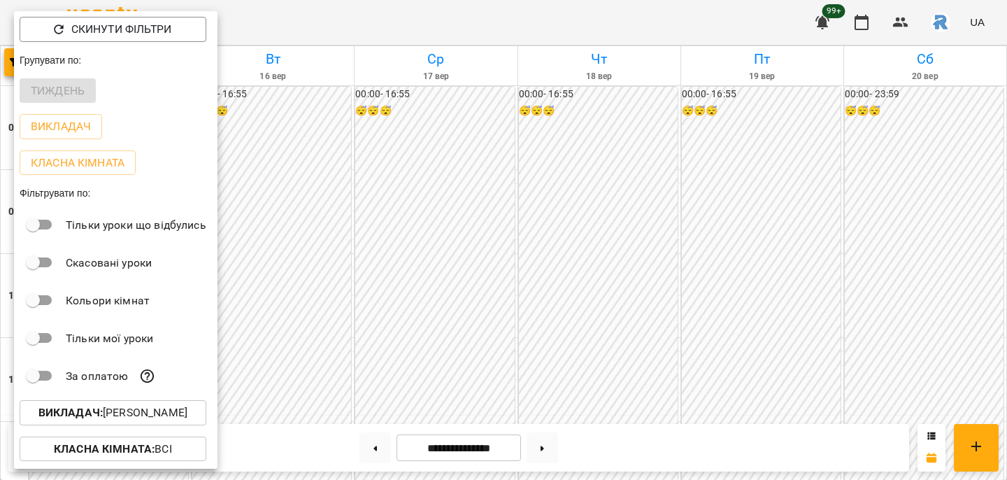
click at [361, 359] on div "Всі [PERSON_NAME] [PERSON_NAME]) [PERSON_NAME] [PERSON_NAME] [PERSON_NAME] [PER…" at bounding box center [503, 240] width 1007 height 480
click at [286, 355] on div at bounding box center [503, 240] width 1007 height 480
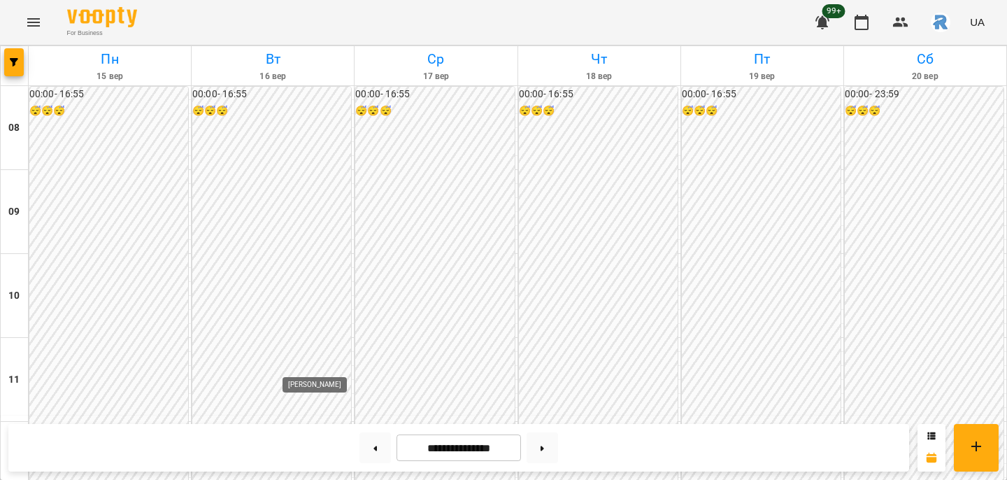
scroll to position [675, 0]
click at [14, 48] on button "button" at bounding box center [14, 62] width 20 height 28
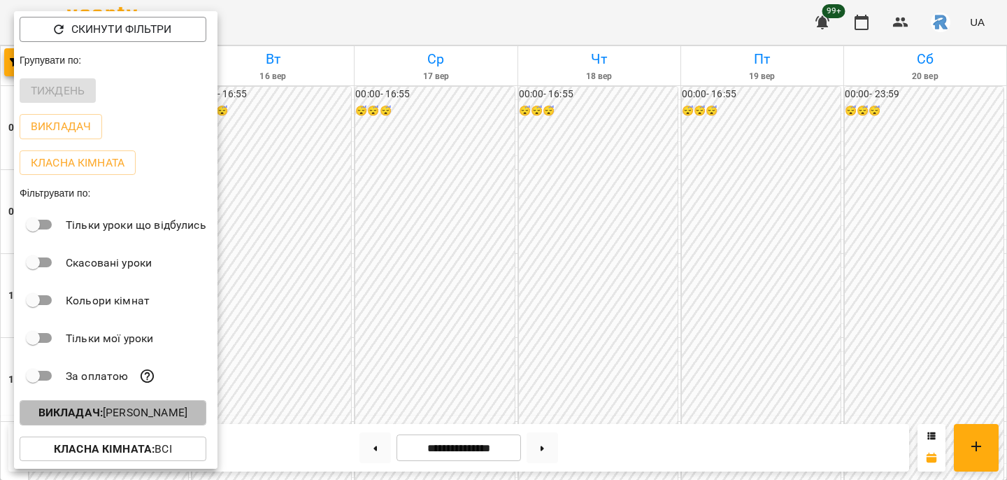
click at [157, 419] on p "Викладач : [PERSON_NAME]" at bounding box center [112, 412] width 149 height 17
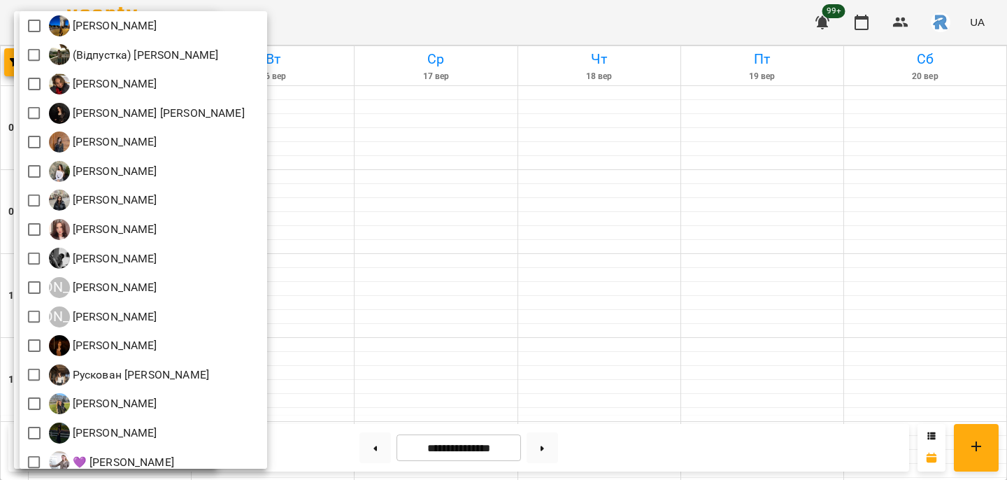
scroll to position [82, 0]
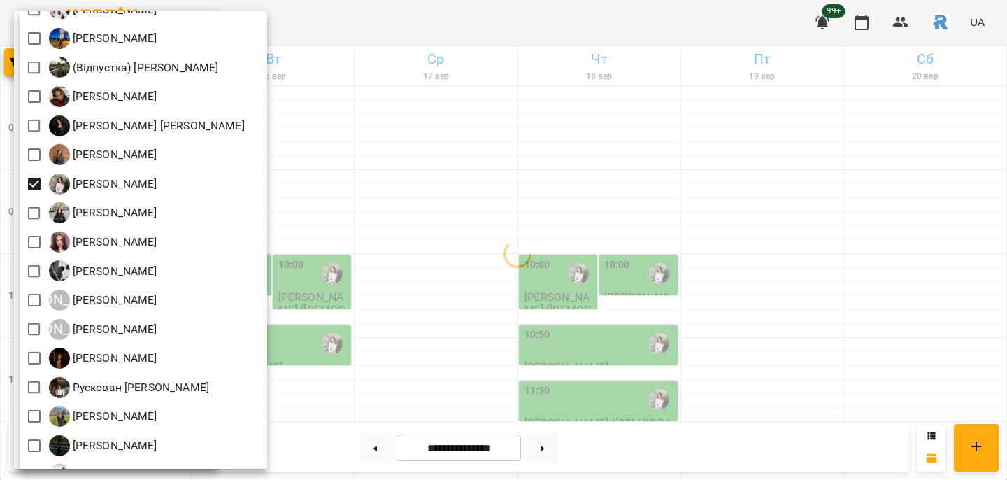
click at [495, 218] on div at bounding box center [503, 240] width 1007 height 480
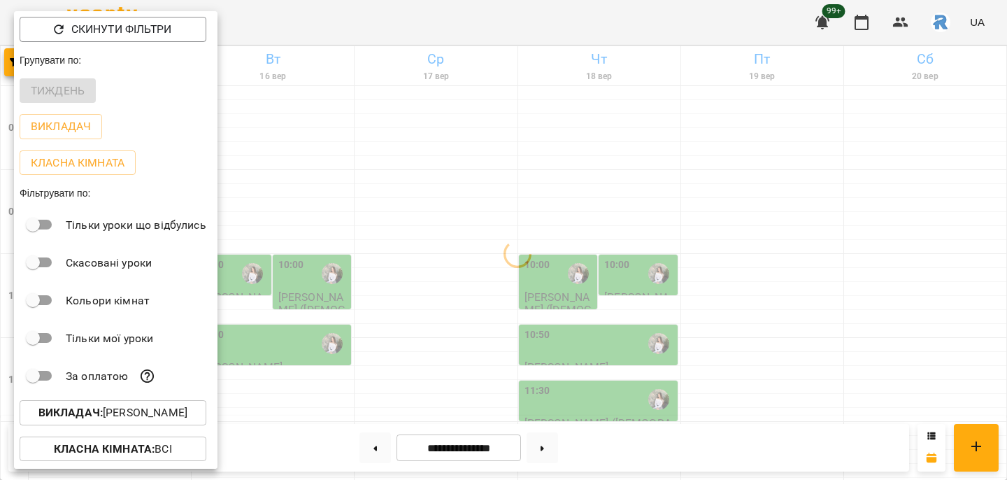
click at [495, 219] on div at bounding box center [503, 240] width 1007 height 480
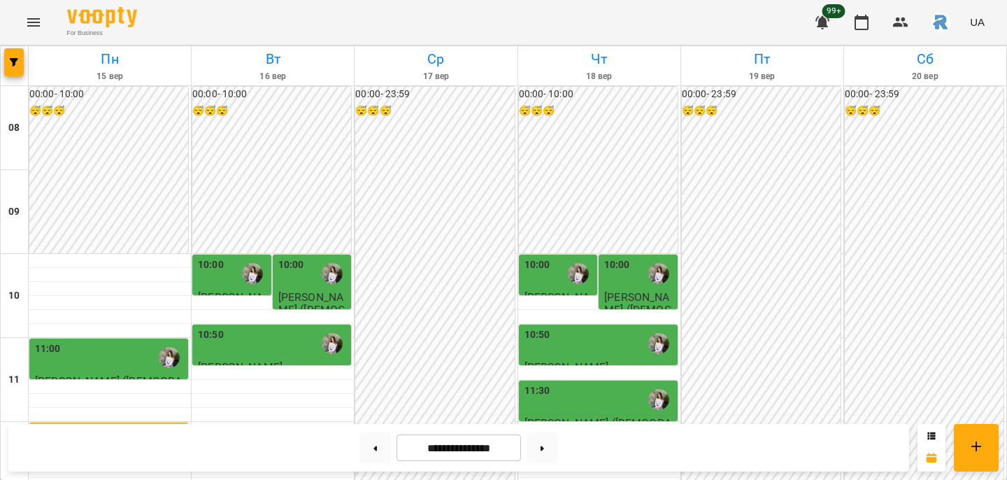
scroll to position [373, 0]
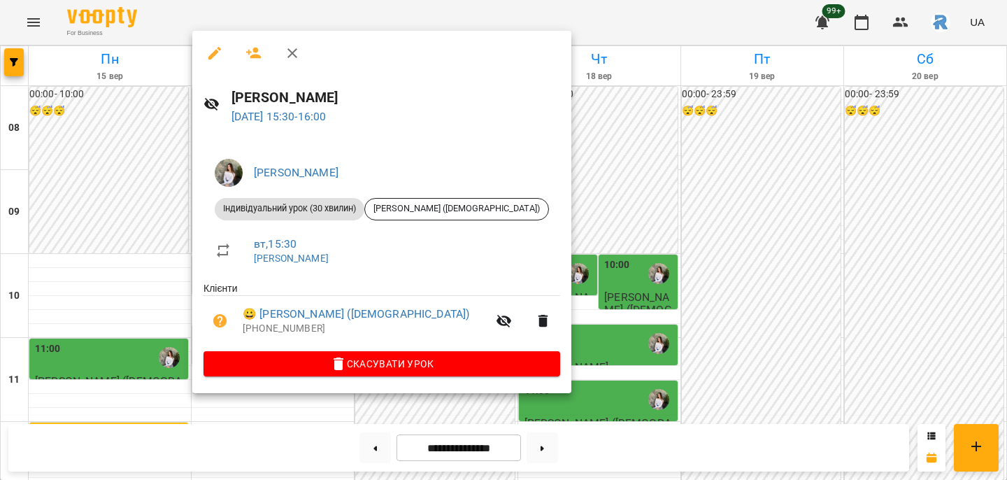
click at [382, 414] on div at bounding box center [503, 240] width 1007 height 480
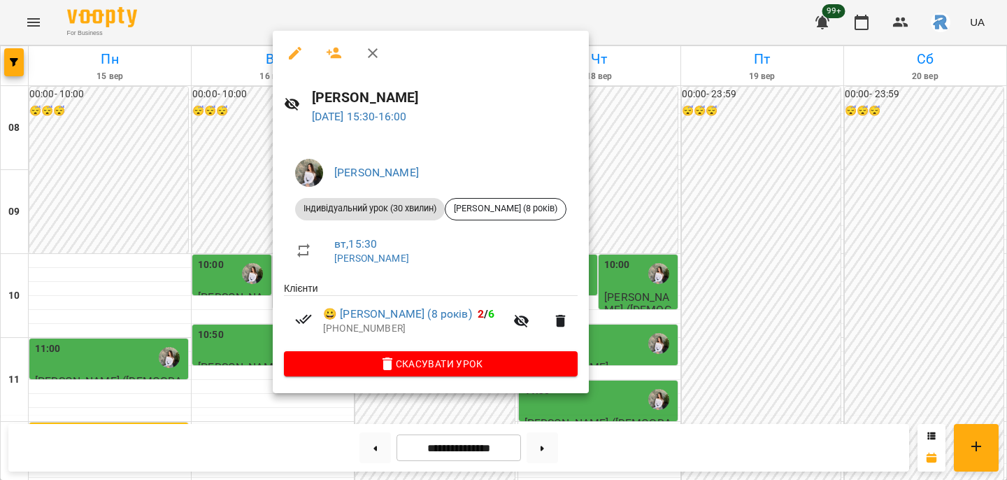
click at [225, 321] on div at bounding box center [503, 240] width 1007 height 480
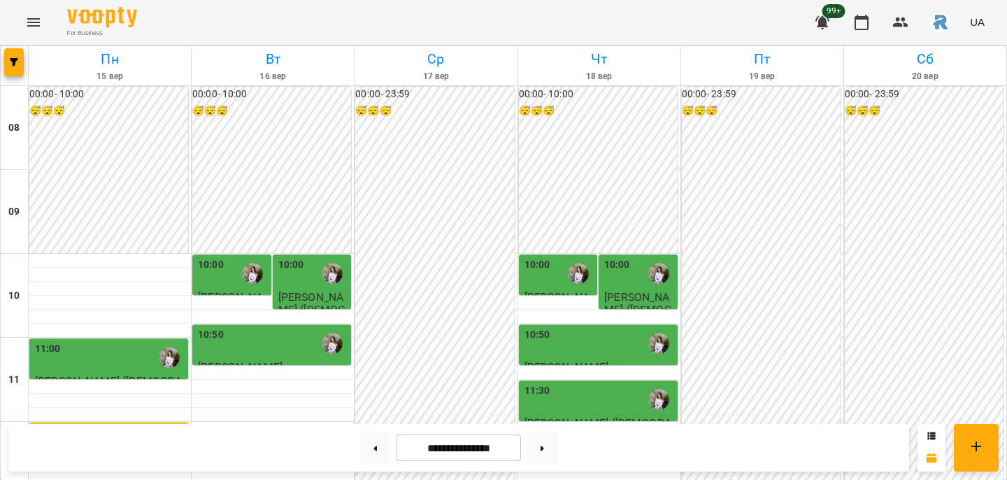
scroll to position [0, 0]
click at [220, 254] on div "10:00 [PERSON_NAME] (9 років) [PERSON_NAME]" at bounding box center [232, 275] width 80 height 42
click at [241, 261] on div at bounding box center [252, 273] width 32 height 32
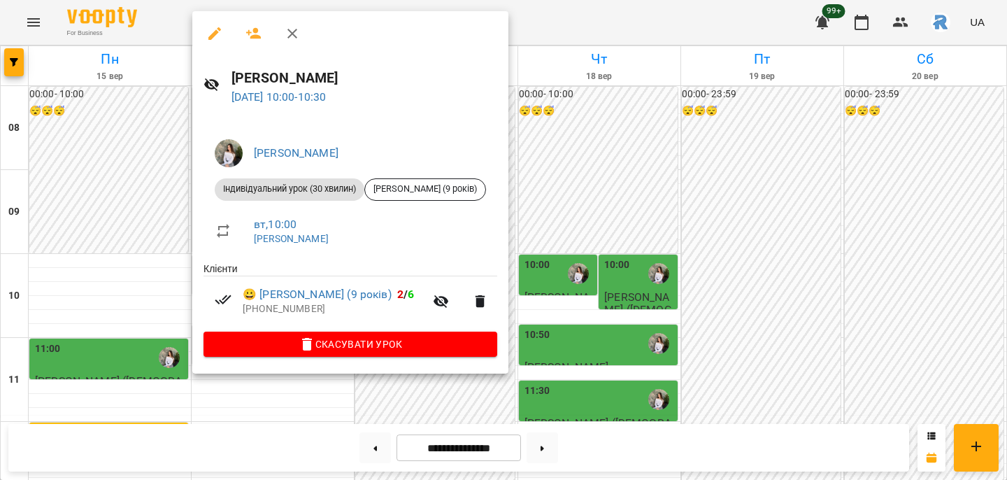
click at [605, 238] on div at bounding box center [503, 240] width 1007 height 480
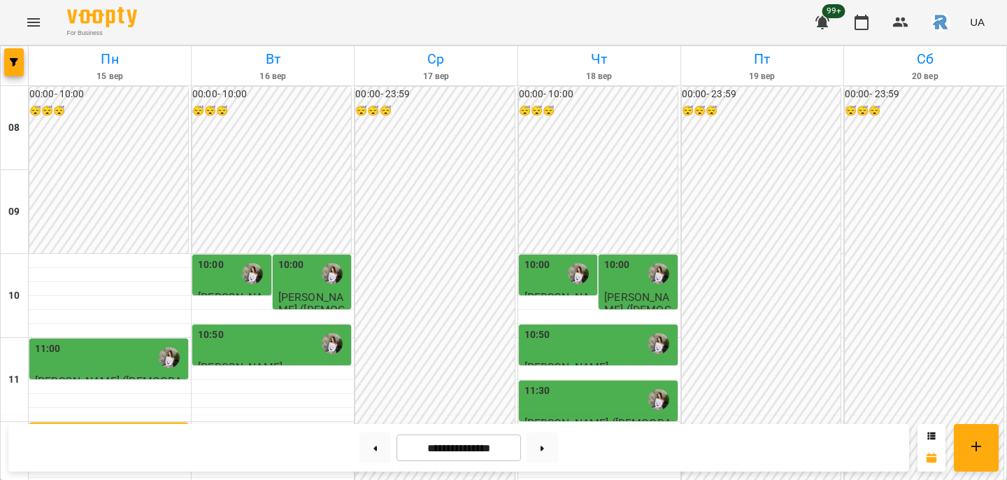
scroll to position [94, 0]
click at [234, 327] on div "10:50" at bounding box center [273, 343] width 150 height 32
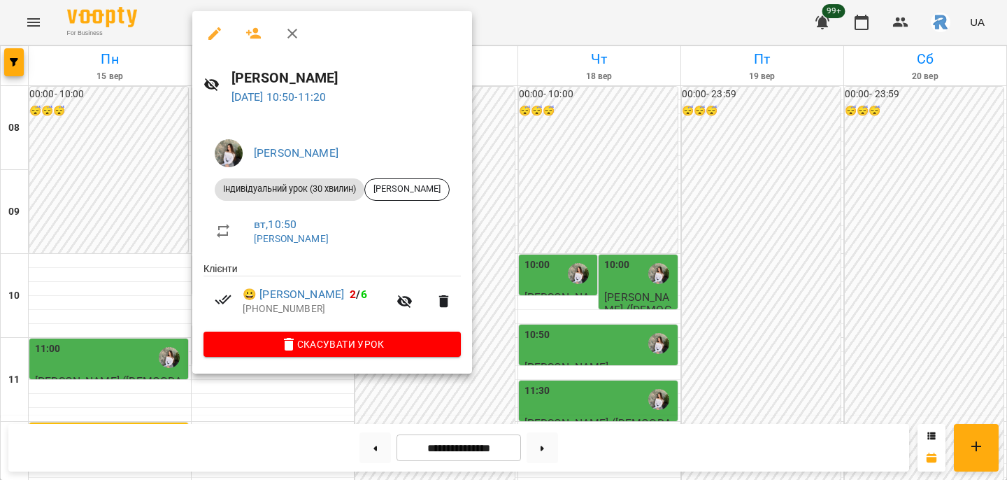
click at [540, 356] on div at bounding box center [503, 240] width 1007 height 480
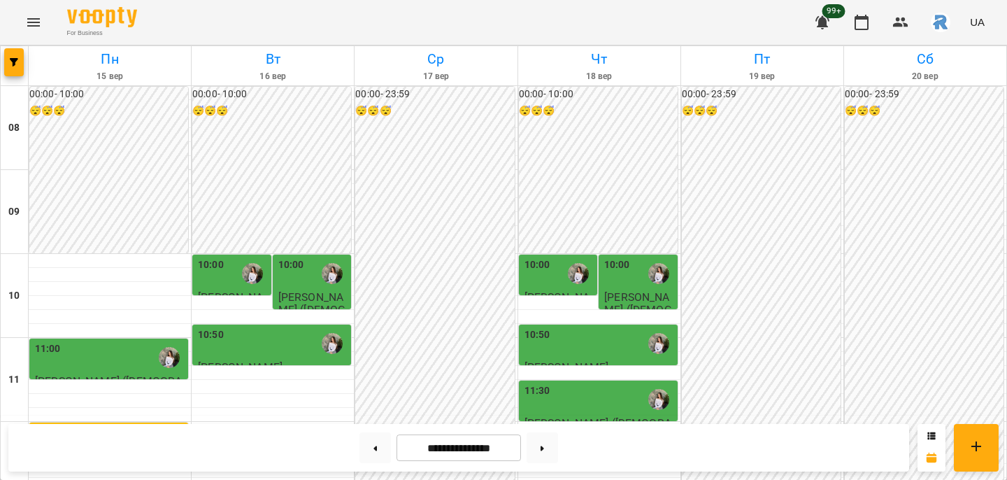
click at [542, 383] on div "11:30" at bounding box center [537, 399] width 26 height 32
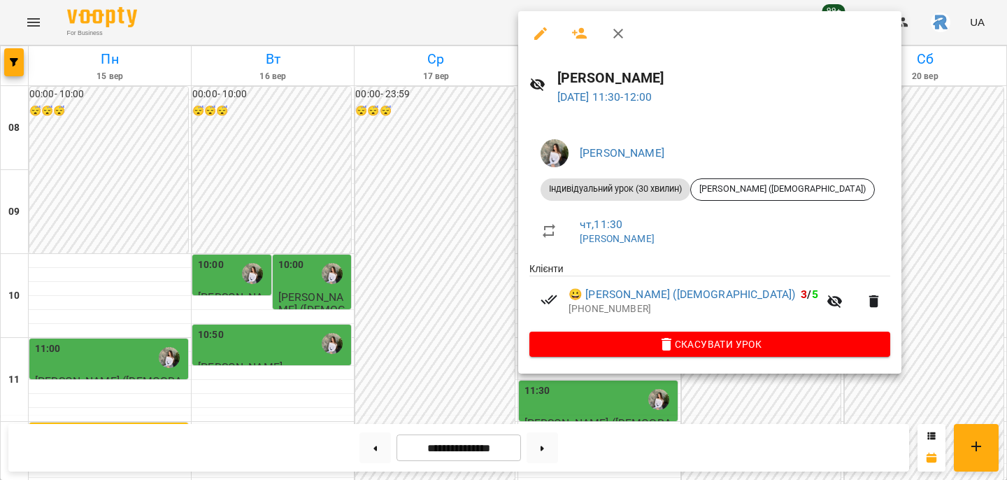
click at [355, 329] on div at bounding box center [503, 240] width 1007 height 480
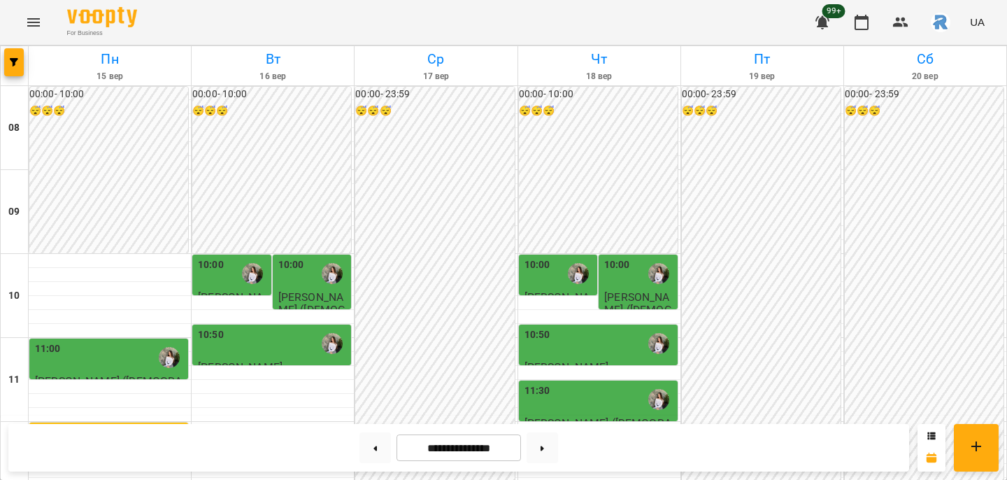
scroll to position [161, 0]
click at [538, 459] on button at bounding box center [541, 447] width 31 height 31
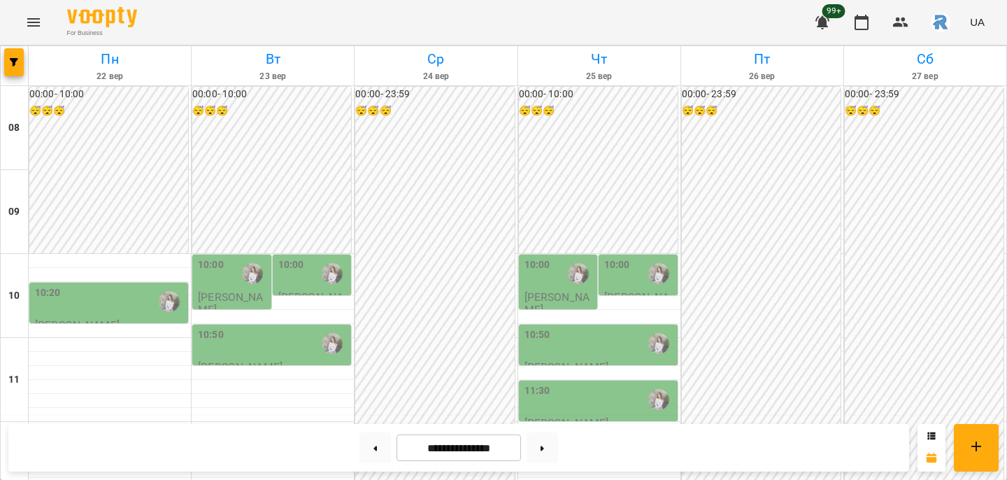
click at [157, 285] on div at bounding box center [169, 301] width 32 height 32
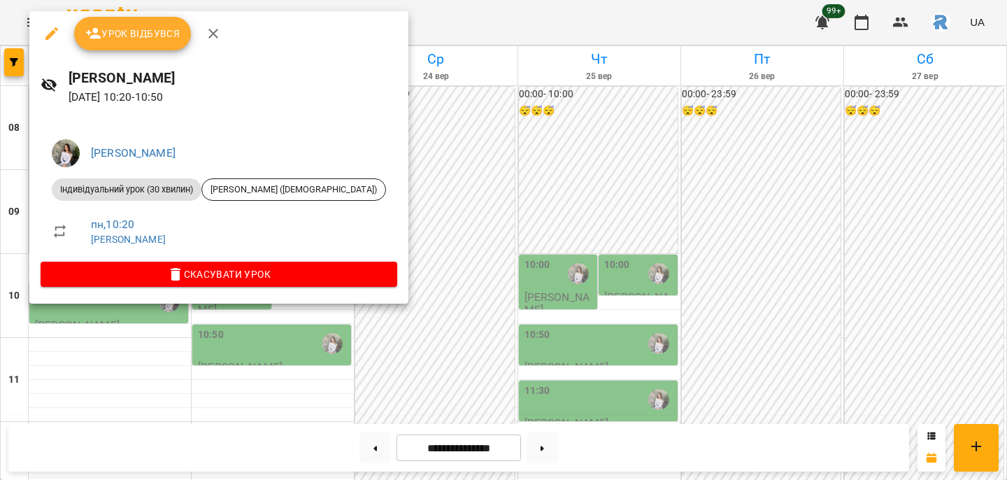
click at [439, 205] on div at bounding box center [503, 240] width 1007 height 480
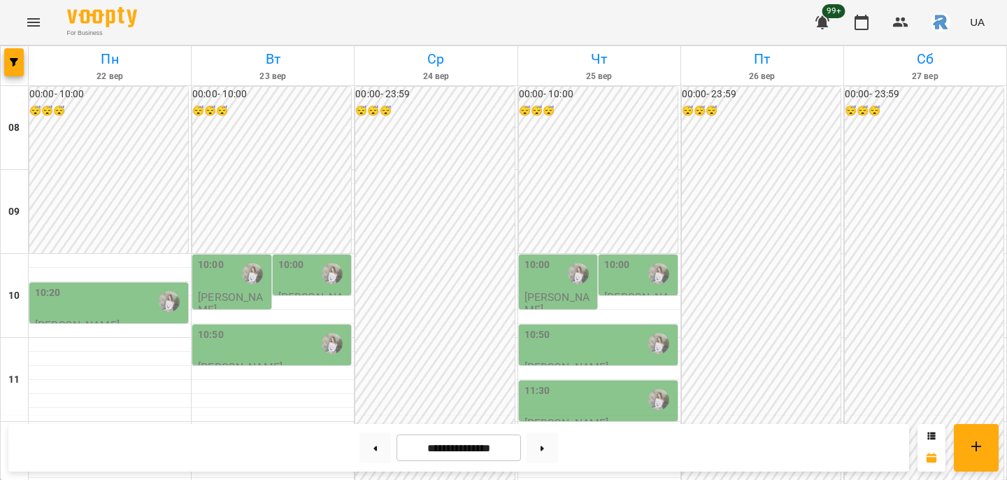
scroll to position [117, 0]
click at [374, 447] on button at bounding box center [374, 447] width 31 height 31
type input "**********"
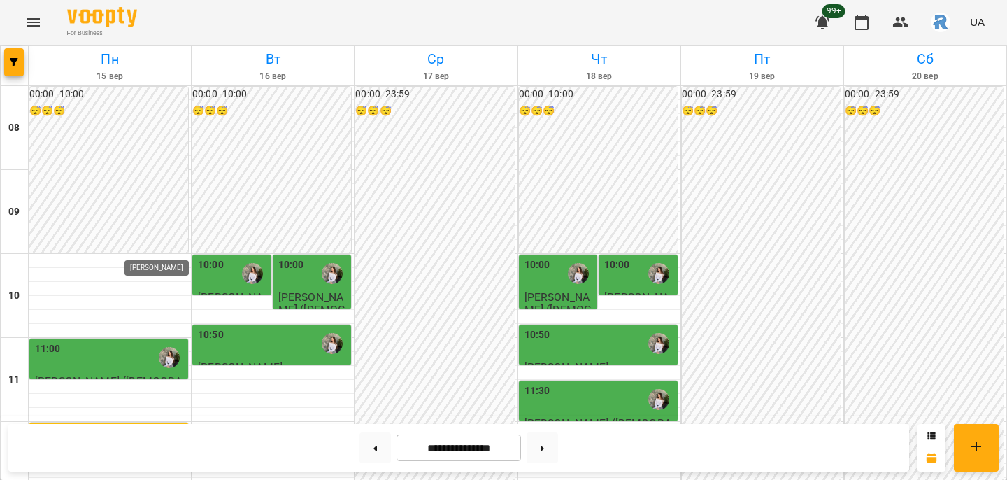
click at [170, 347] on img "Горохова Ольга Ігорівна" at bounding box center [169, 357] width 21 height 21
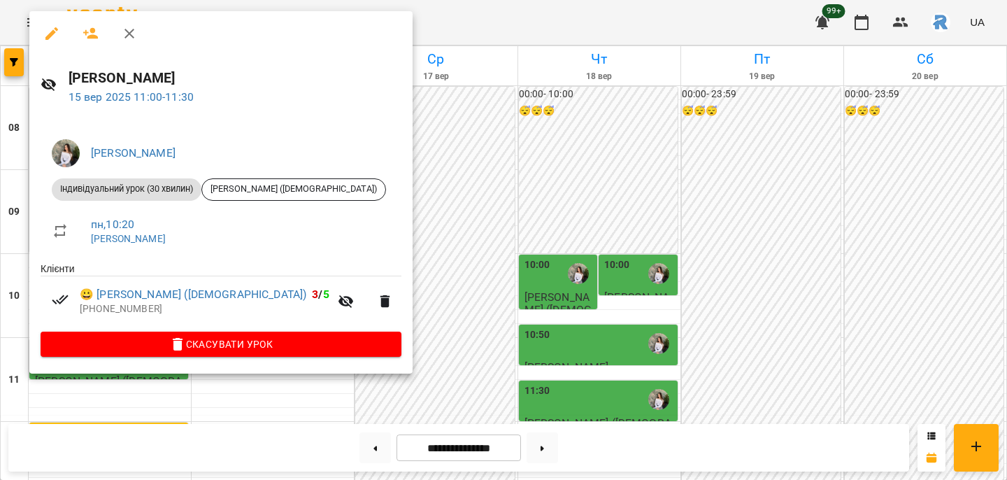
click at [418, 217] on div at bounding box center [503, 240] width 1007 height 480
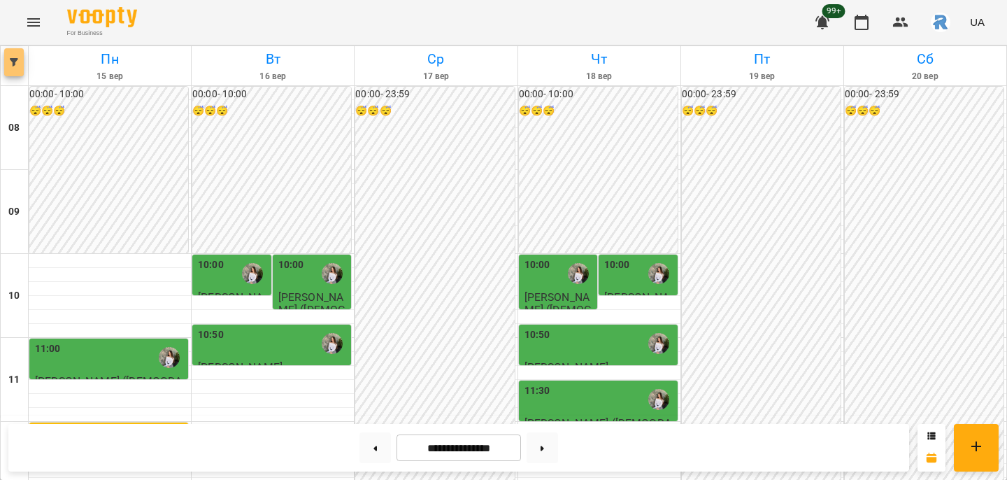
click at [9, 66] on button "button" at bounding box center [14, 62] width 20 height 28
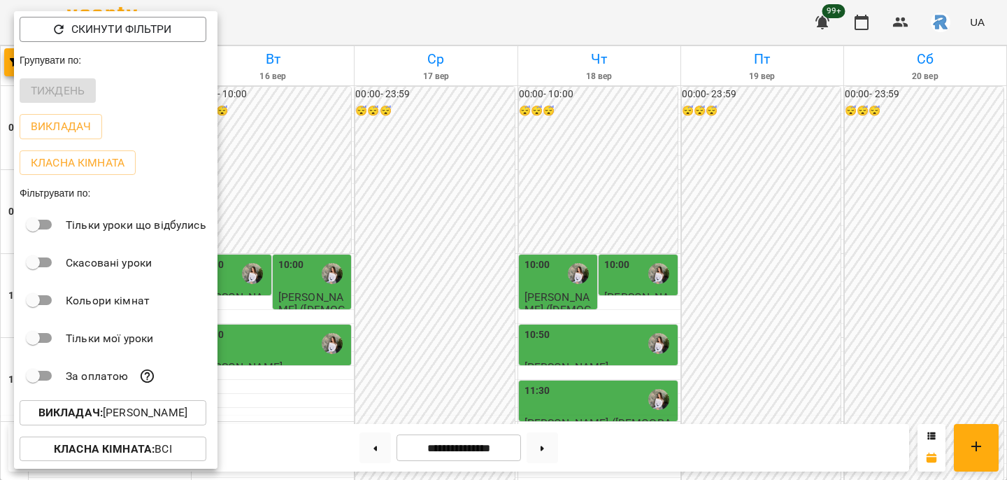
click at [146, 405] on p "Викладач : [PERSON_NAME]" at bounding box center [112, 412] width 149 height 17
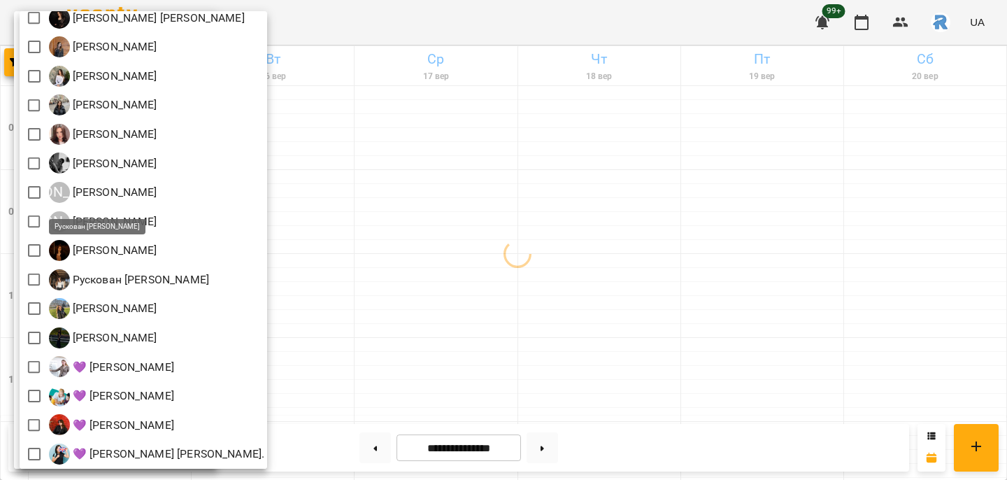
scroll to position [223, 0]
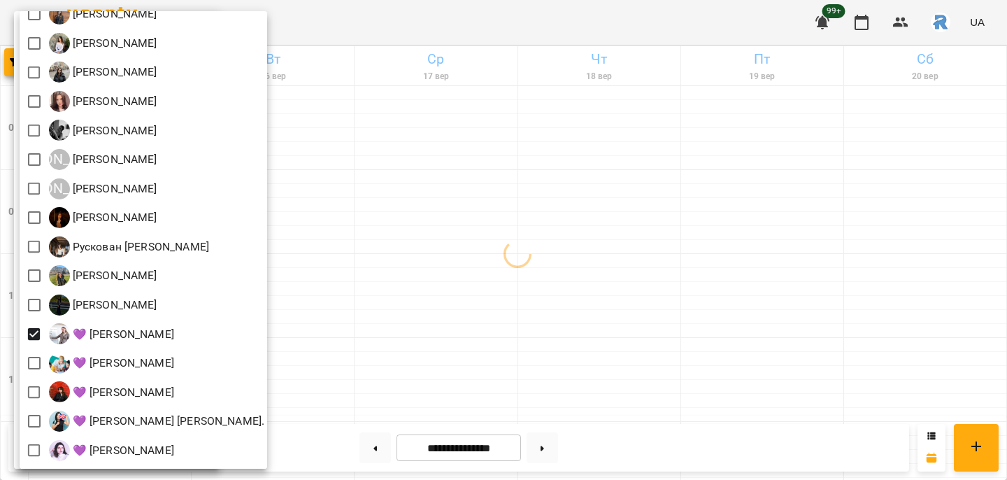
click at [373, 333] on div at bounding box center [503, 240] width 1007 height 480
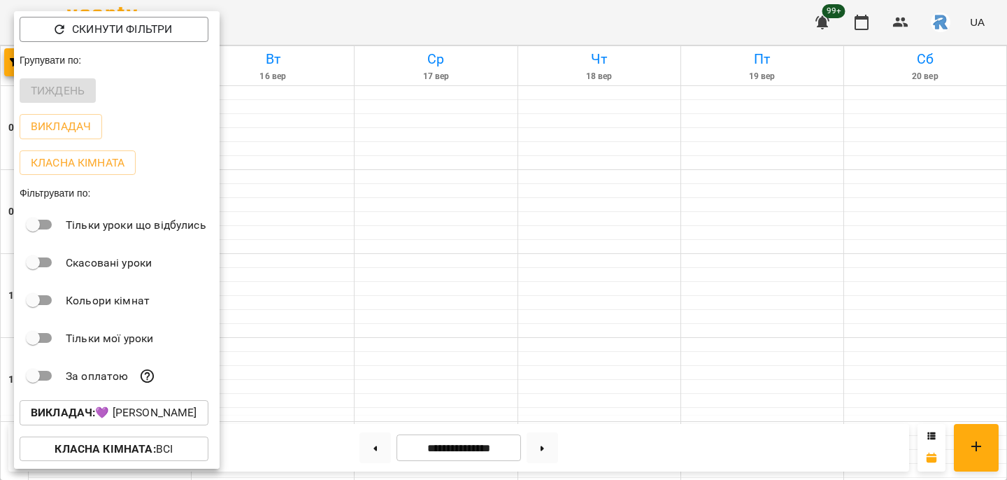
click at [96, 406] on p "Викладач : 💜 [PERSON_NAME]" at bounding box center [114, 412] width 166 height 17
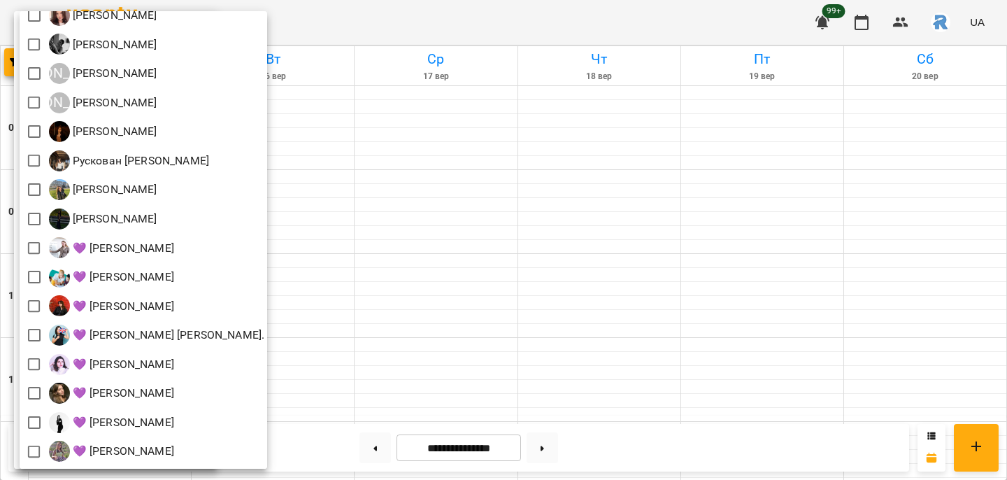
scroll to position [309, 0]
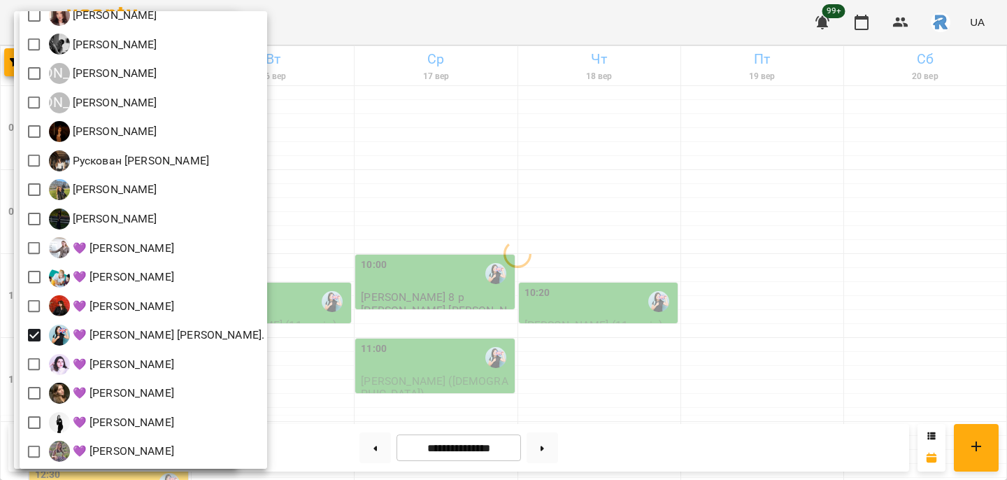
click at [583, 357] on div at bounding box center [503, 240] width 1007 height 480
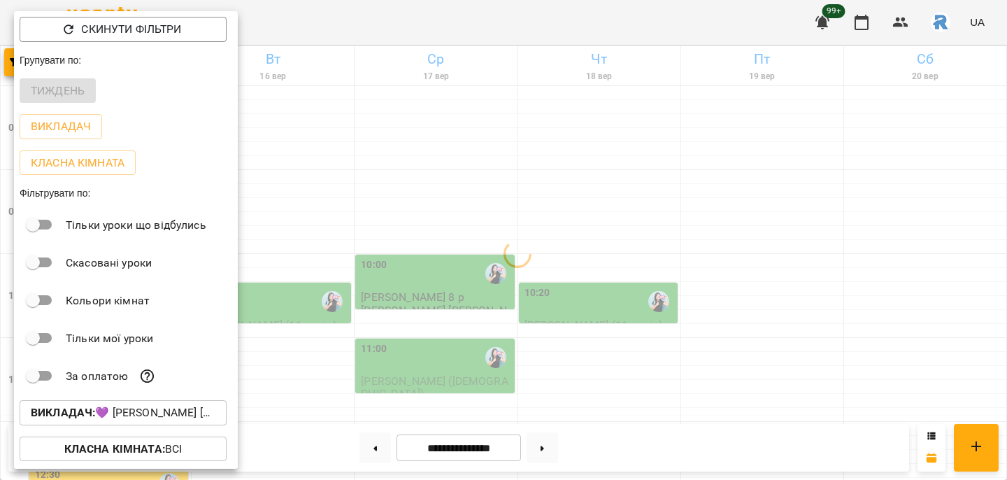
click at [583, 357] on div at bounding box center [503, 240] width 1007 height 480
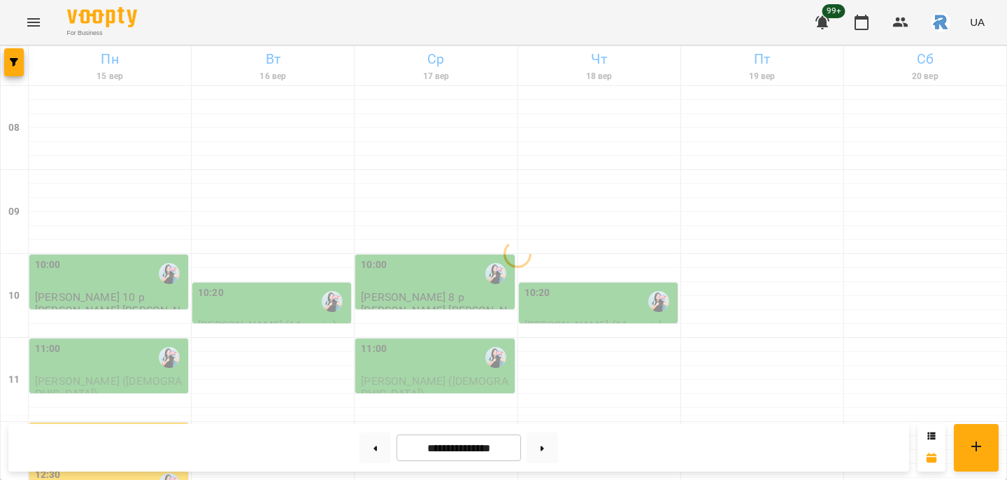
scroll to position [68, 0]
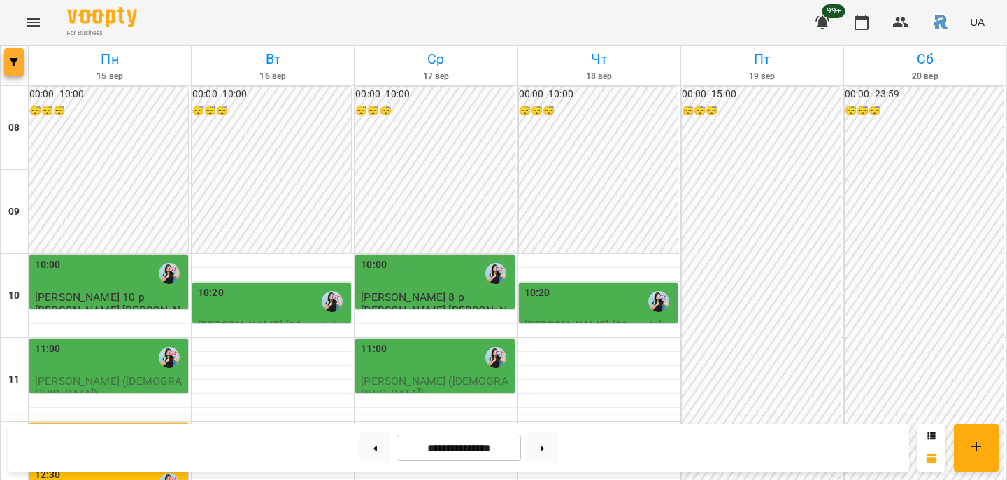
click at [7, 60] on span "button" at bounding box center [14, 62] width 20 height 8
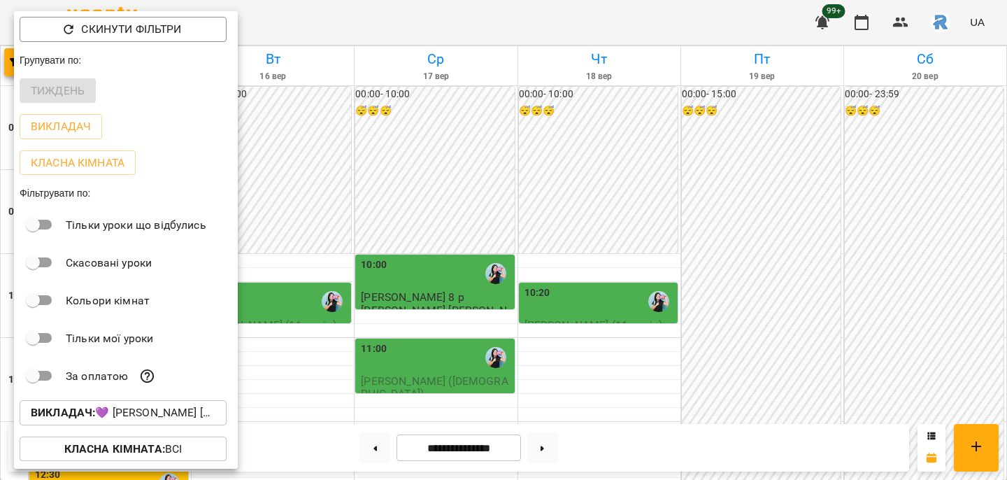
click at [106, 415] on p "Викладач : 💜 [PERSON_NAME] [PERSON_NAME]." at bounding box center [123, 412] width 185 height 17
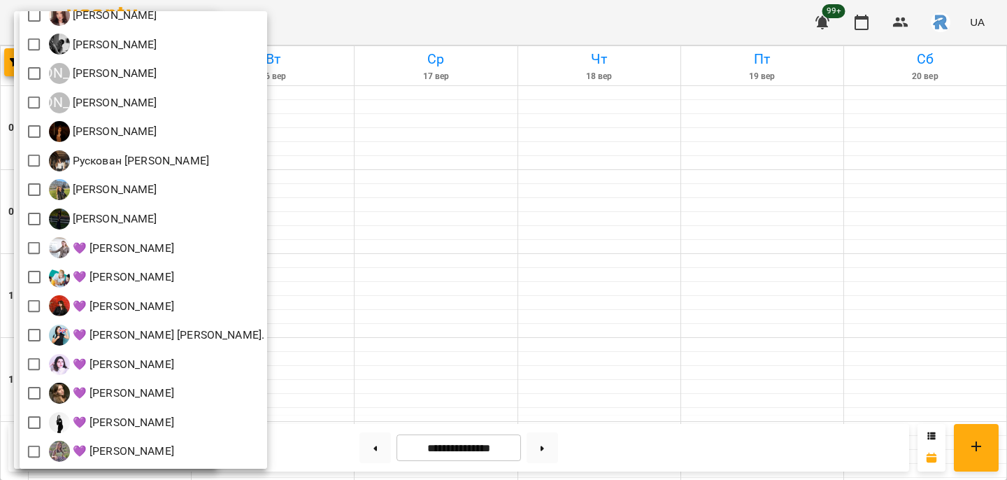
scroll to position [299, 0]
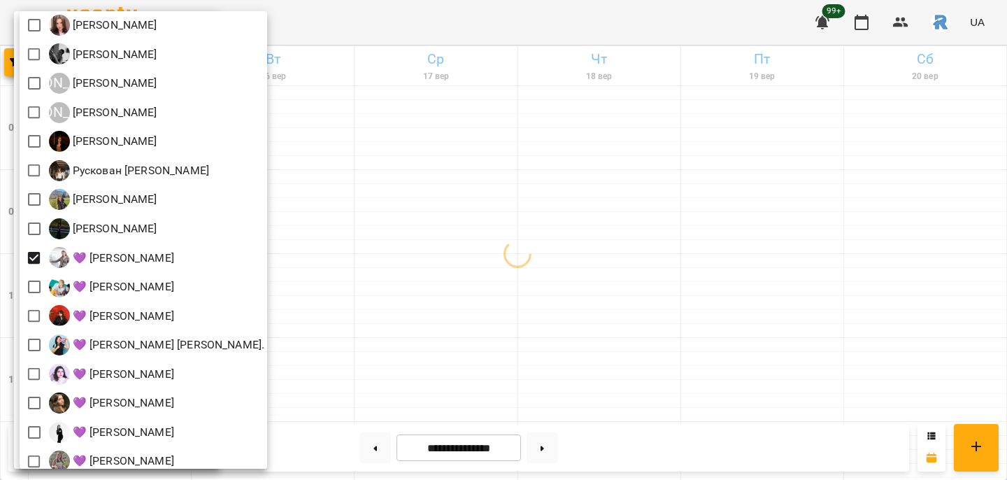
click at [500, 329] on div at bounding box center [503, 240] width 1007 height 480
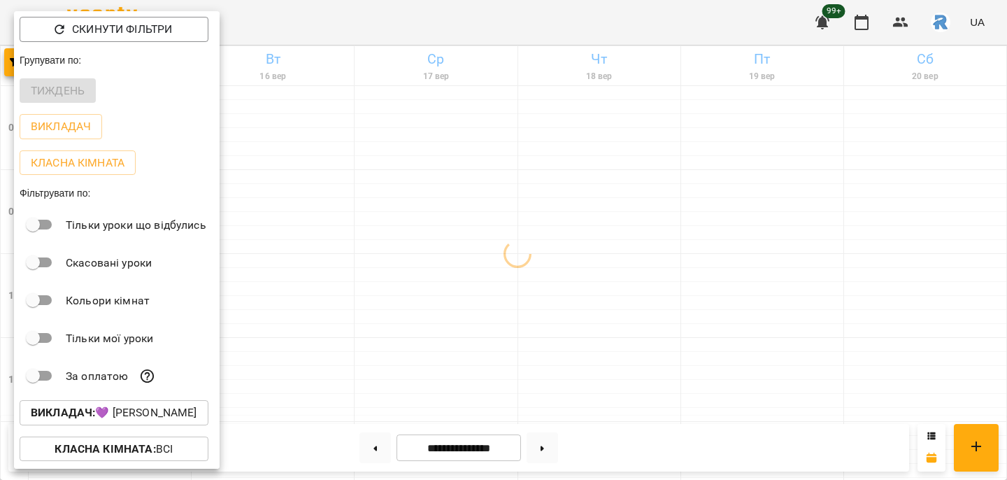
click at [501, 331] on div at bounding box center [503, 240] width 1007 height 480
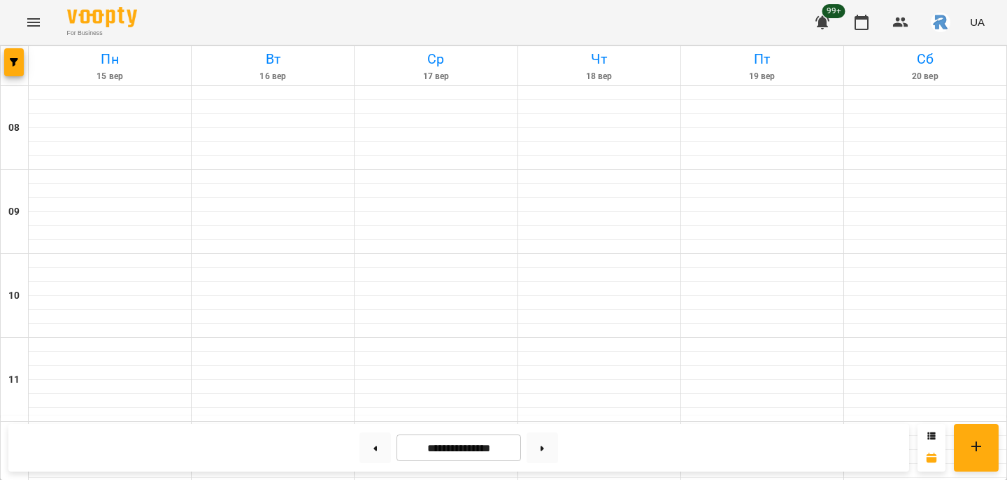
scroll to position [759, 0]
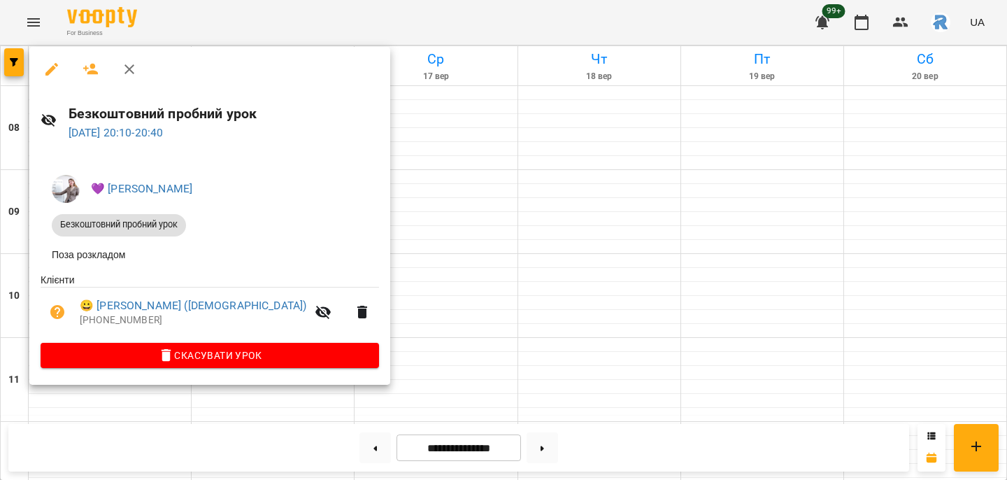
click at [434, 306] on div at bounding box center [503, 240] width 1007 height 480
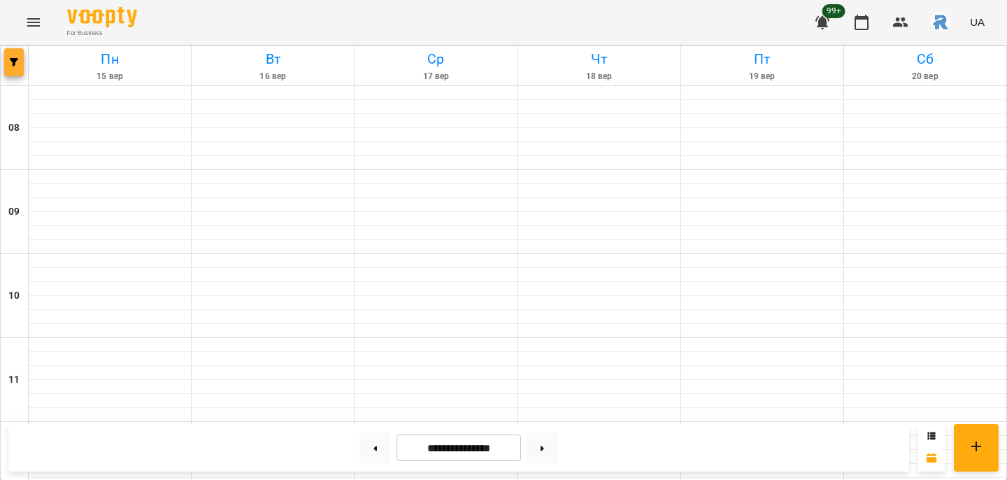
click at [15, 59] on icon "button" at bounding box center [14, 62] width 8 height 8
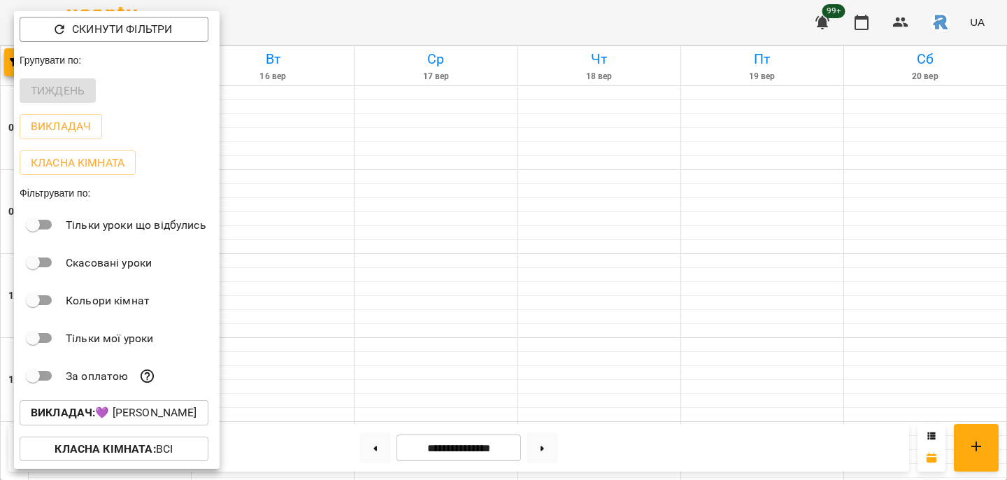
click at [149, 407] on p "Викладач : 💜 [PERSON_NAME]" at bounding box center [114, 412] width 166 height 17
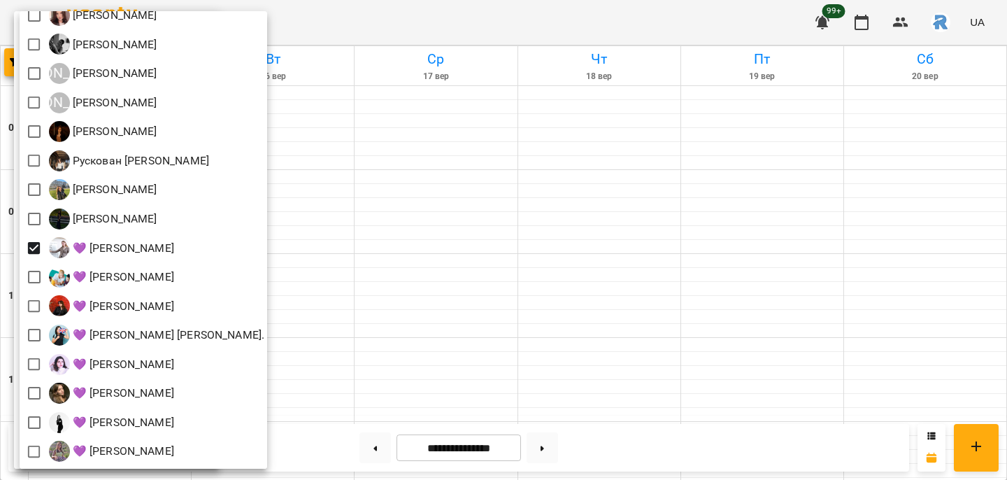
scroll to position [309, 0]
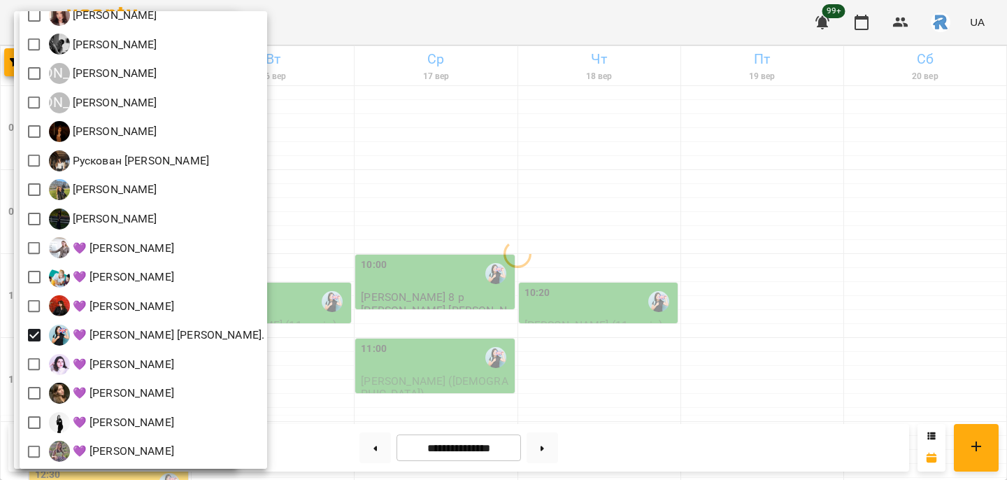
click at [476, 301] on div at bounding box center [503, 240] width 1007 height 480
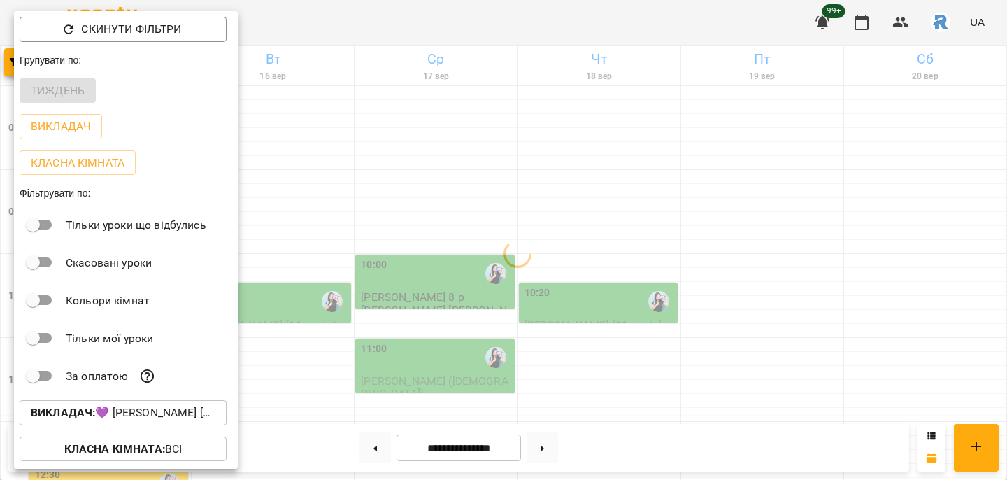
click at [476, 302] on div at bounding box center [503, 240] width 1007 height 480
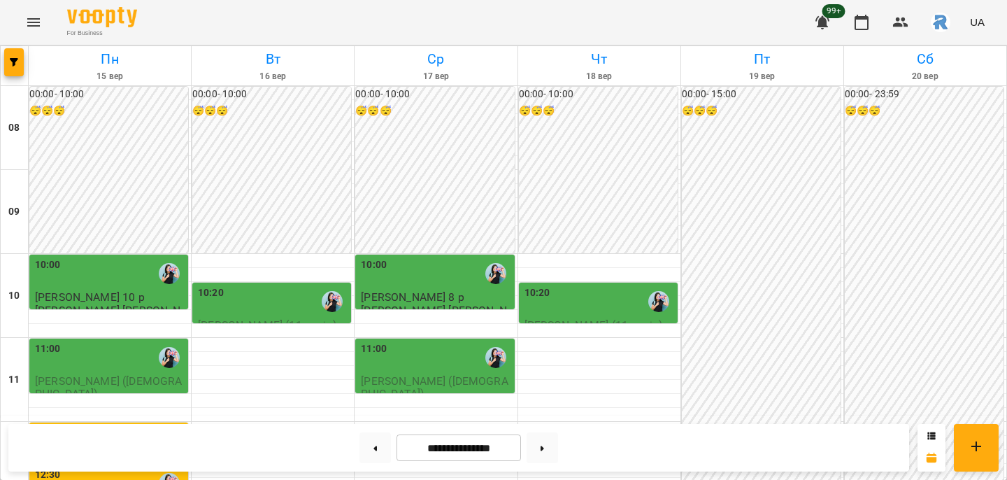
scroll to position [104, 0]
click at [142, 425] on div "12:00" at bounding box center [110, 441] width 150 height 32
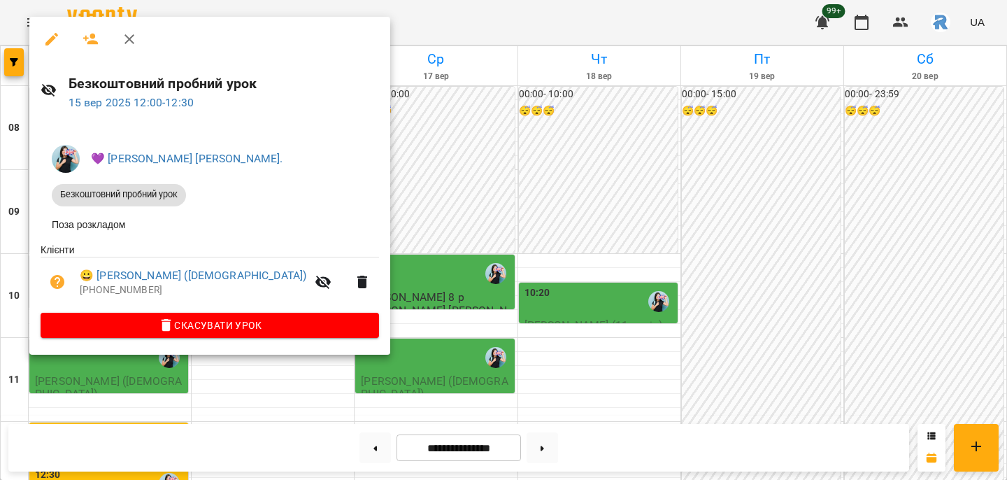
click at [468, 191] on div at bounding box center [503, 240] width 1007 height 480
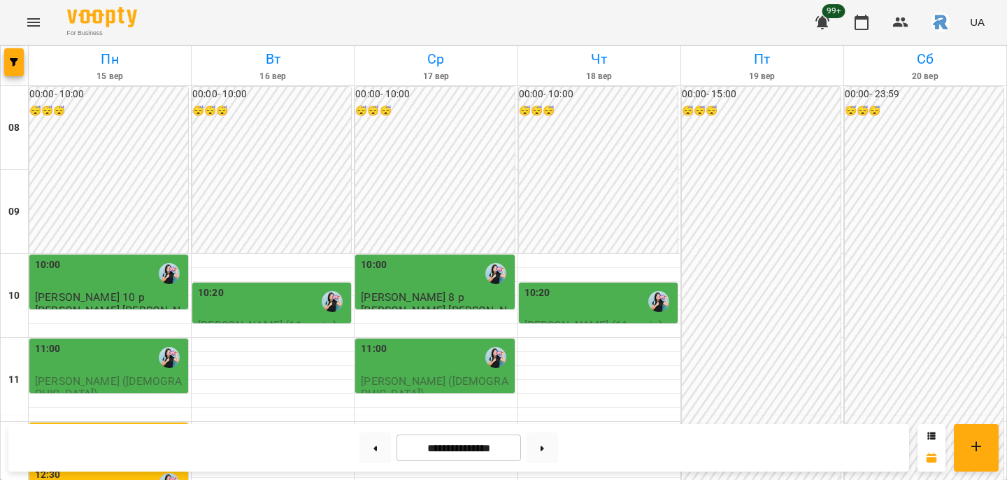
click at [80, 341] on div "11:00" at bounding box center [110, 357] width 150 height 32
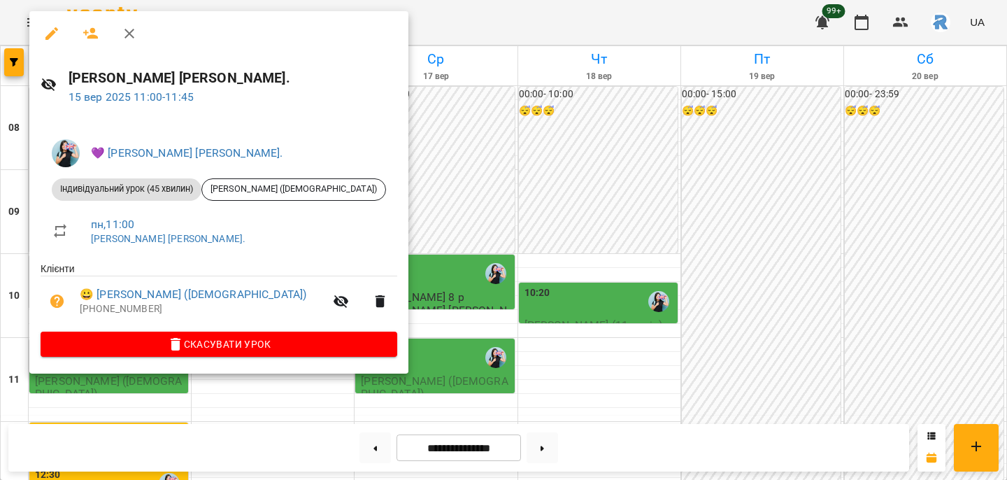
click at [503, 185] on div at bounding box center [503, 240] width 1007 height 480
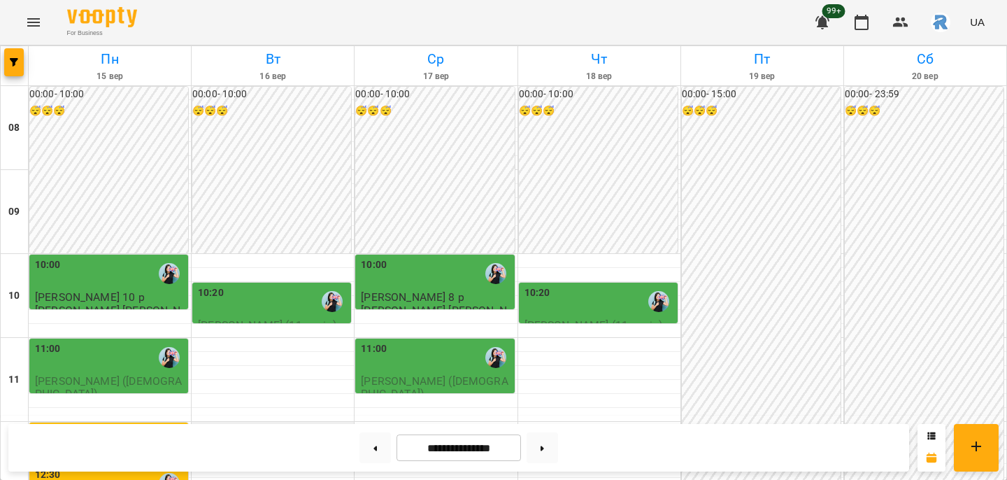
scroll to position [82, 0]
click at [940, 17] on img "button" at bounding box center [941, 23] width 20 height 20
